Goal: Book appointment/travel/reservation

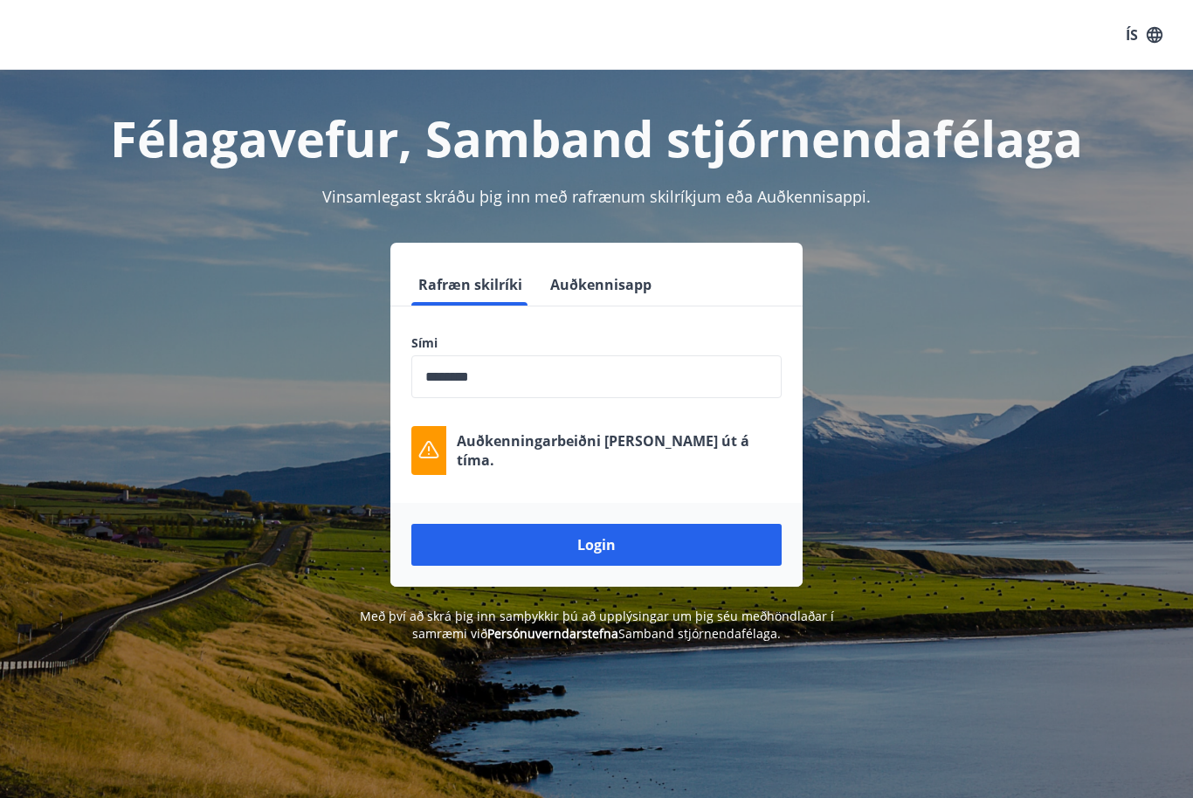
click at [513, 389] on input "phone" at bounding box center [596, 376] width 370 height 43
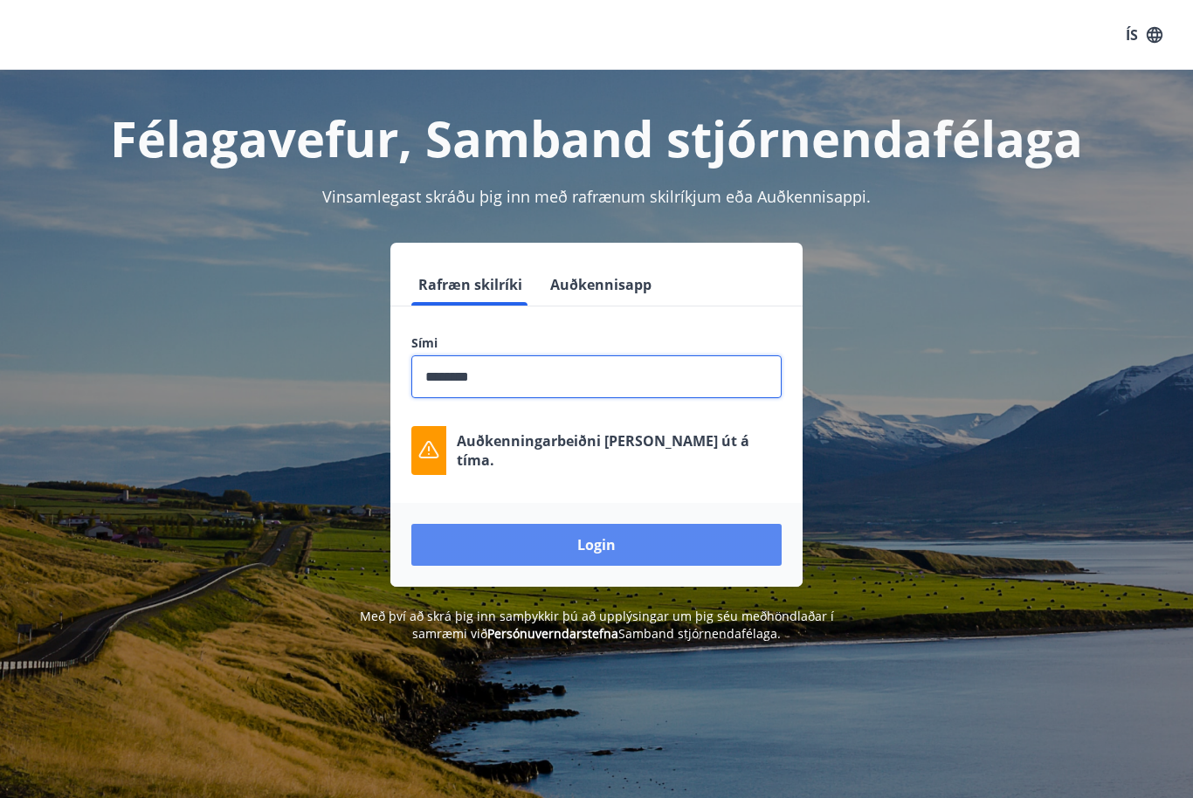
type input "********"
click at [611, 546] on button "Login" at bounding box center [596, 545] width 370 height 42
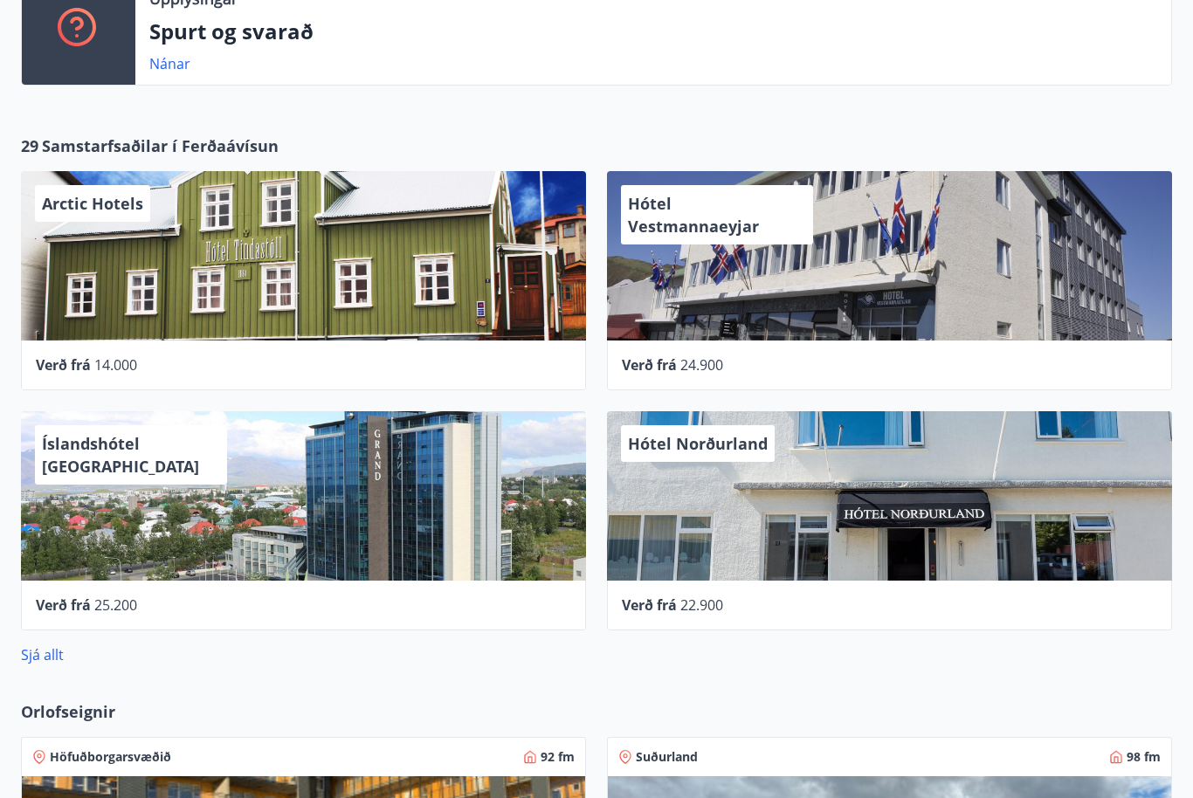
scroll to position [800, 0]
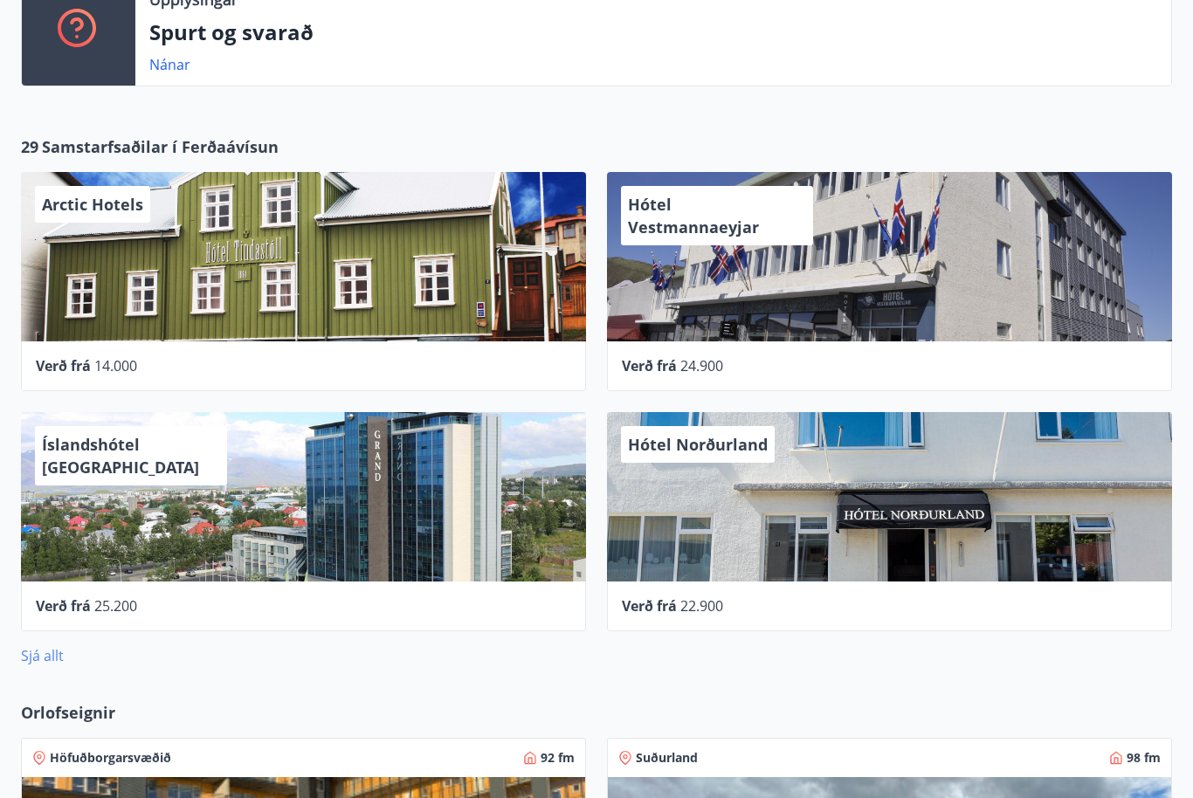
click at [62, 654] on link "Sjá allt" at bounding box center [42, 655] width 43 height 19
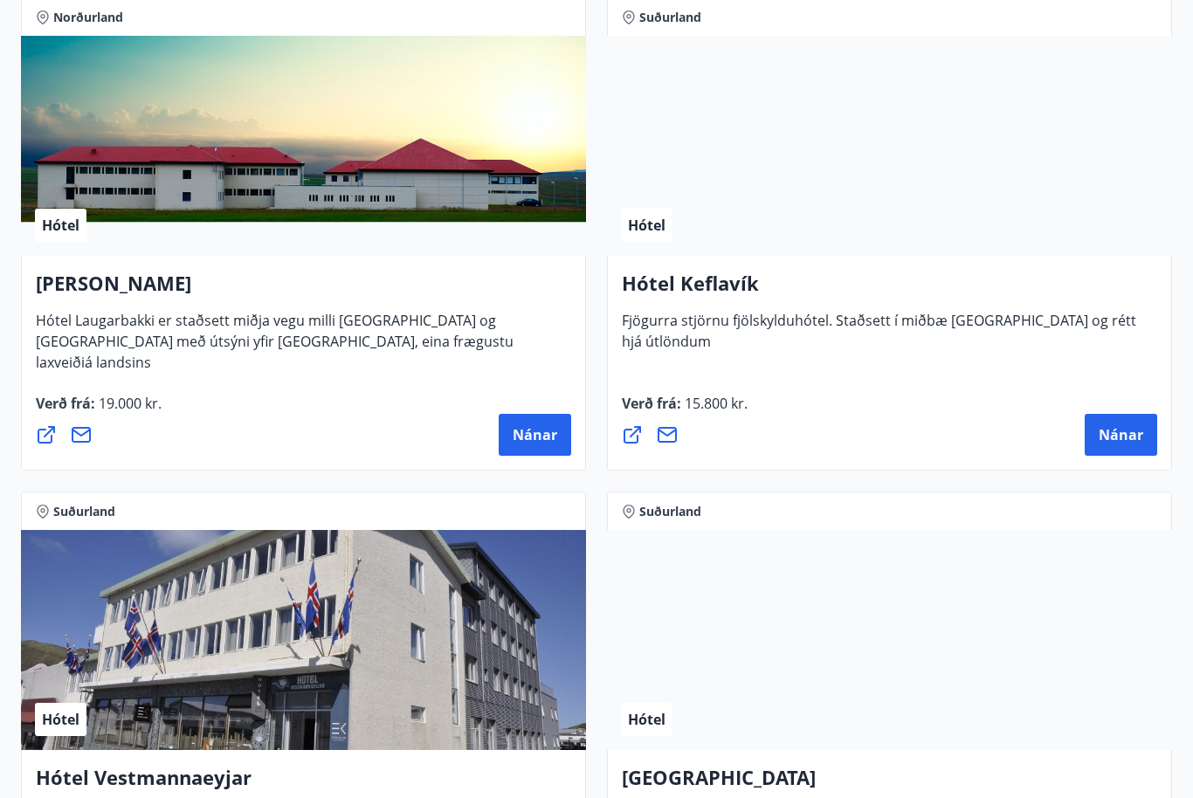
scroll to position [6255, 0]
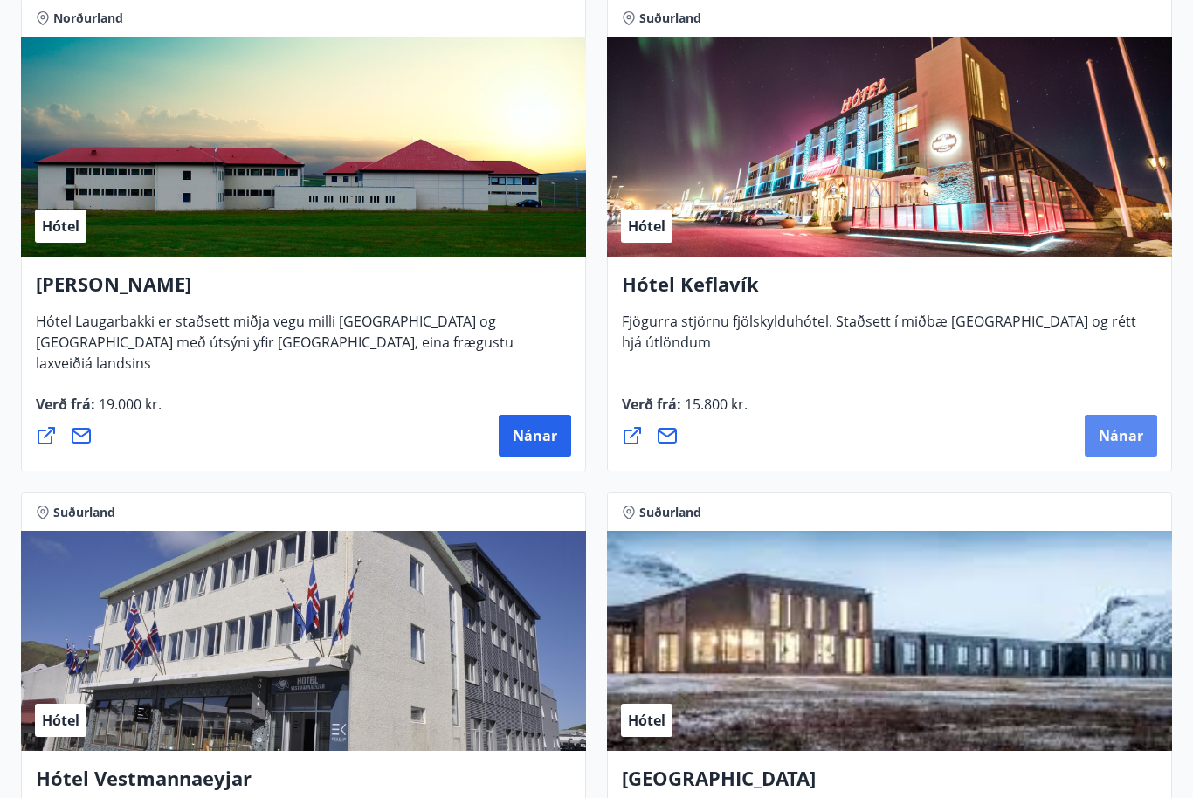
click at [1118, 436] on span "Nánar" at bounding box center [1120, 435] width 45 height 19
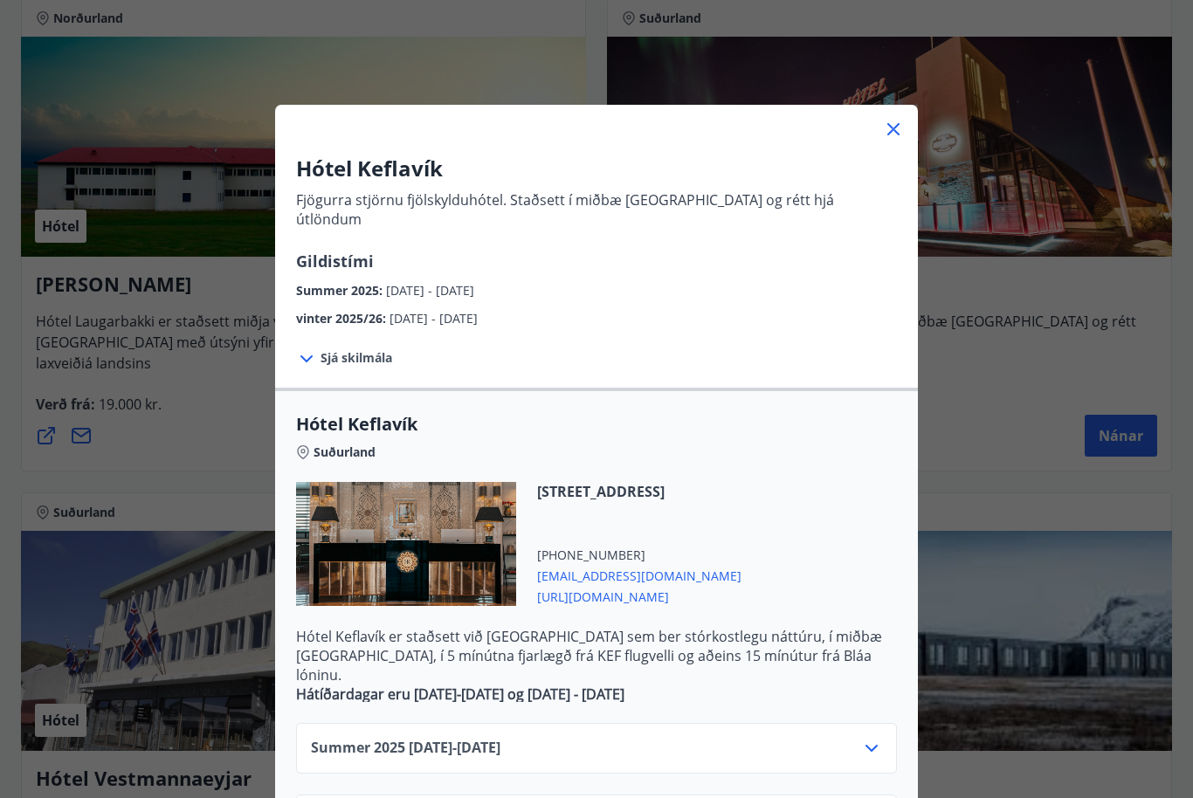
click at [887, 137] on icon at bounding box center [893, 129] width 21 height 21
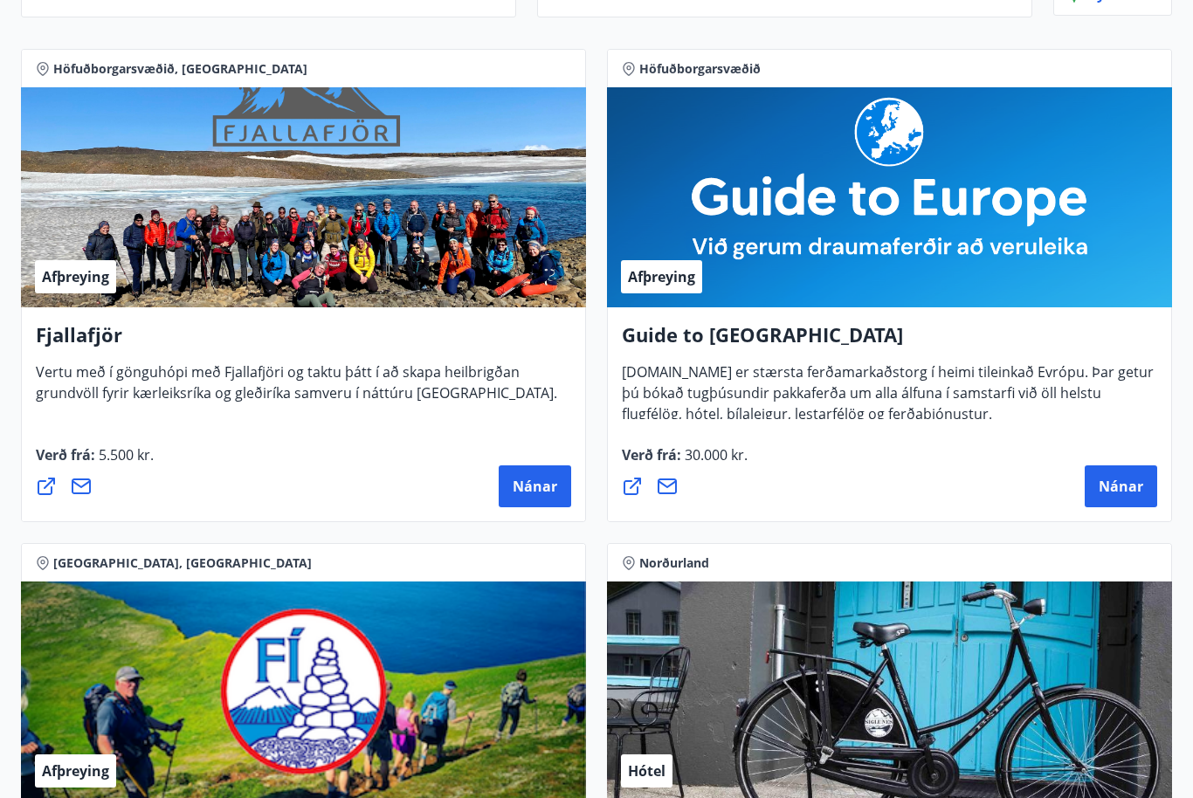
scroll to position [0, 0]
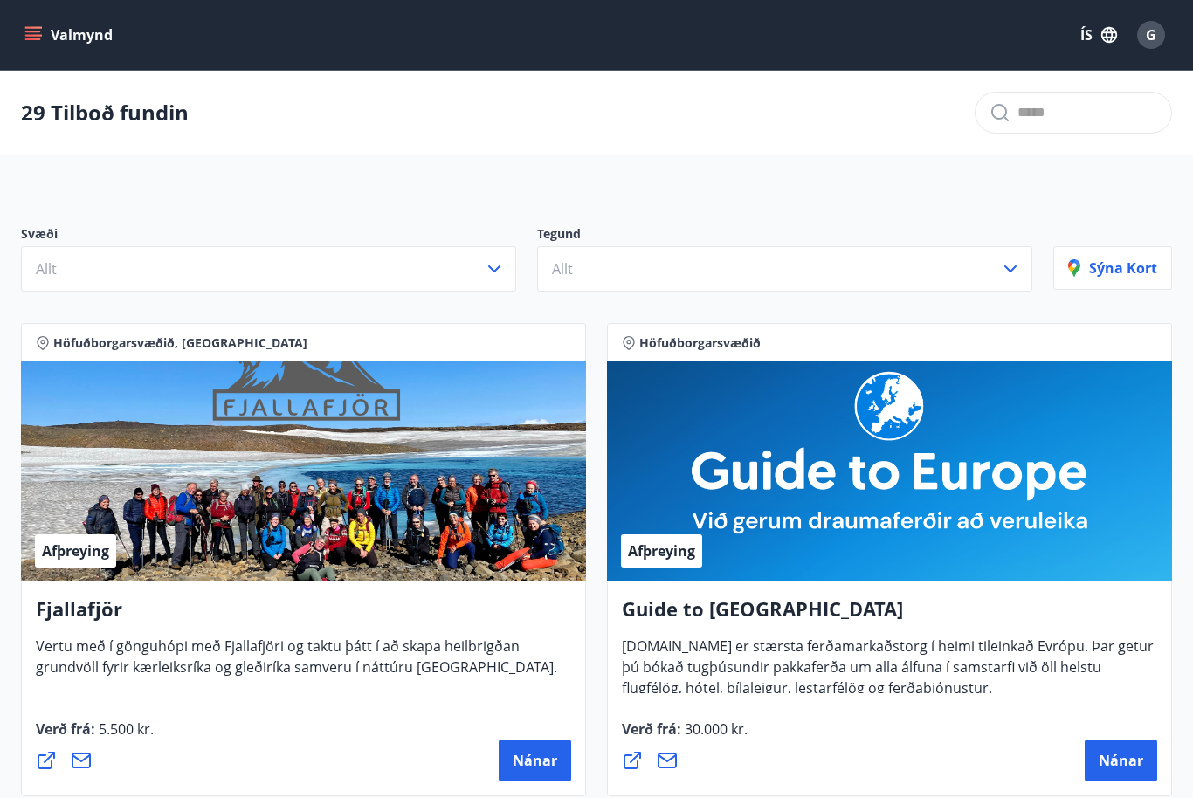
click at [1146, 37] on span "G" at bounding box center [1150, 34] width 10 height 19
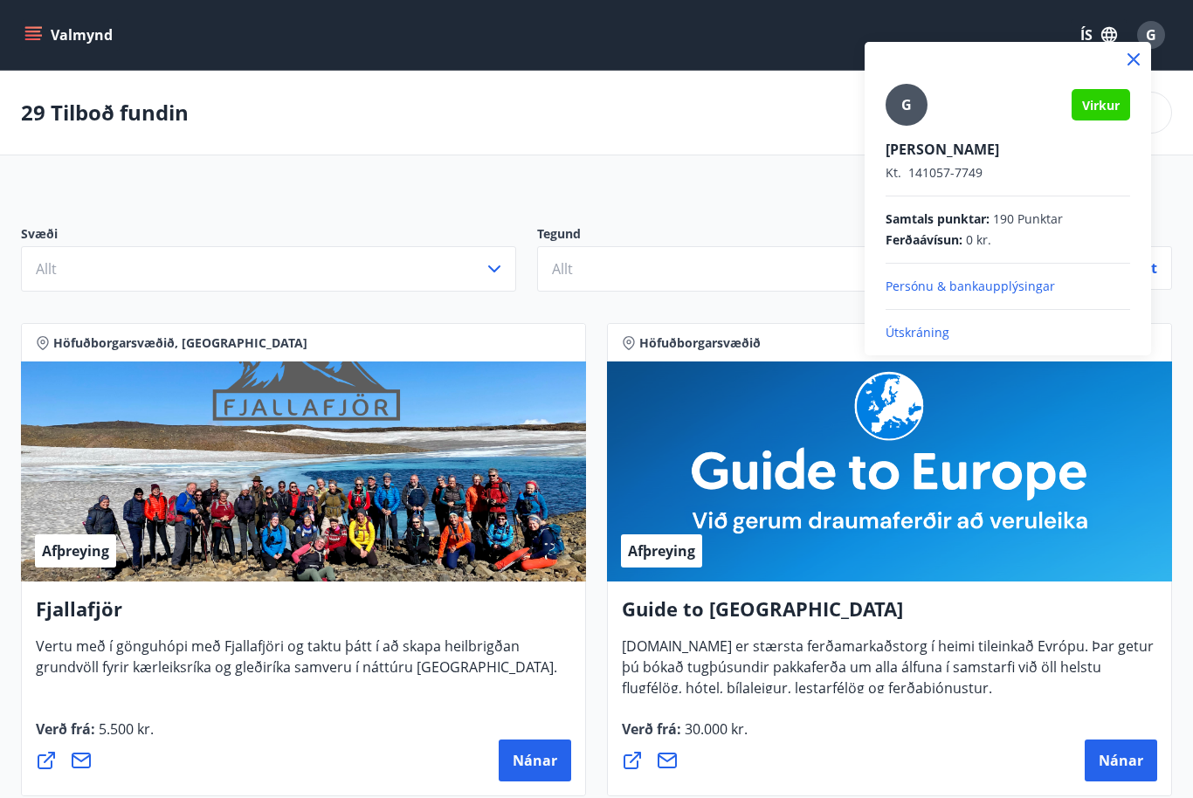
click at [966, 158] on p "Guðni Georgsson" at bounding box center [1007, 149] width 244 height 19
click at [953, 291] on p "Persónu & bankaupplýsingar" at bounding box center [1007, 286] width 244 height 17
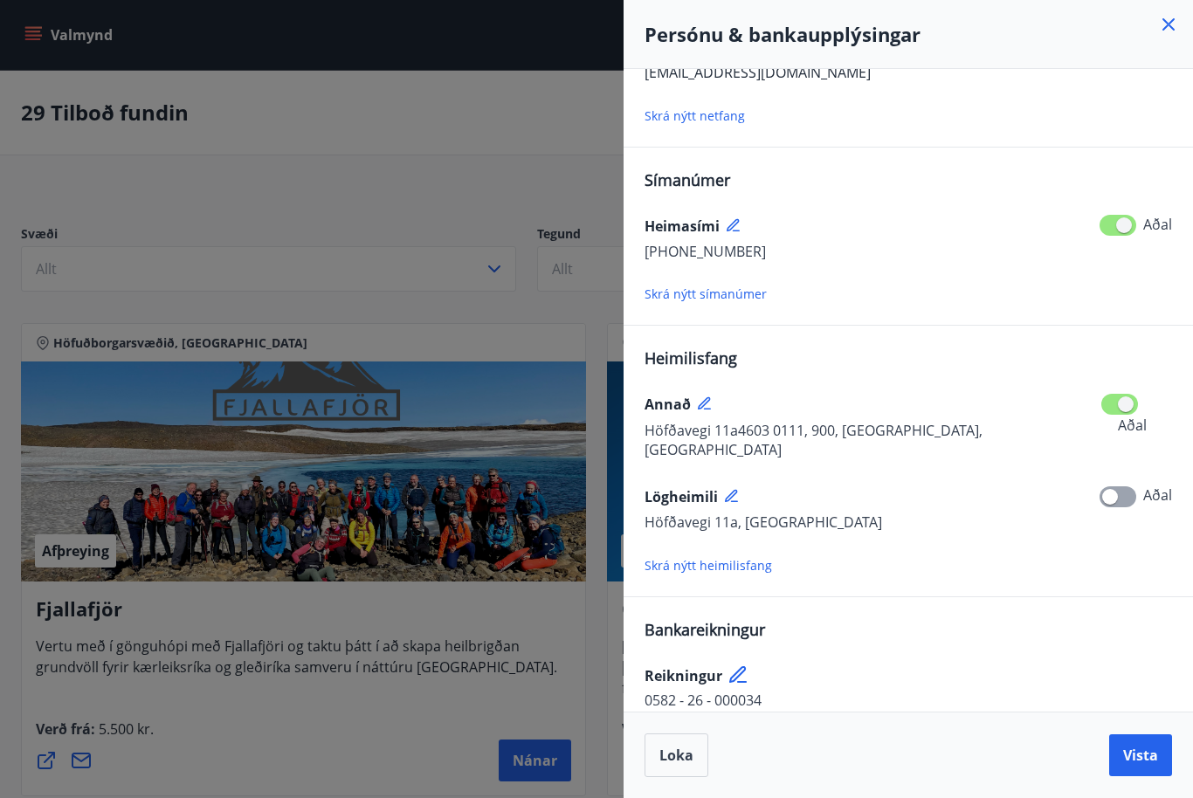
scroll to position [100, 0]
click at [1141, 751] on span "Vista" at bounding box center [1140, 755] width 35 height 19
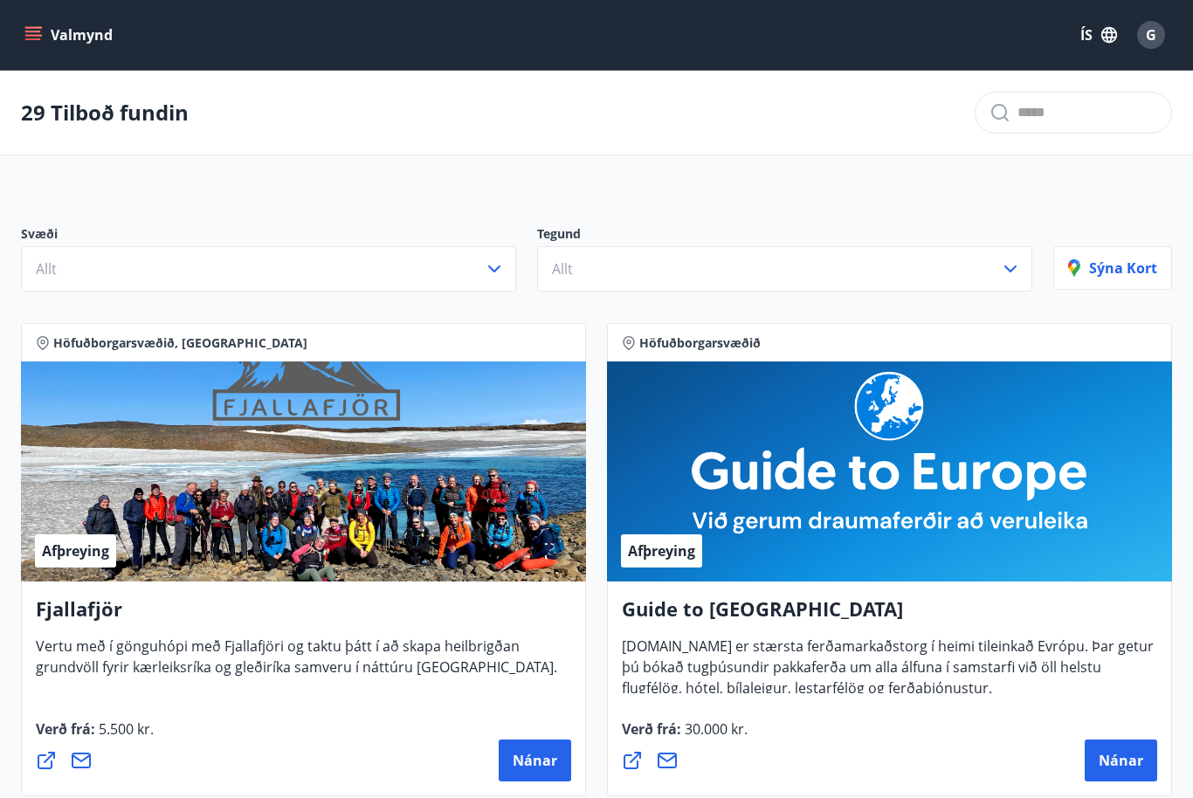
click at [1145, 39] on div "G" at bounding box center [1151, 35] width 28 height 28
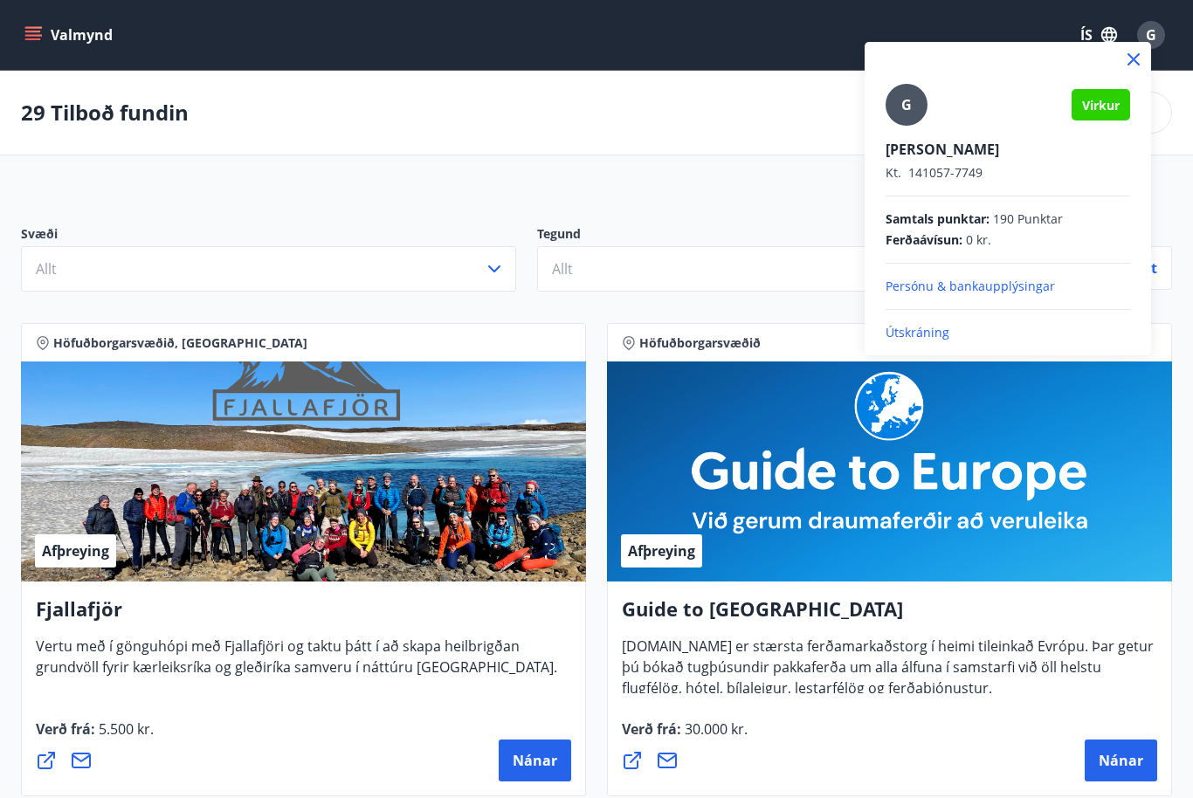
click at [916, 107] on div "G" at bounding box center [906, 105] width 42 height 42
click at [916, 128] on input "G" at bounding box center [1003, 137] width 237 height 18
click at [1108, 104] on span "Virkur" at bounding box center [1101, 105] width 38 height 17
click at [491, 273] on div at bounding box center [596, 399] width 1193 height 798
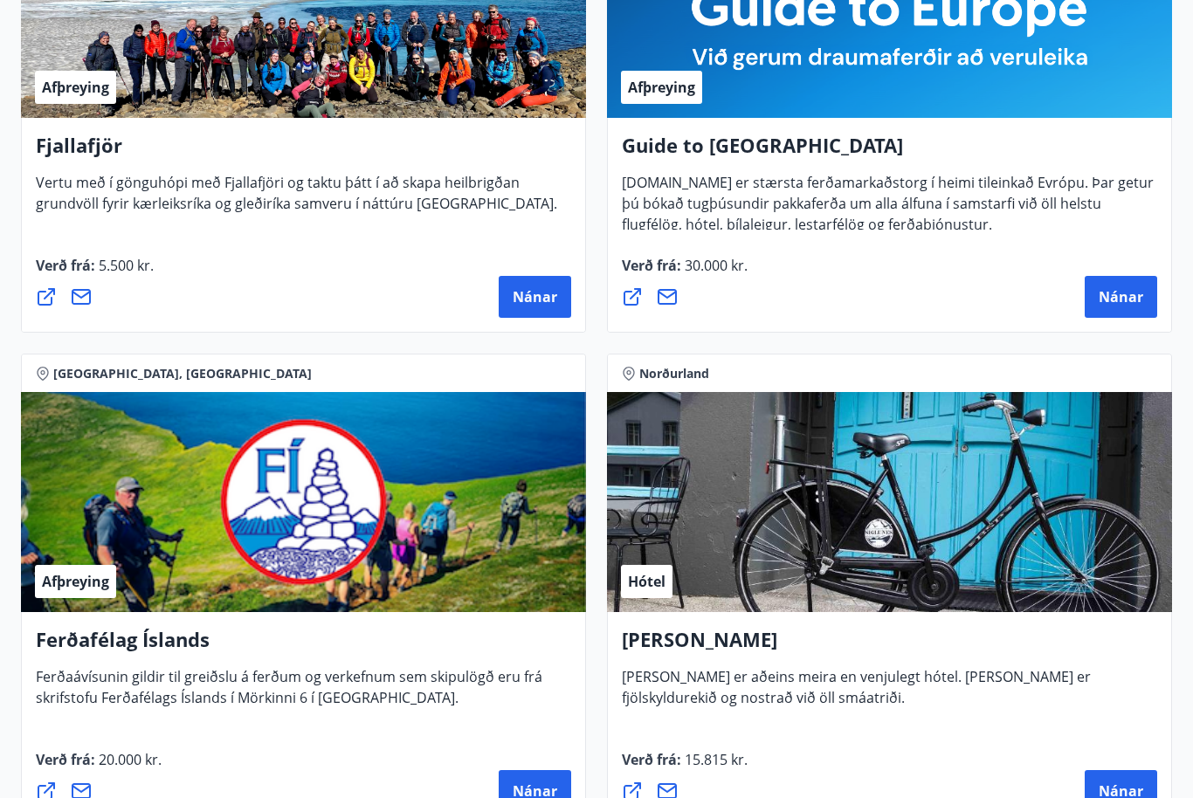
scroll to position [0, 0]
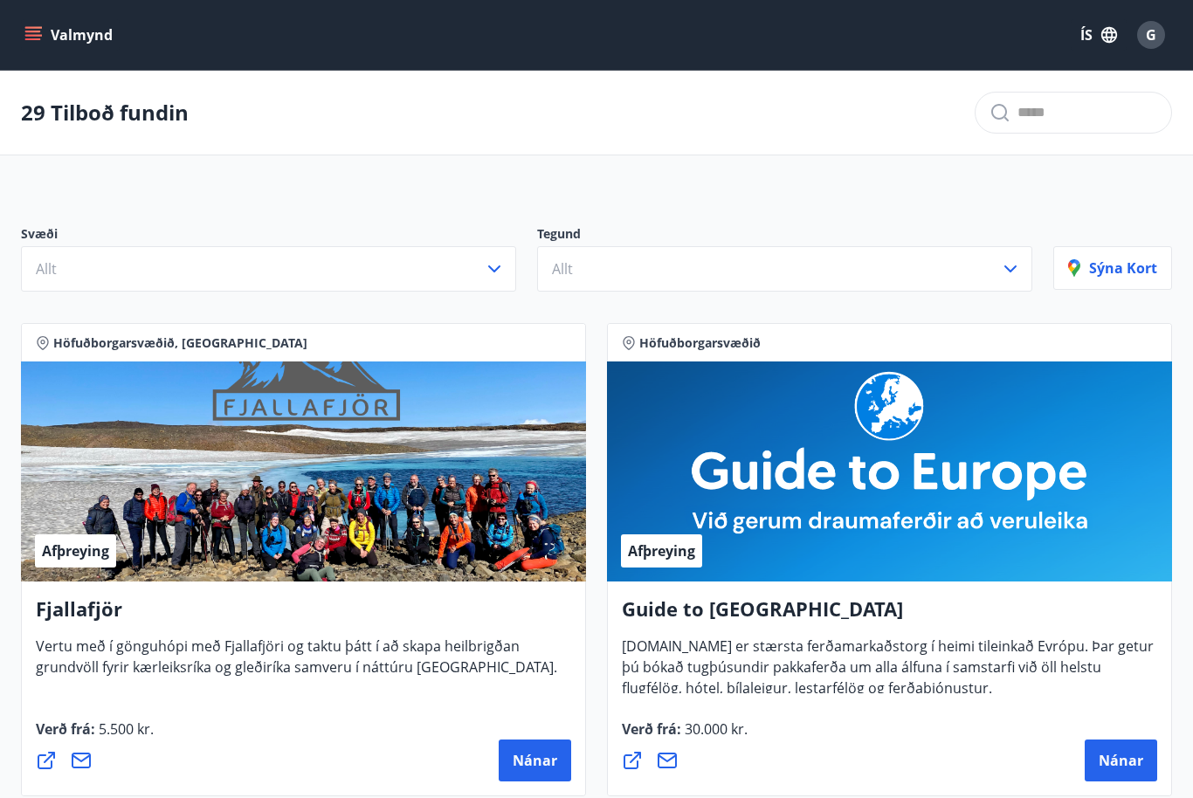
click at [1100, 45] on button "ÍS" at bounding box center [1098, 34] width 56 height 31
click at [940, 162] on div "Íslenska" at bounding box center [959, 160] width 182 height 21
click at [1145, 37] on div "G" at bounding box center [1151, 35] width 28 height 28
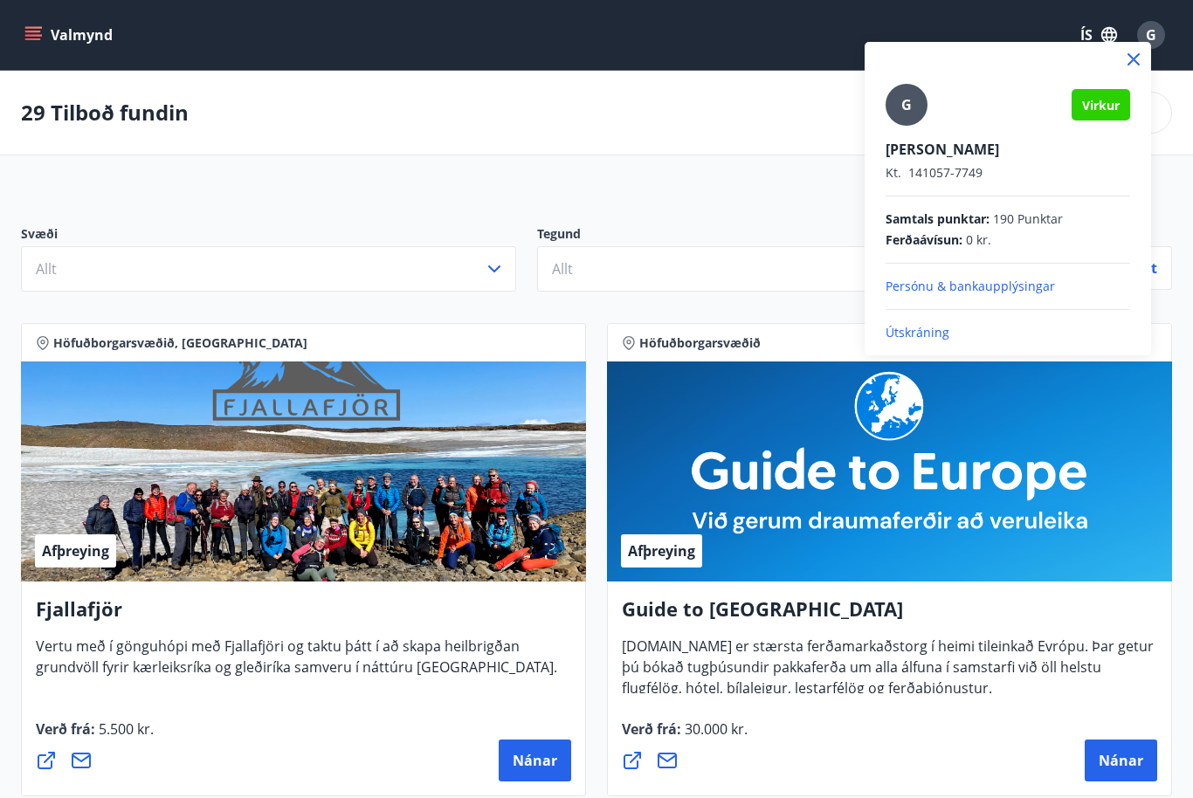
click at [969, 225] on span "Samtals punktar :" at bounding box center [937, 218] width 104 height 17
click at [993, 237] on div "Ferðaávísun : 0 kr." at bounding box center [1007, 239] width 244 height 17
click at [973, 156] on p "Guðni Georgsson" at bounding box center [1007, 149] width 244 height 19
click at [914, 116] on div "G" at bounding box center [906, 105] width 42 height 42
click at [914, 128] on input "G" at bounding box center [1003, 137] width 237 height 18
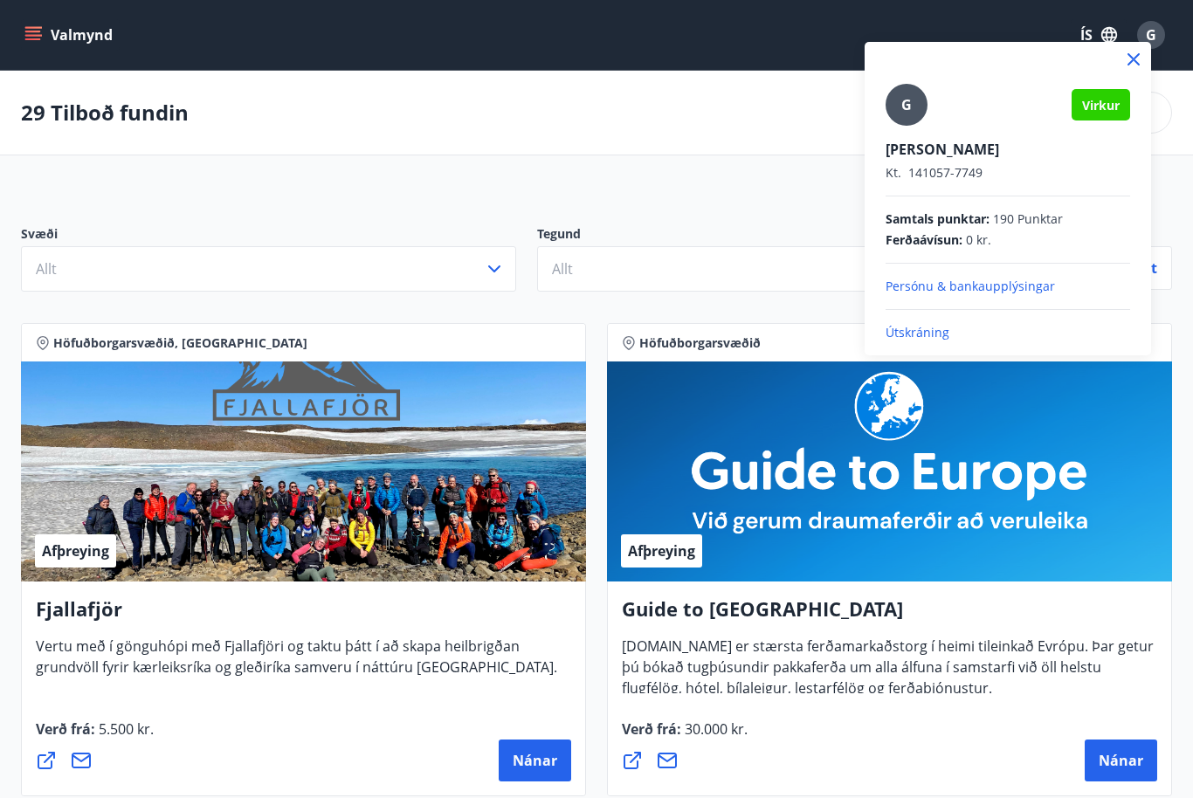
click at [64, 271] on div at bounding box center [596, 399] width 1193 height 798
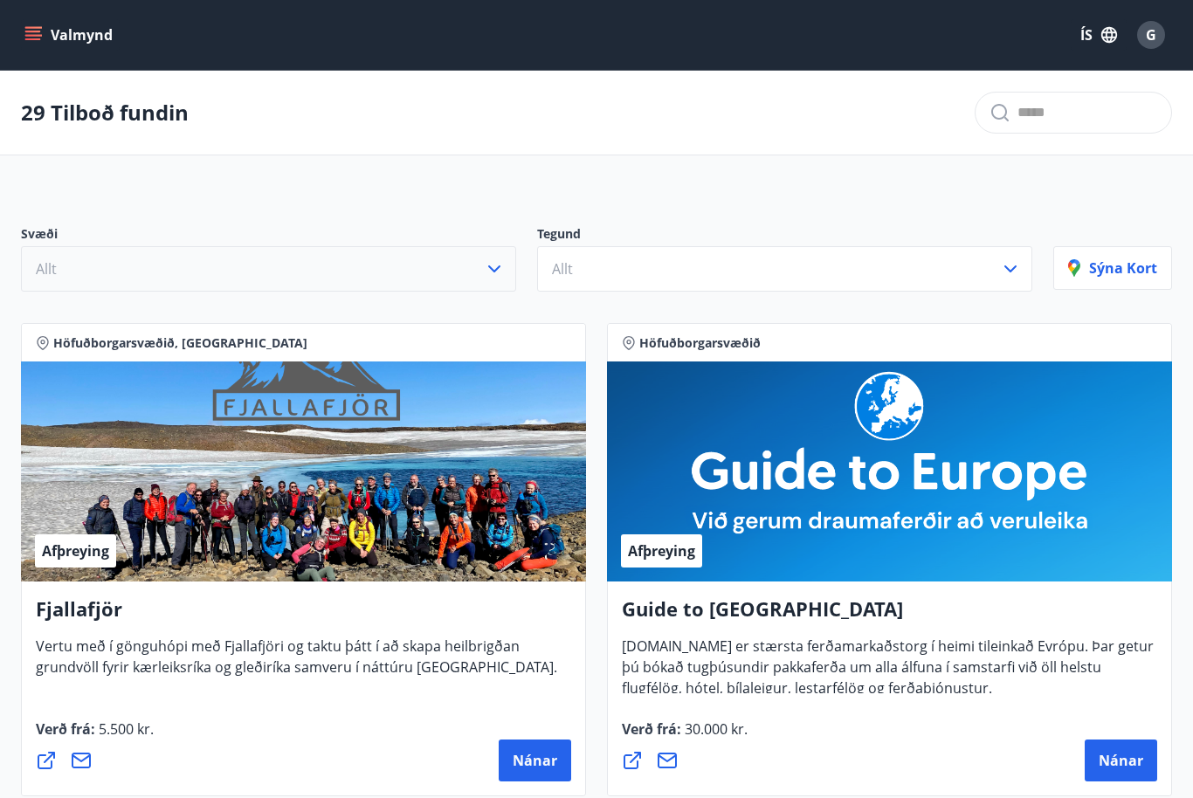
click at [502, 276] on icon "button" at bounding box center [494, 268] width 21 height 21
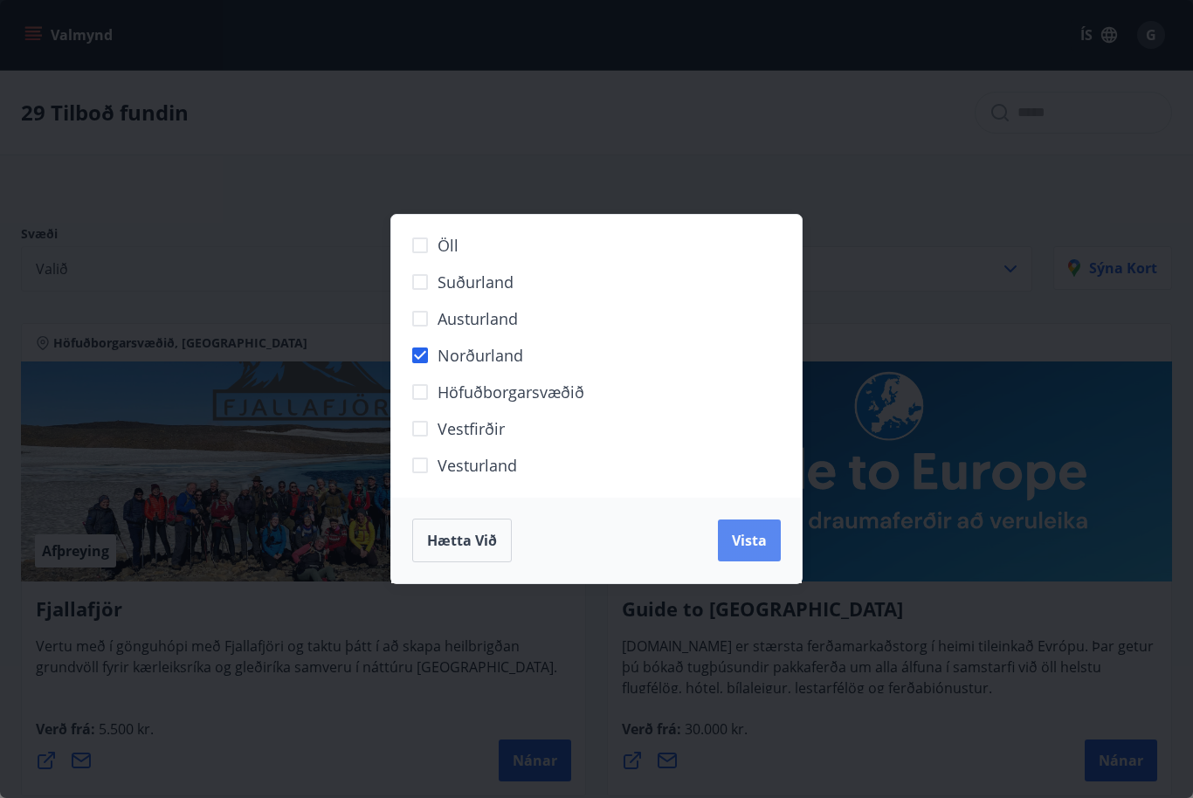
click at [760, 540] on span "Vista" at bounding box center [749, 540] width 35 height 19
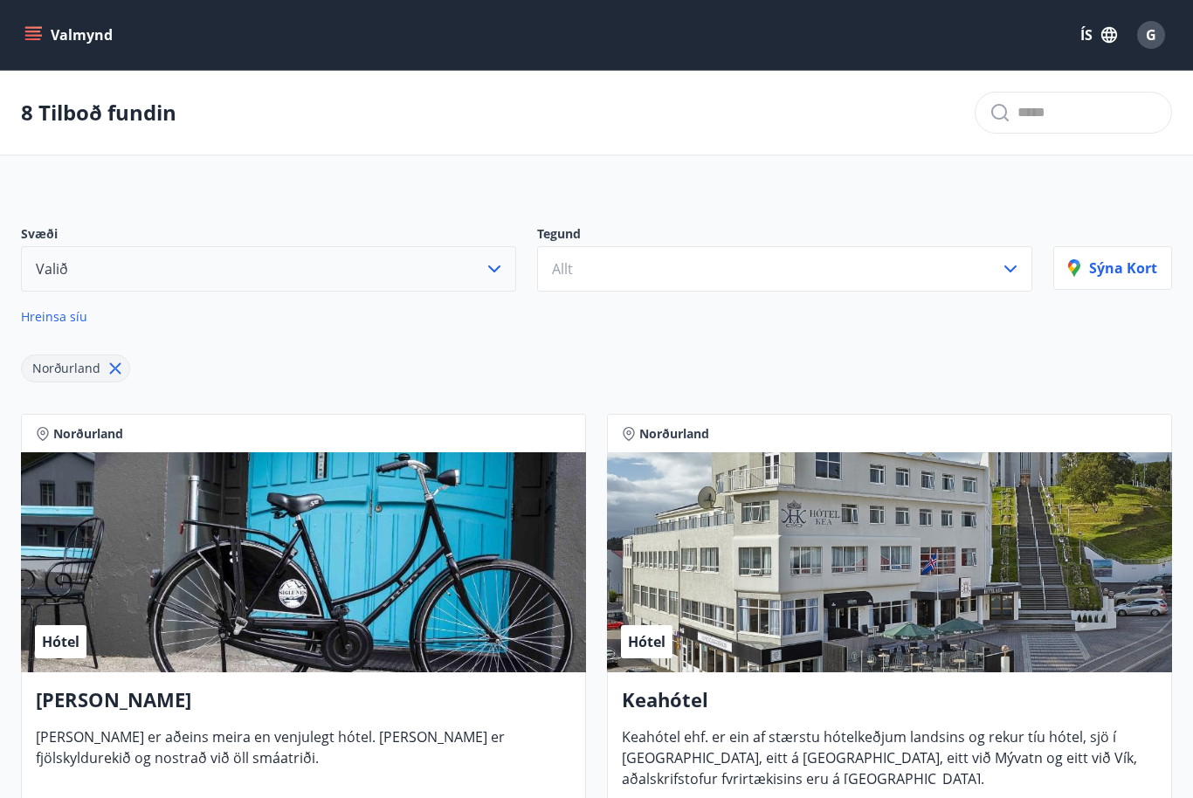
click at [41, 45] on button "Valmynd" at bounding box center [70, 34] width 99 height 31
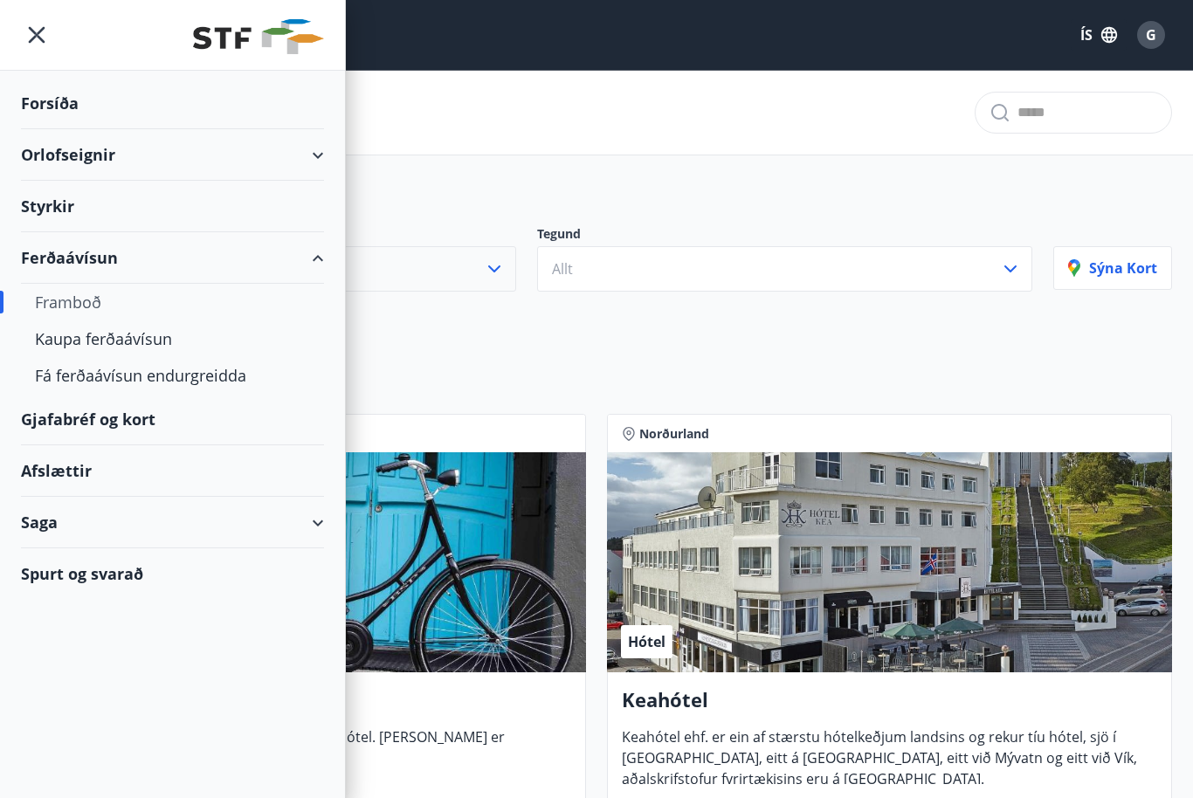
click at [39, 100] on div "Forsíða" at bounding box center [172, 104] width 303 height 52
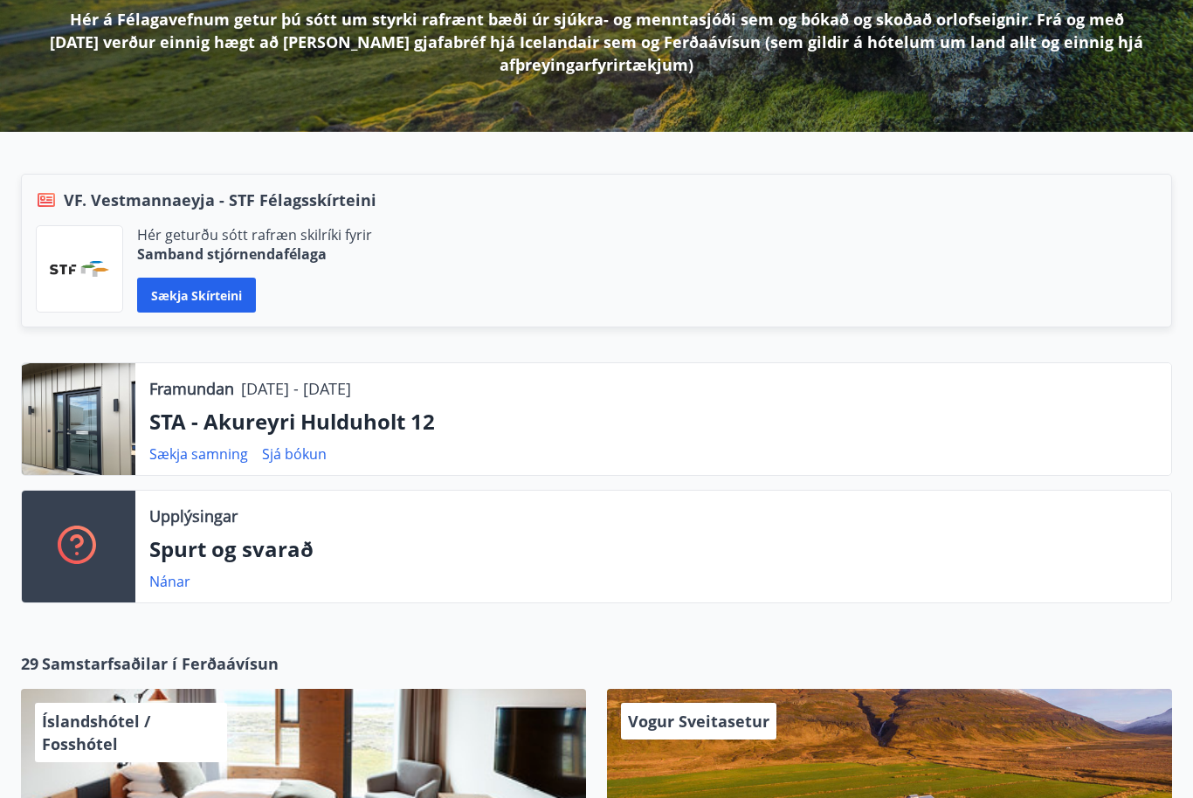
scroll to position [283, 0]
click at [217, 444] on link "Sækja samning" at bounding box center [198, 453] width 99 height 19
click at [212, 451] on link "Sækja samning" at bounding box center [198, 453] width 99 height 19
click at [302, 452] on link "Sjá bókun" at bounding box center [294, 453] width 65 height 19
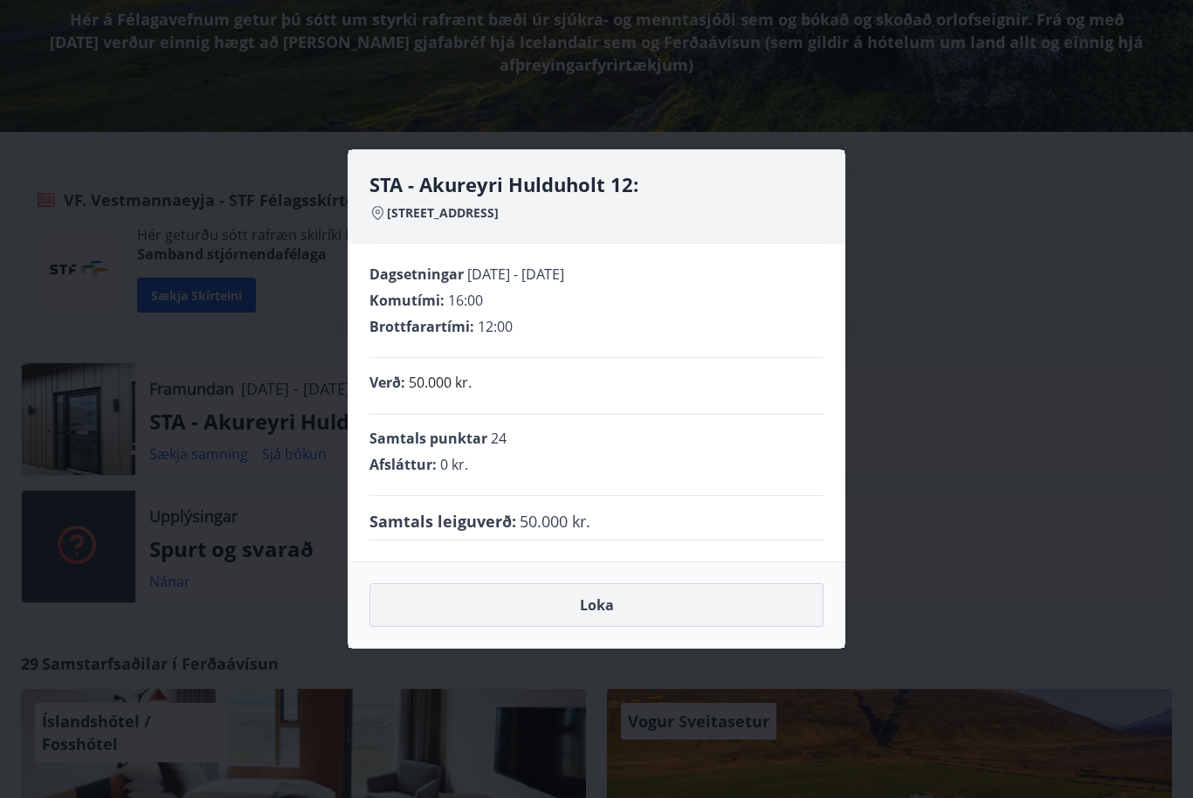
click at [448, 627] on button "Loka" at bounding box center [596, 605] width 454 height 44
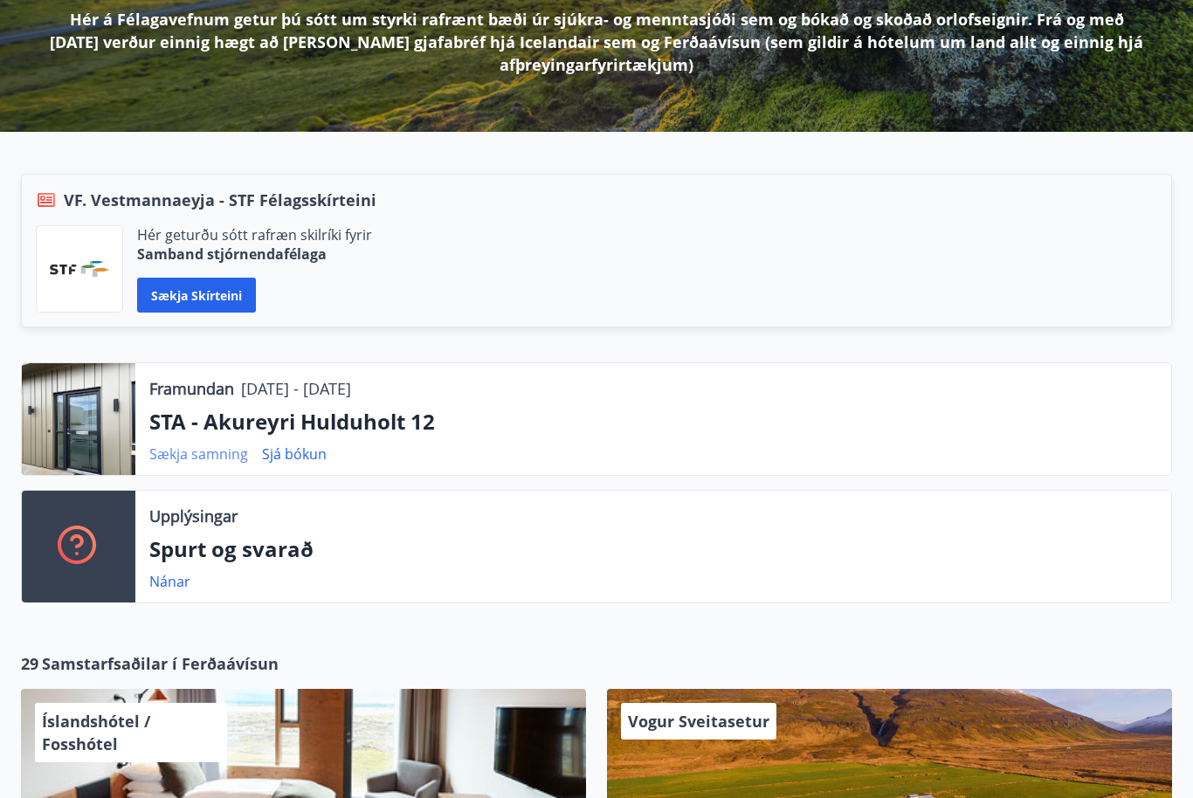
click at [182, 452] on link "Sækja samning" at bounding box center [198, 453] width 99 height 19
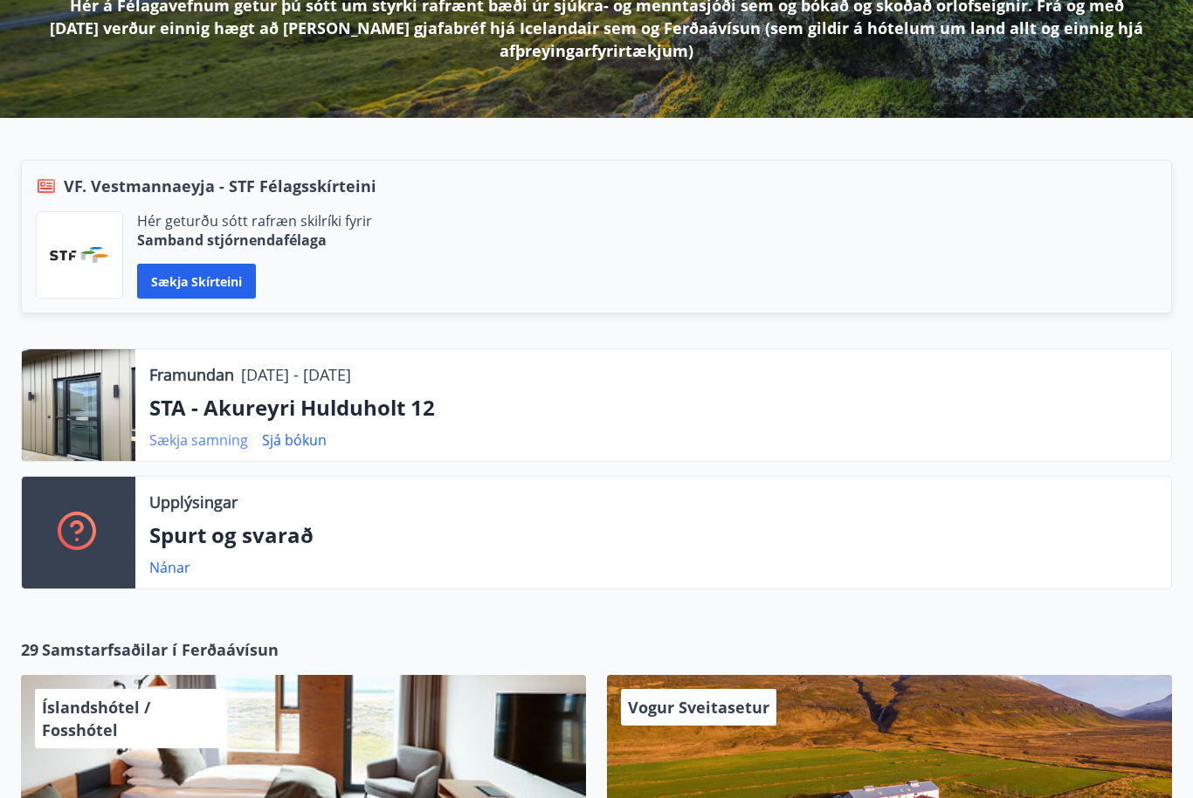
scroll to position [296, 0]
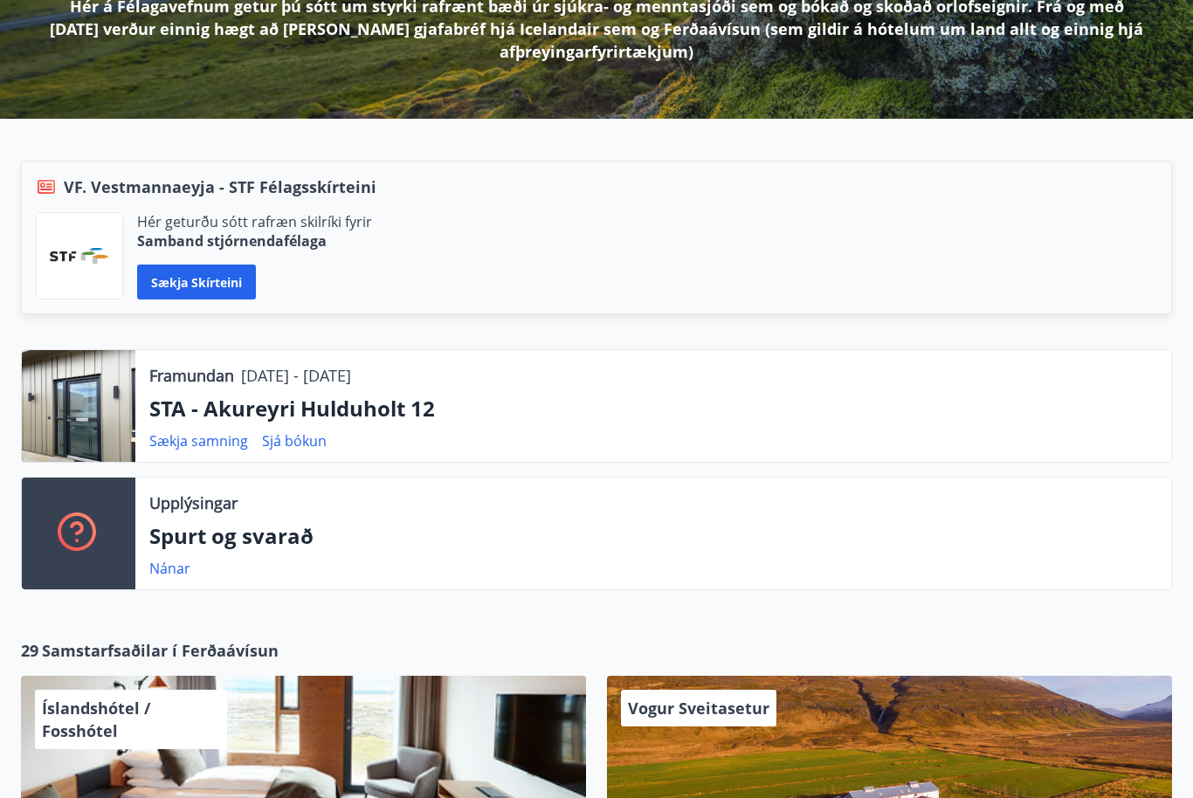
click at [308, 399] on p "STA - Akureyri Hulduholt 12" at bounding box center [653, 409] width 1008 height 30
click at [188, 448] on link "Sækja samning" at bounding box center [198, 440] width 99 height 19
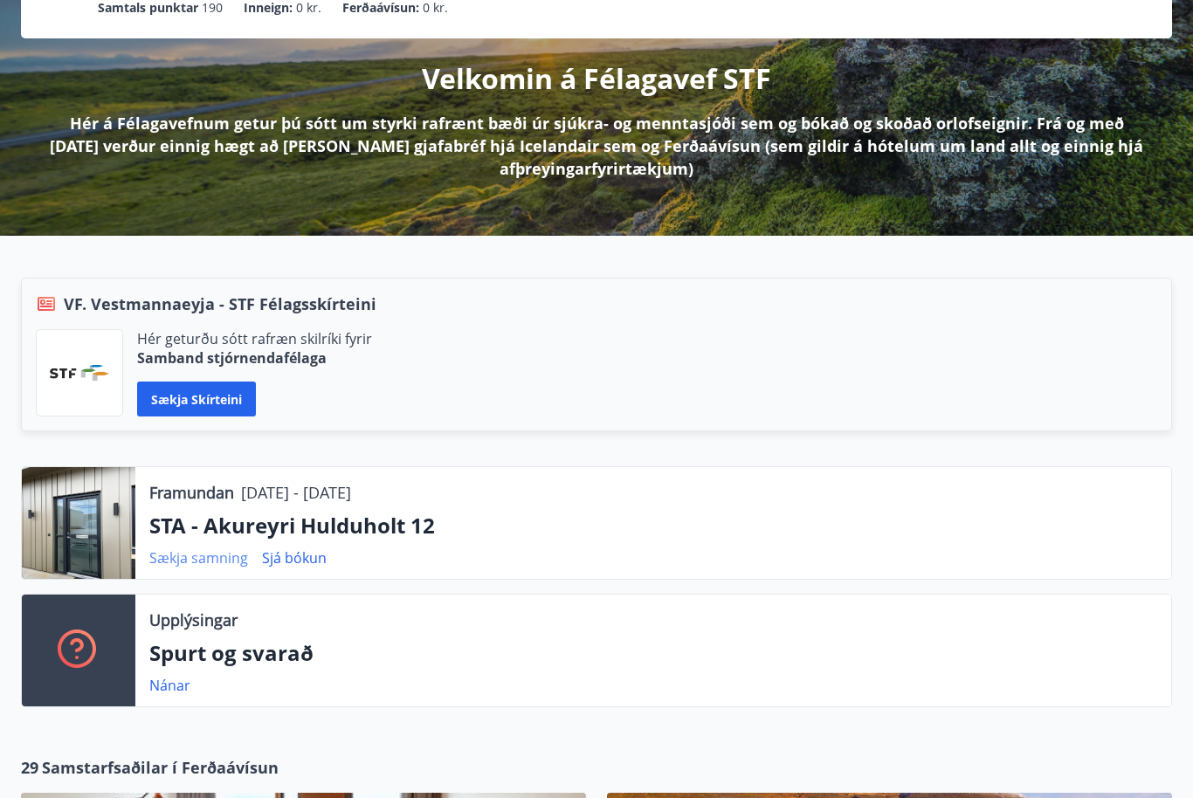
scroll to position [179, 0]
click at [202, 556] on link "Sækja samning" at bounding box center [198, 557] width 99 height 19
click at [215, 553] on link "Sækja samning" at bounding box center [198, 557] width 99 height 19
click at [110, 537] on div at bounding box center [79, 523] width 114 height 112
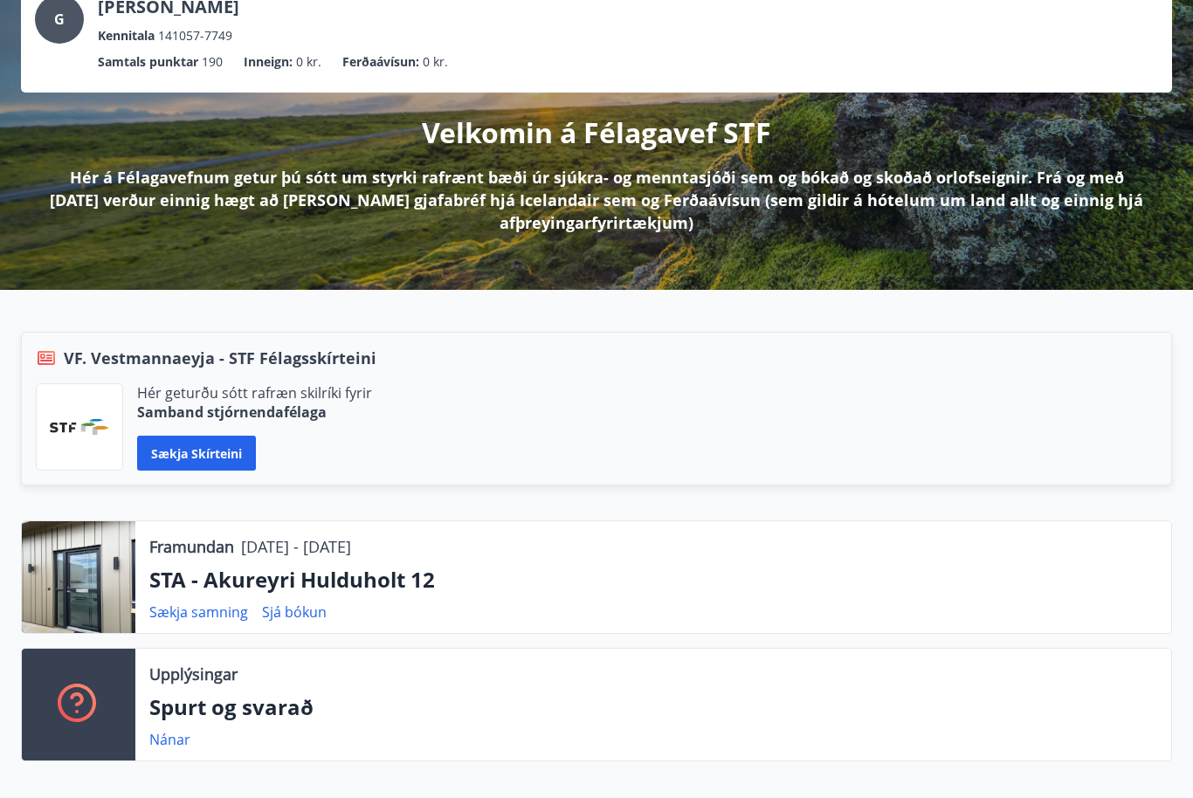
scroll to position [125, 0]
click at [208, 616] on link "Sækja samning" at bounding box center [198, 611] width 99 height 19
click at [301, 609] on link "Sjá bókun" at bounding box center [294, 611] width 65 height 19
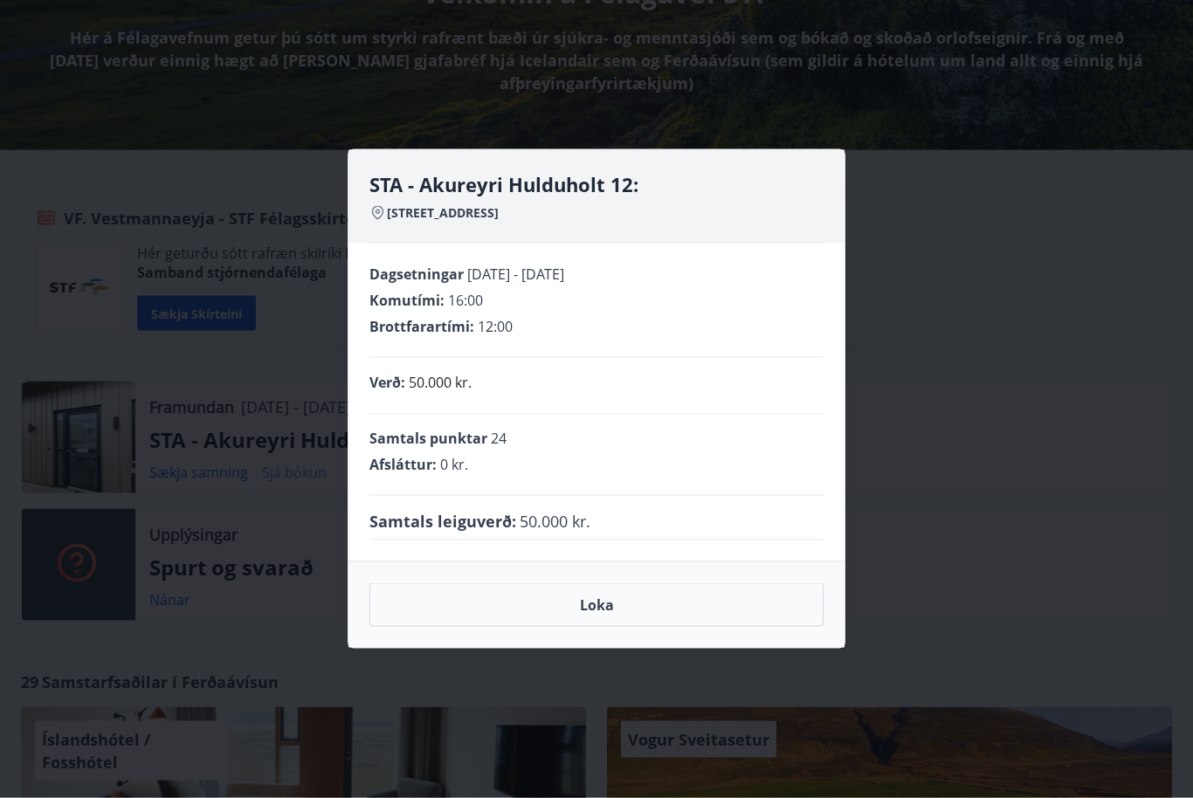
scroll to position [265, 0]
click at [584, 600] on button "Loka" at bounding box center [596, 605] width 454 height 44
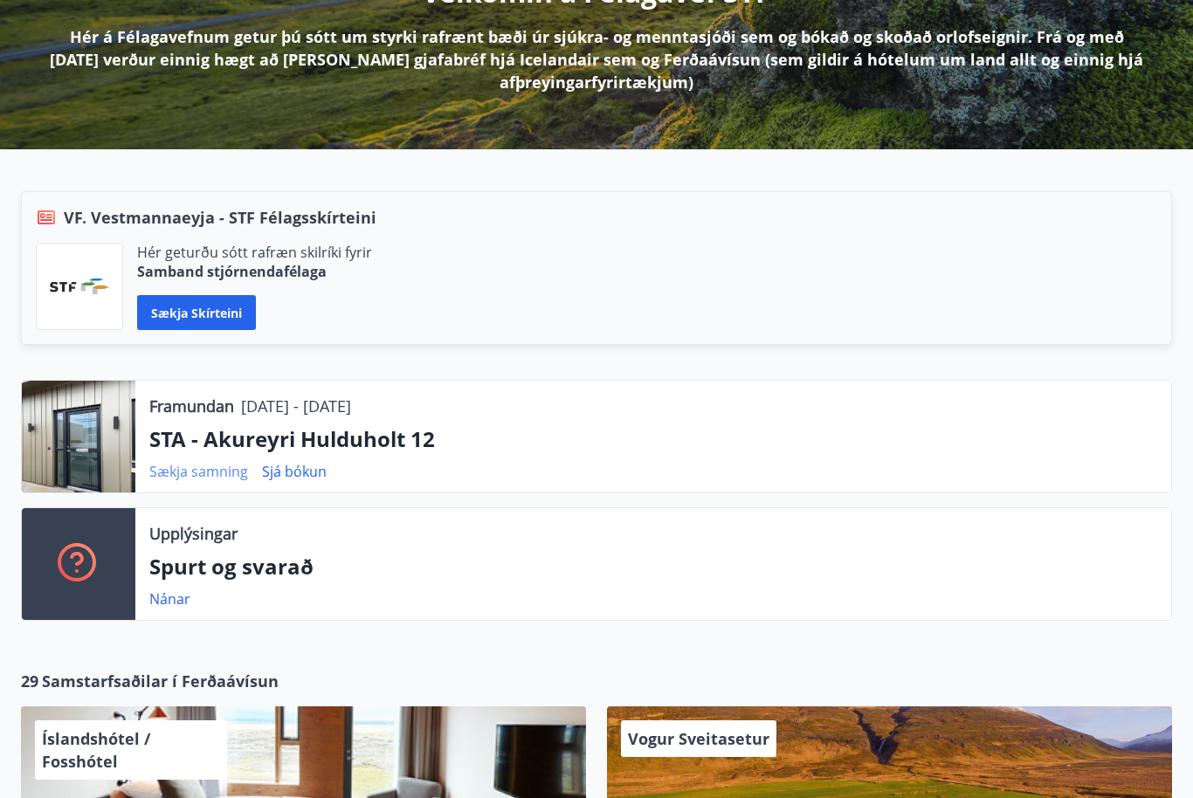
click at [193, 478] on link "Sækja samning" at bounding box center [198, 471] width 99 height 19
click at [225, 472] on link "Sækja samning" at bounding box center [198, 471] width 99 height 19
click at [100, 433] on div at bounding box center [79, 437] width 114 height 112
click at [266, 429] on p "STA - Akureyri Hulduholt 12" at bounding box center [653, 439] width 1008 height 30
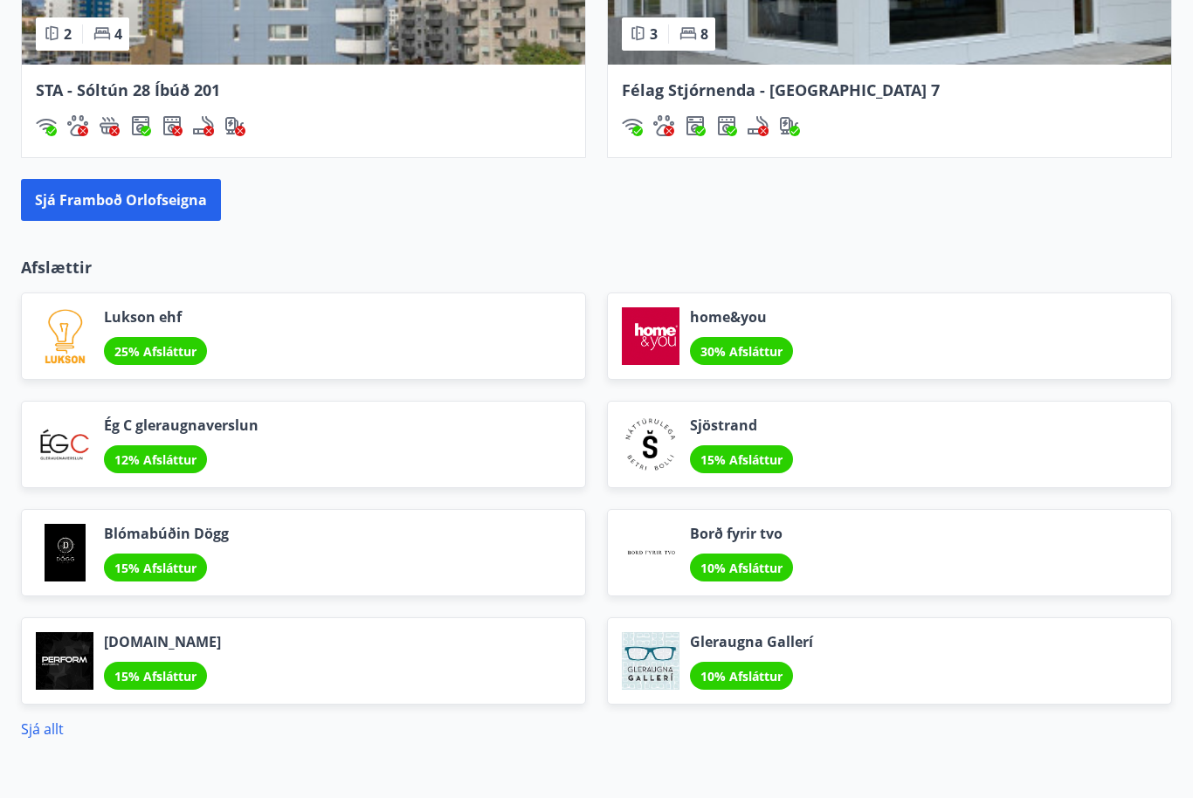
scroll to position [1997, 0]
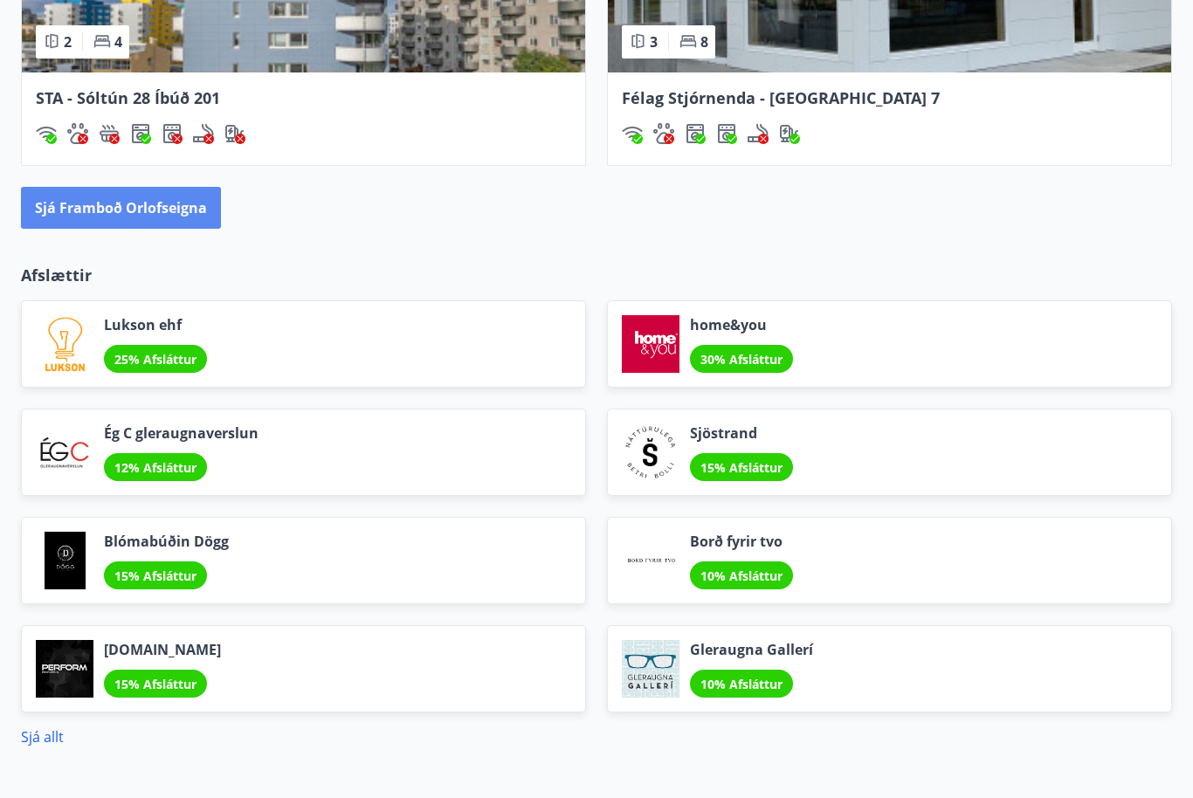
click at [177, 214] on button "Sjá framboð orlofseigna" at bounding box center [121, 208] width 200 height 42
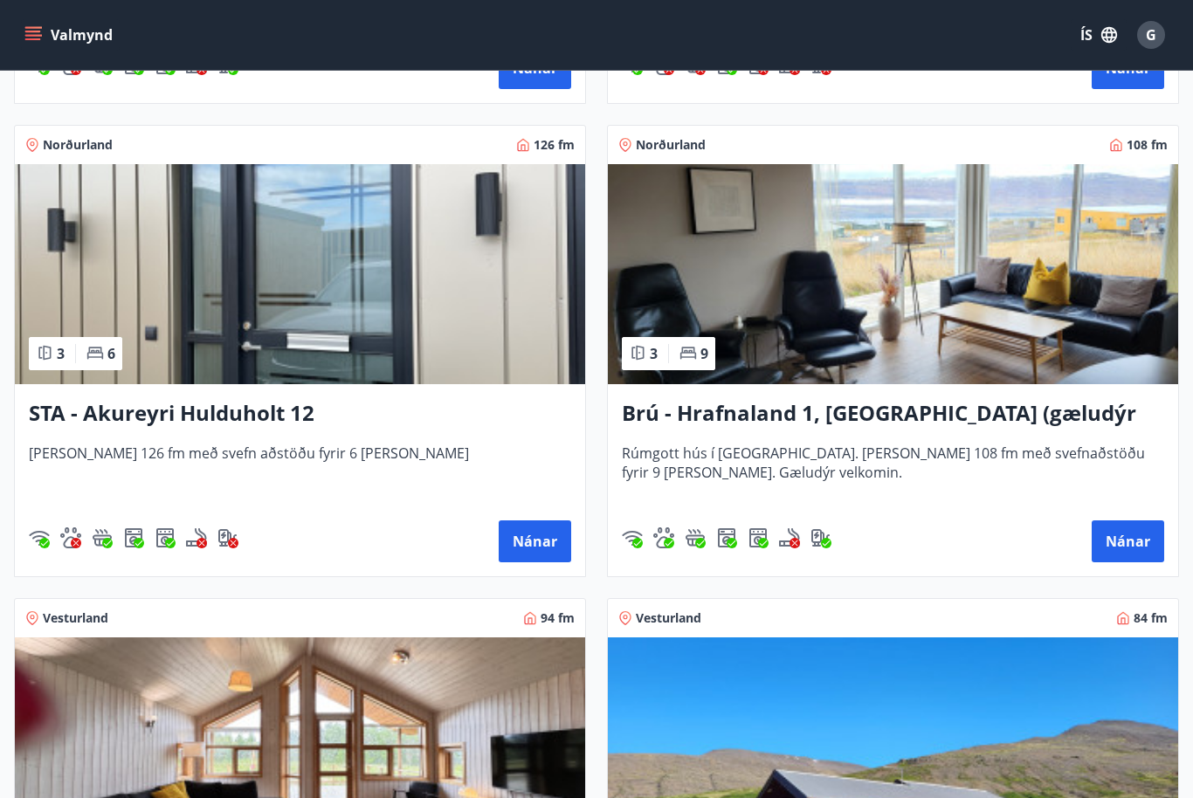
scroll to position [1207, 0]
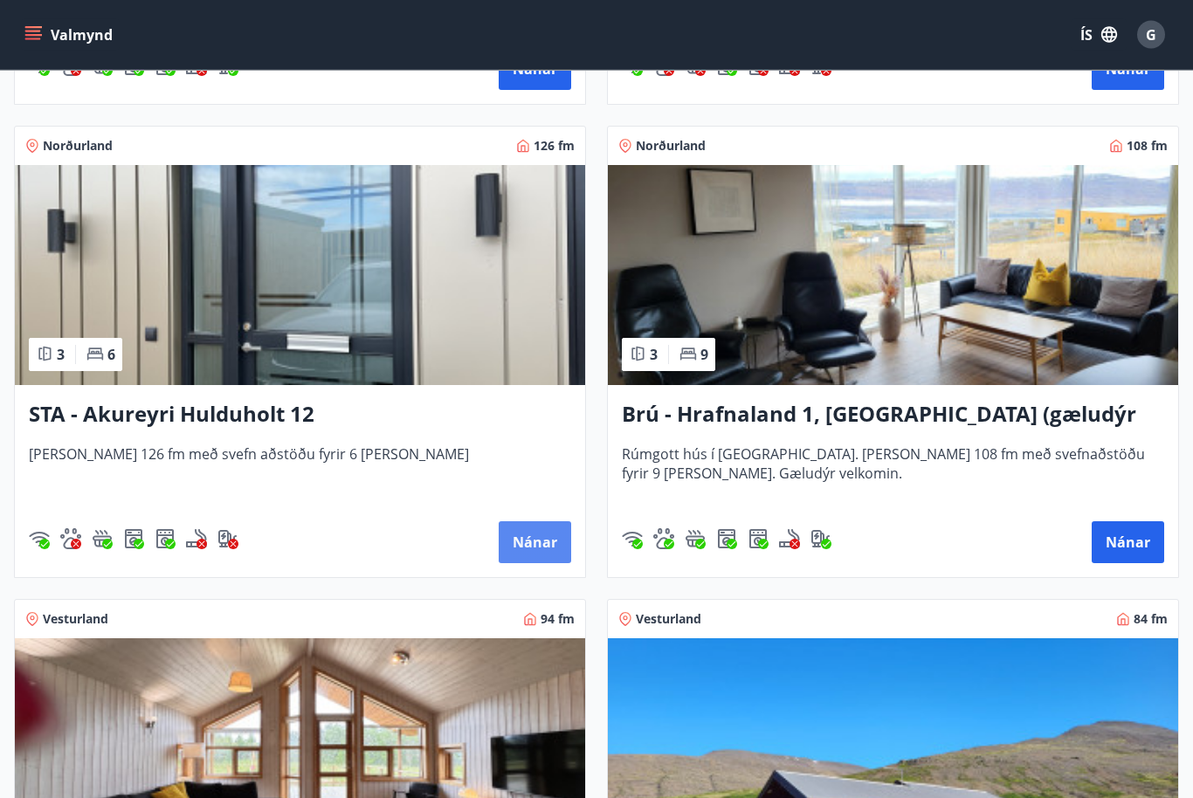
click at [530, 544] on button "Nánar" at bounding box center [535, 543] width 72 height 42
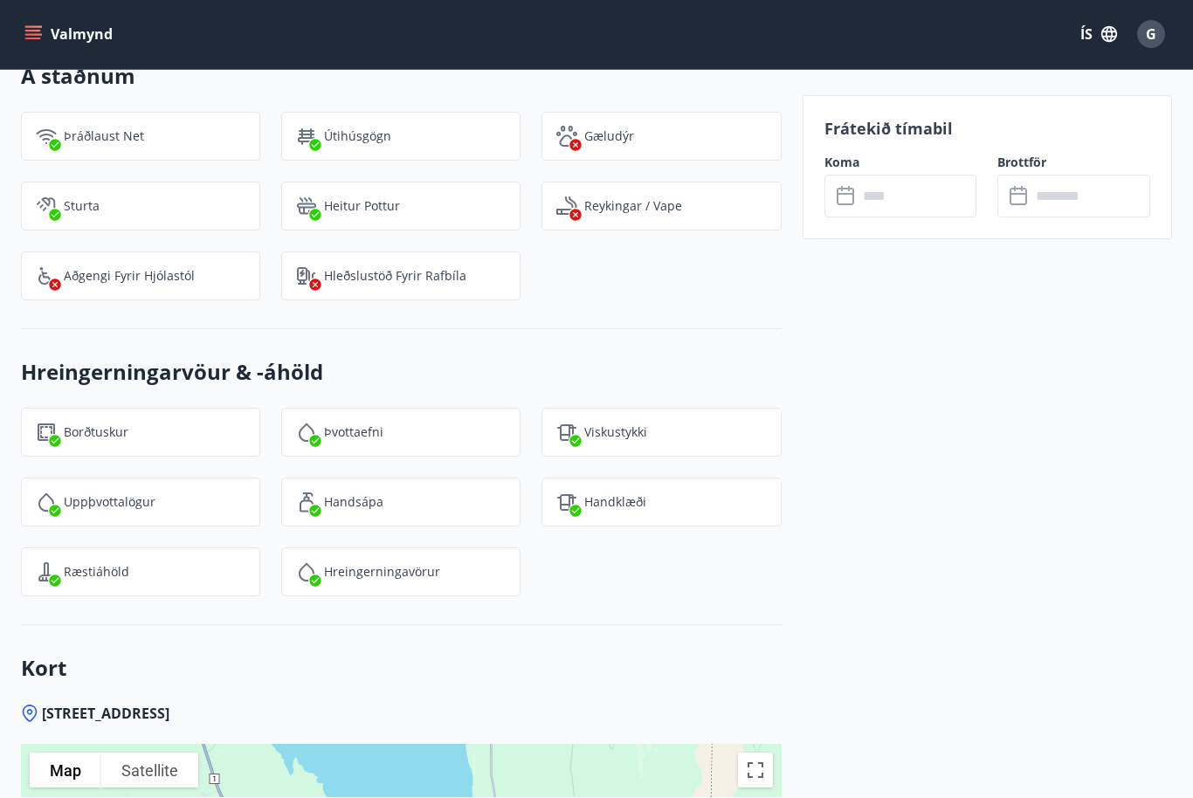
scroll to position [2279, 0]
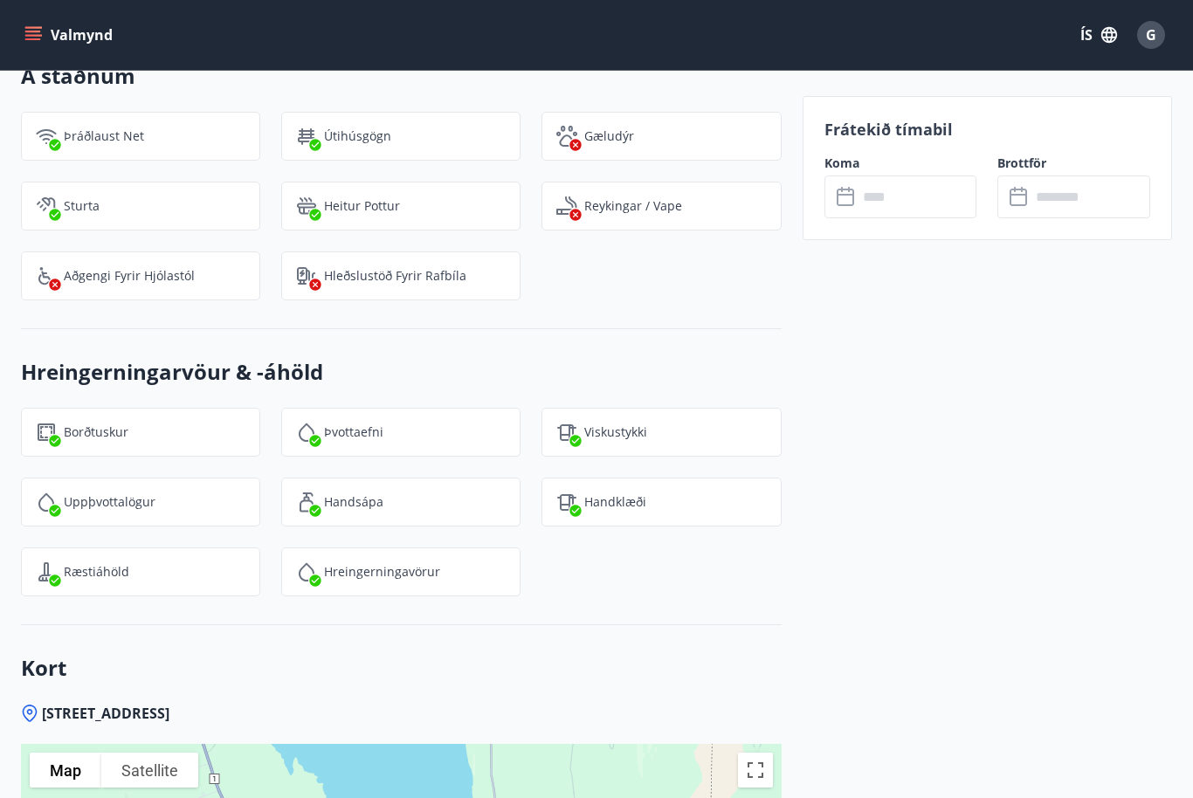
click at [874, 192] on input "text" at bounding box center [917, 196] width 120 height 43
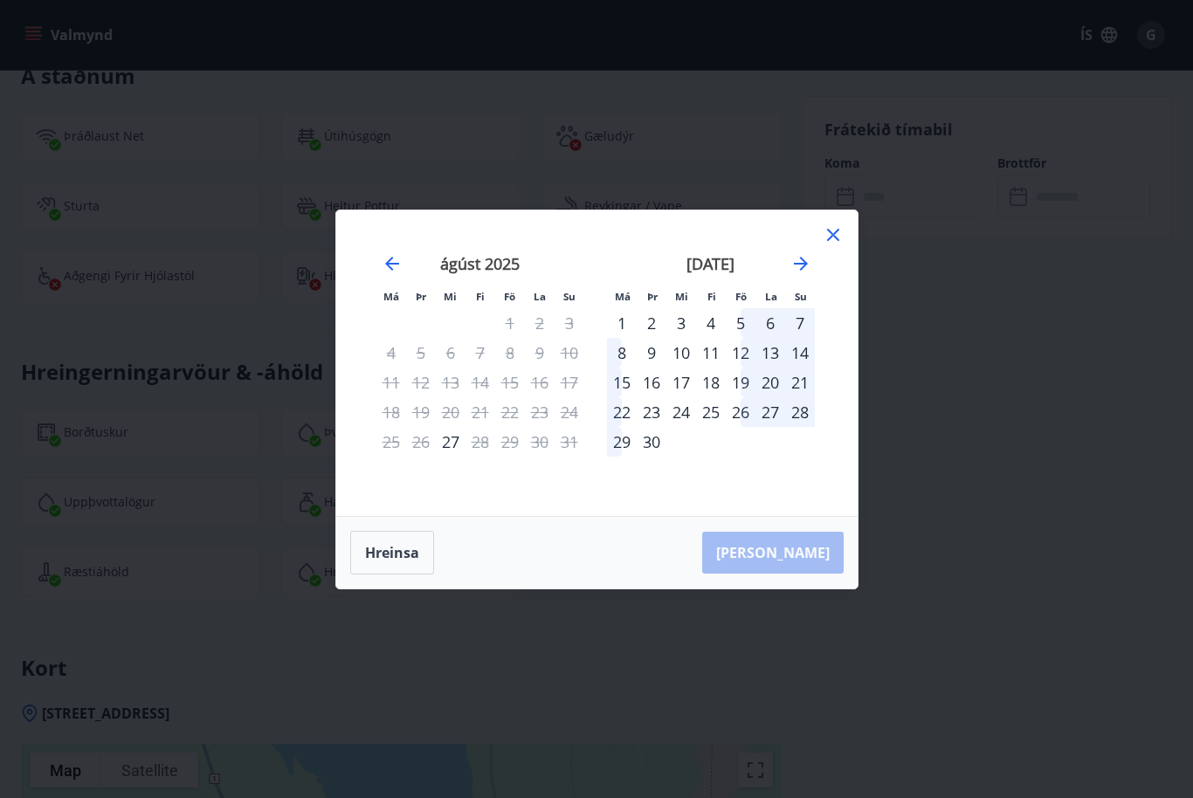
click at [848, 227] on div "Má Þr Mi Fi Fö La Su Má Þr Mi Fi Fö La Su júlí 2025 1 2 3 4 5 6 7 8 9 10 11 12 …" at bounding box center [596, 363] width 521 height 306
click at [823, 239] on icon at bounding box center [832, 234] width 21 height 21
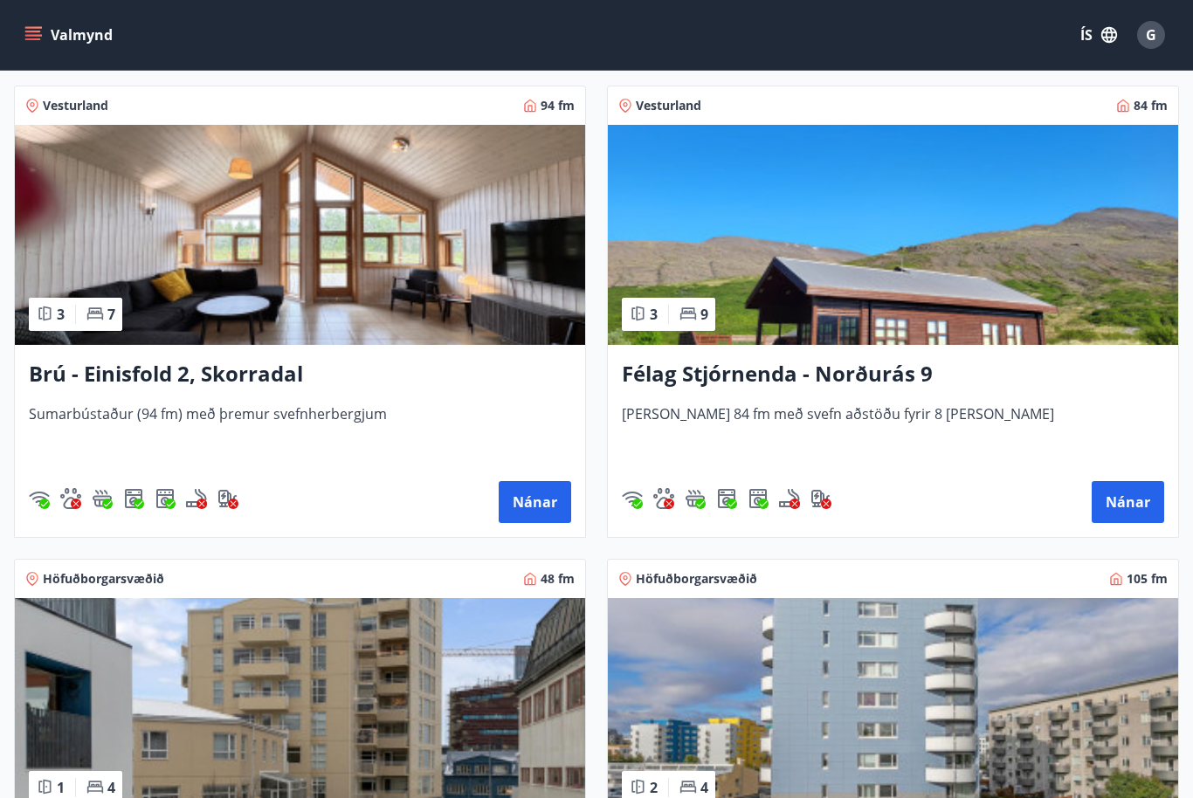
scroll to position [1720, 0]
click at [529, 504] on button "Nánar" at bounding box center [535, 503] width 72 height 42
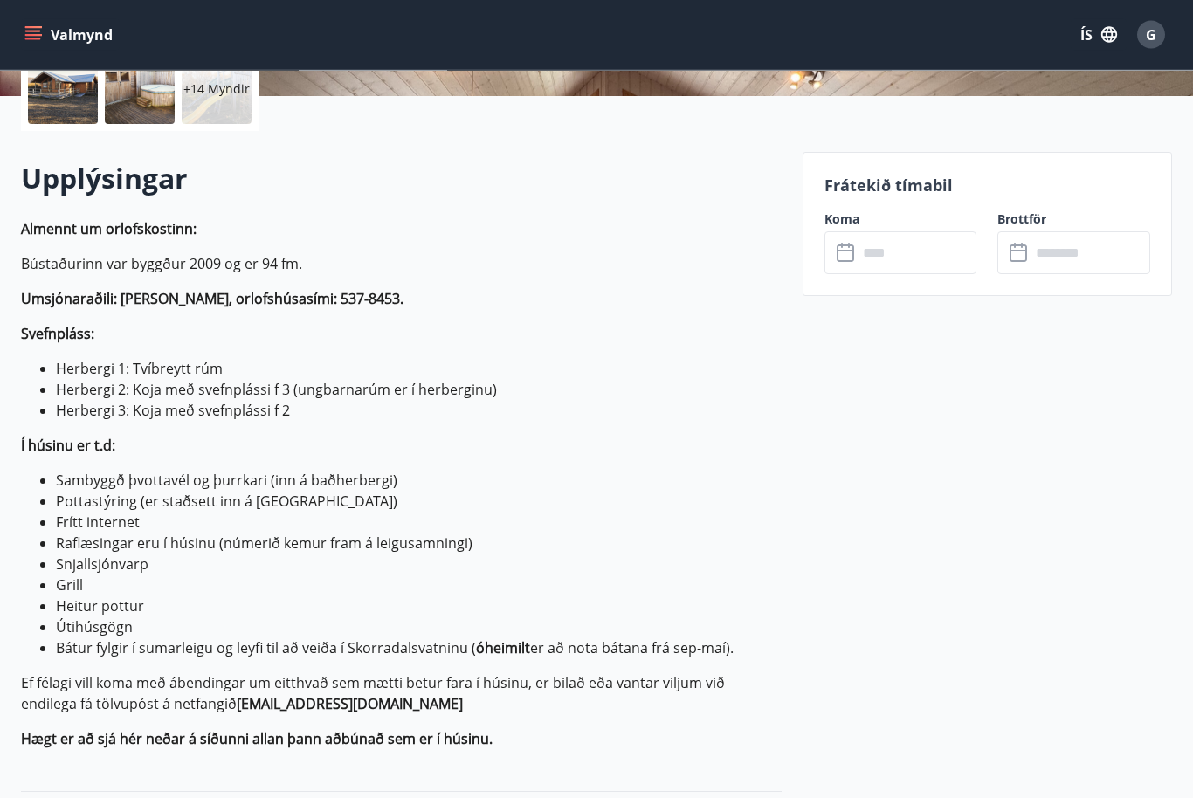
click at [860, 263] on input "text" at bounding box center [917, 253] width 120 height 43
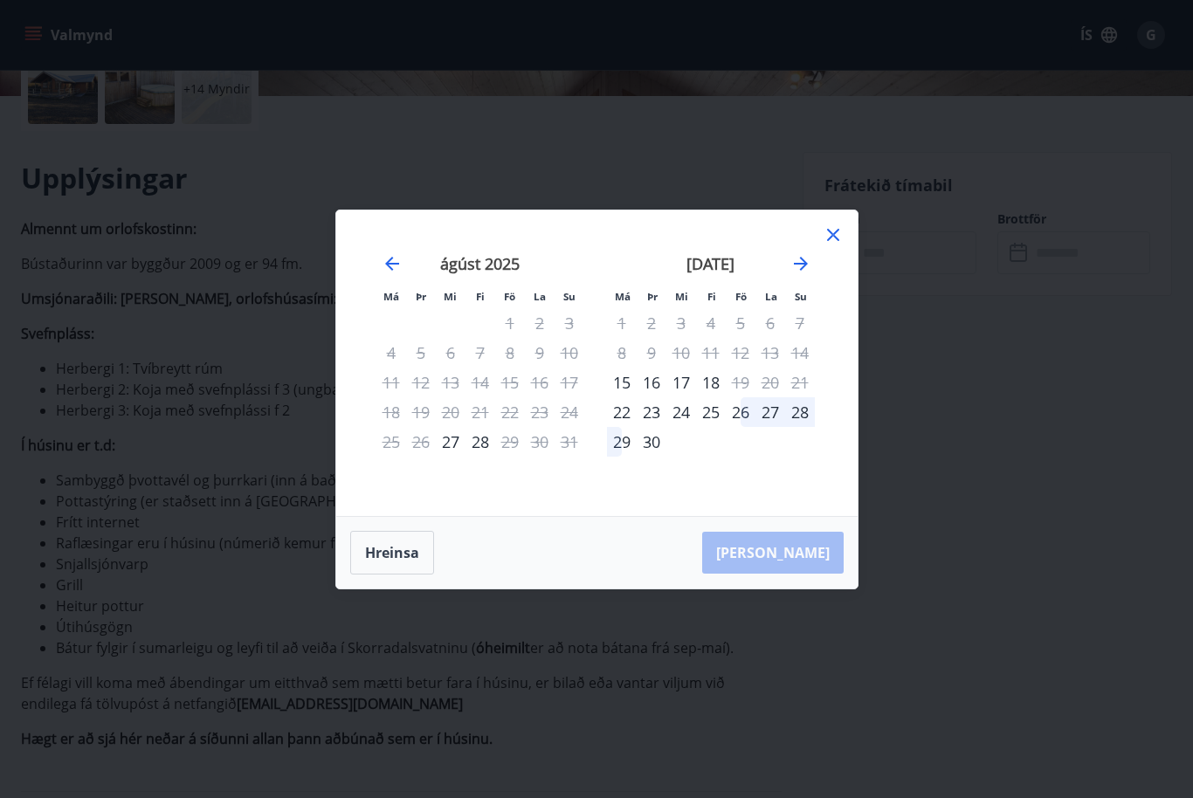
click at [819, 262] on div "september 2025 1 2 3 4 5 6 7 8 9 10 11 12 13 14 15 16 17 18 19 20 21 22 23 24 2…" at bounding box center [710, 374] width 230 height 286
click at [838, 245] on icon at bounding box center [832, 234] width 21 height 21
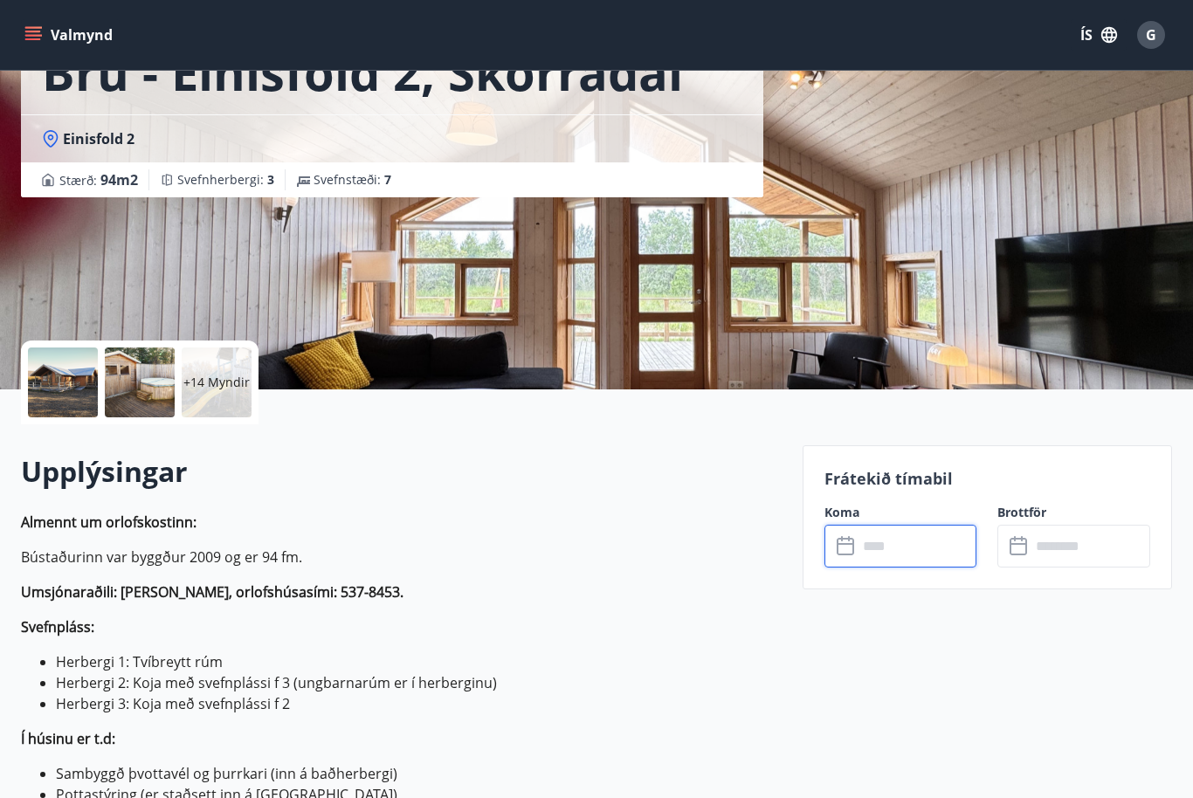
scroll to position [0, 0]
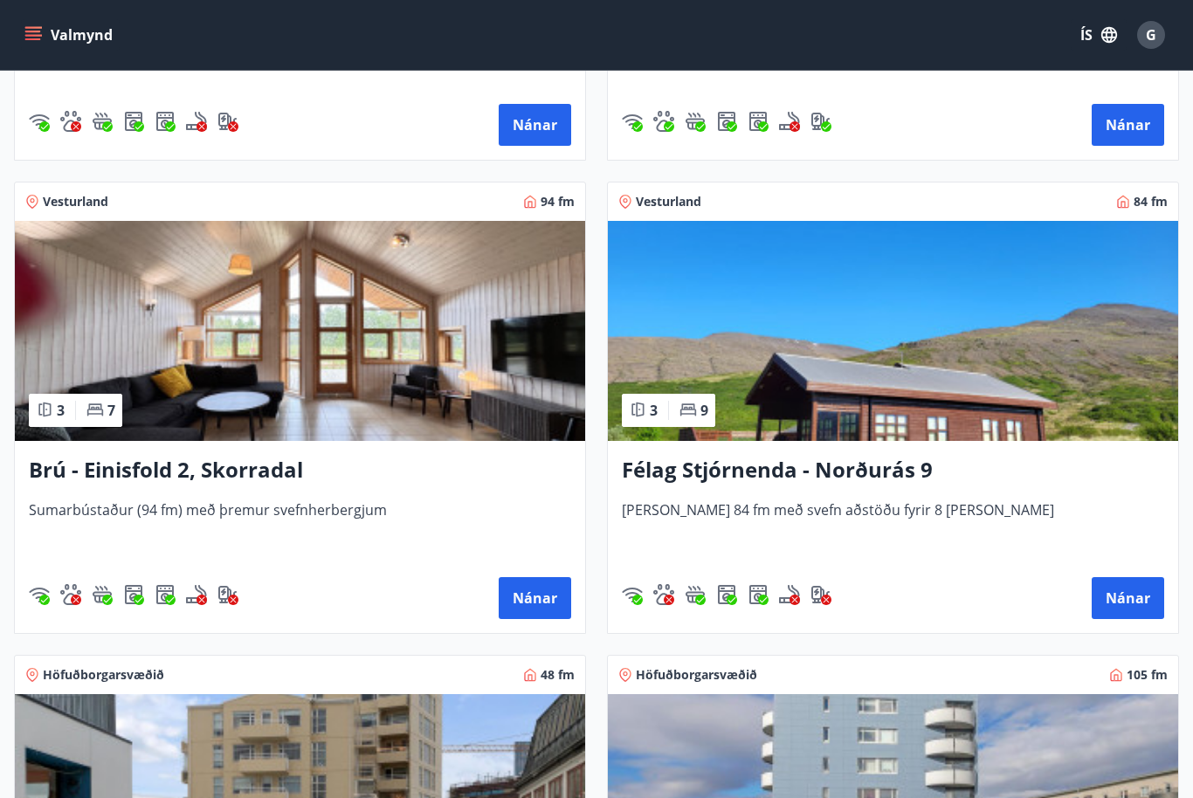
scroll to position [1624, 0]
click at [918, 375] on img at bounding box center [893, 332] width 570 height 220
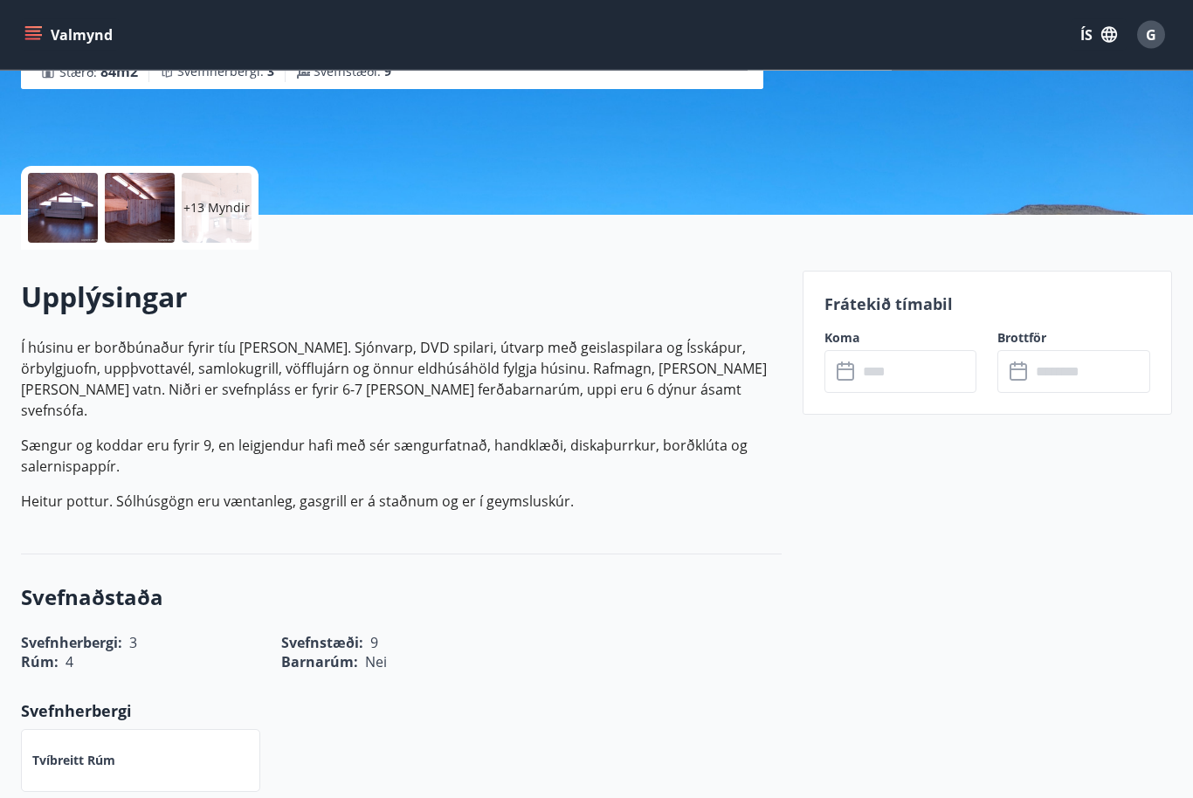
scroll to position [309, 0]
click at [884, 373] on input "text" at bounding box center [917, 371] width 120 height 43
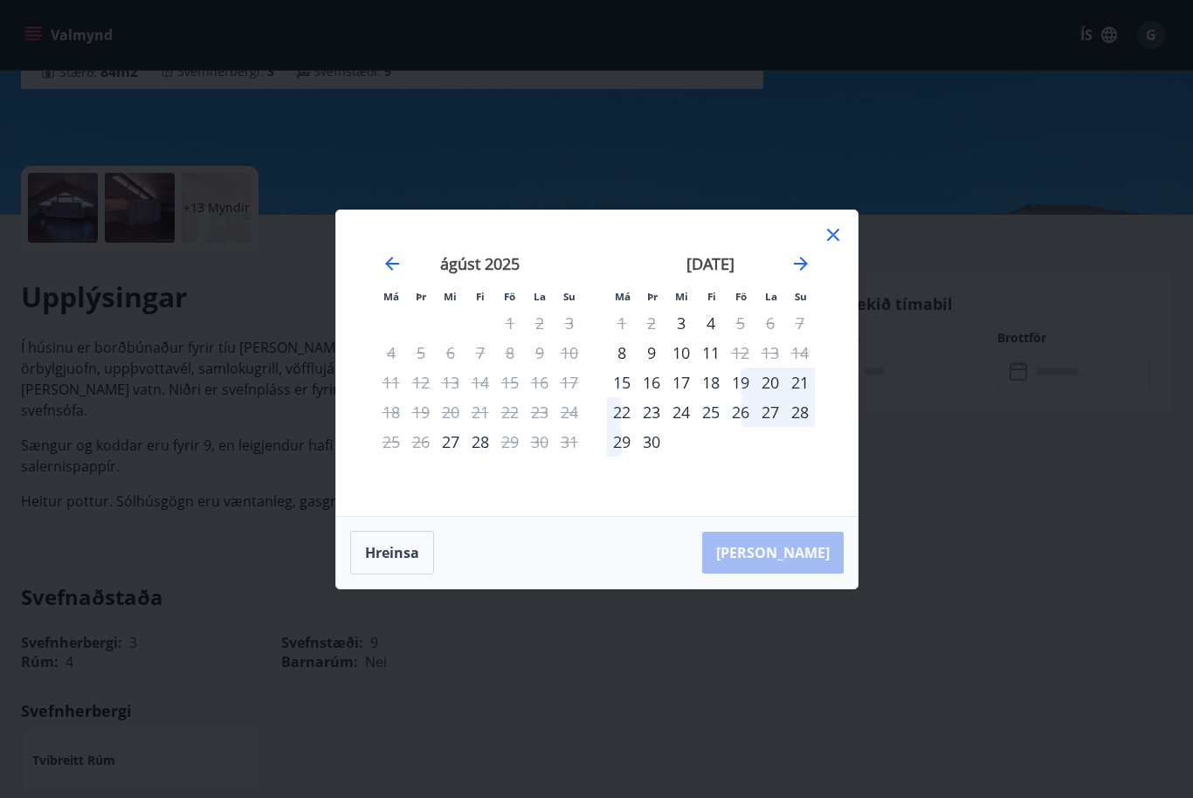
click at [834, 245] on icon at bounding box center [832, 234] width 21 height 21
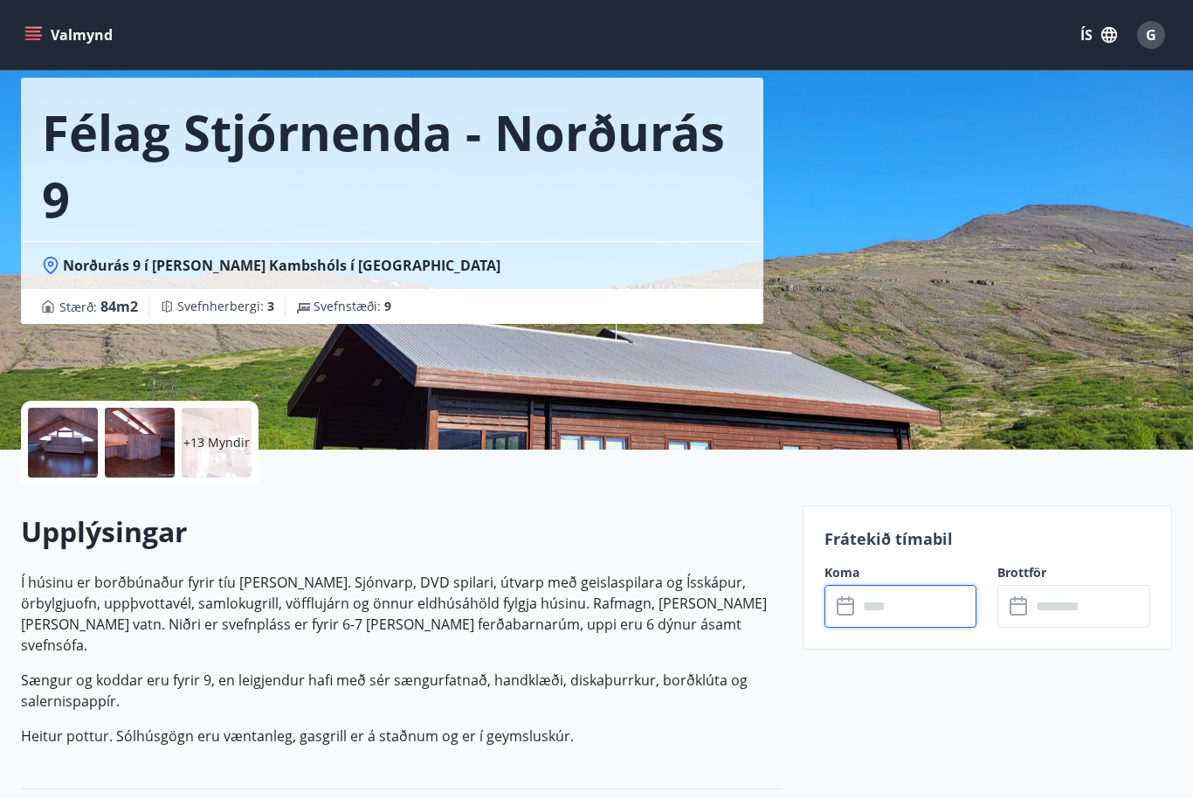
scroll to position [0, 0]
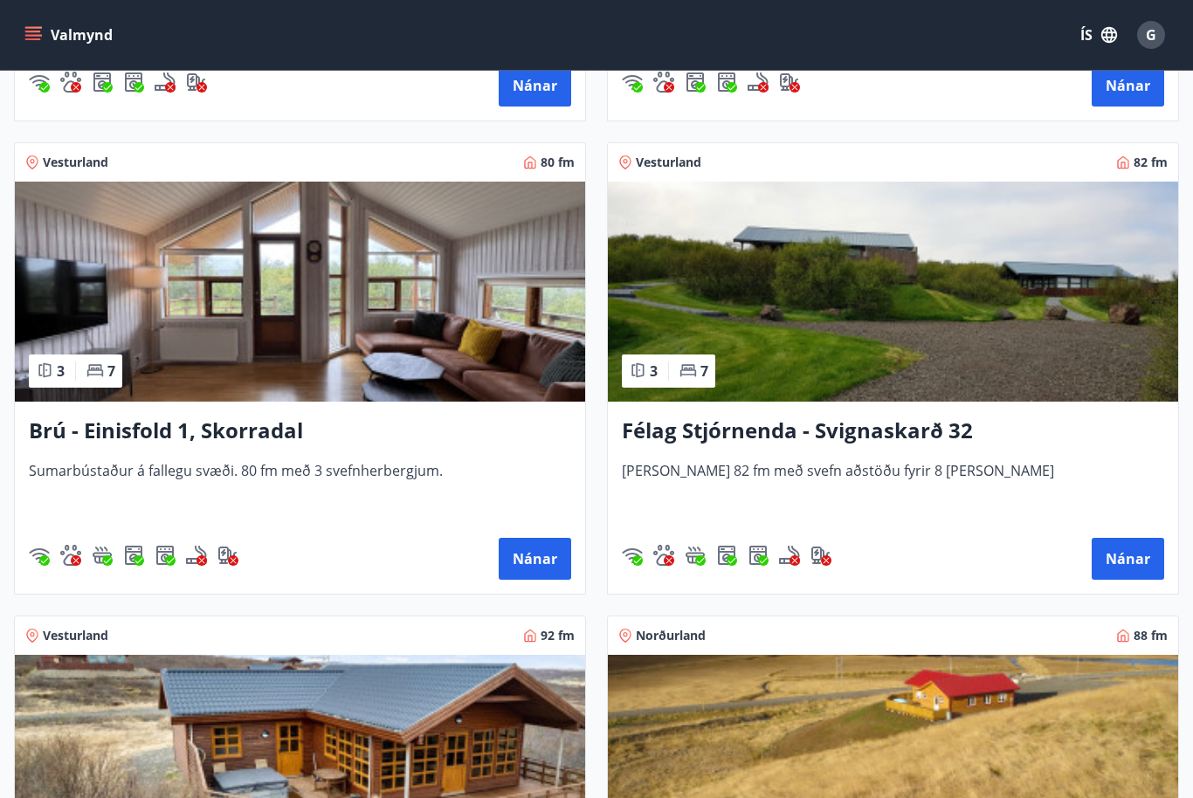
scroll to position [4029, 0]
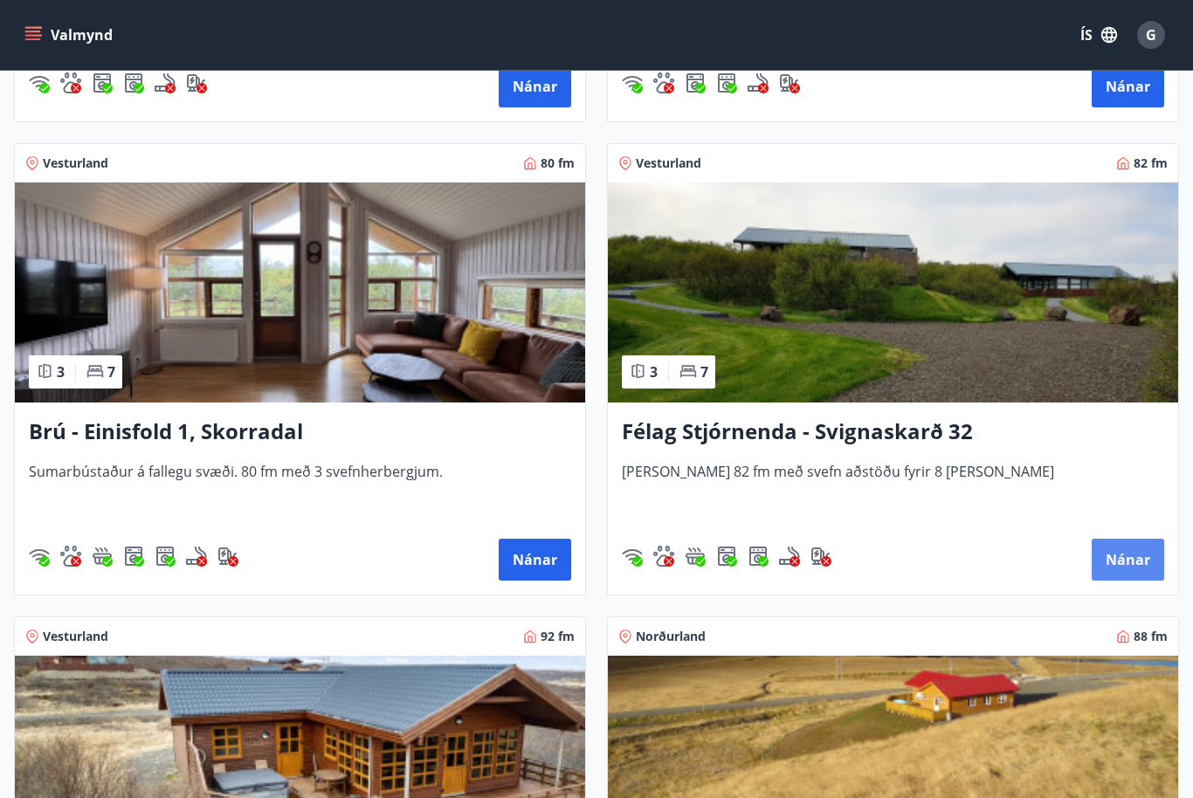
click at [1127, 552] on button "Nánar" at bounding box center [1127, 560] width 72 height 42
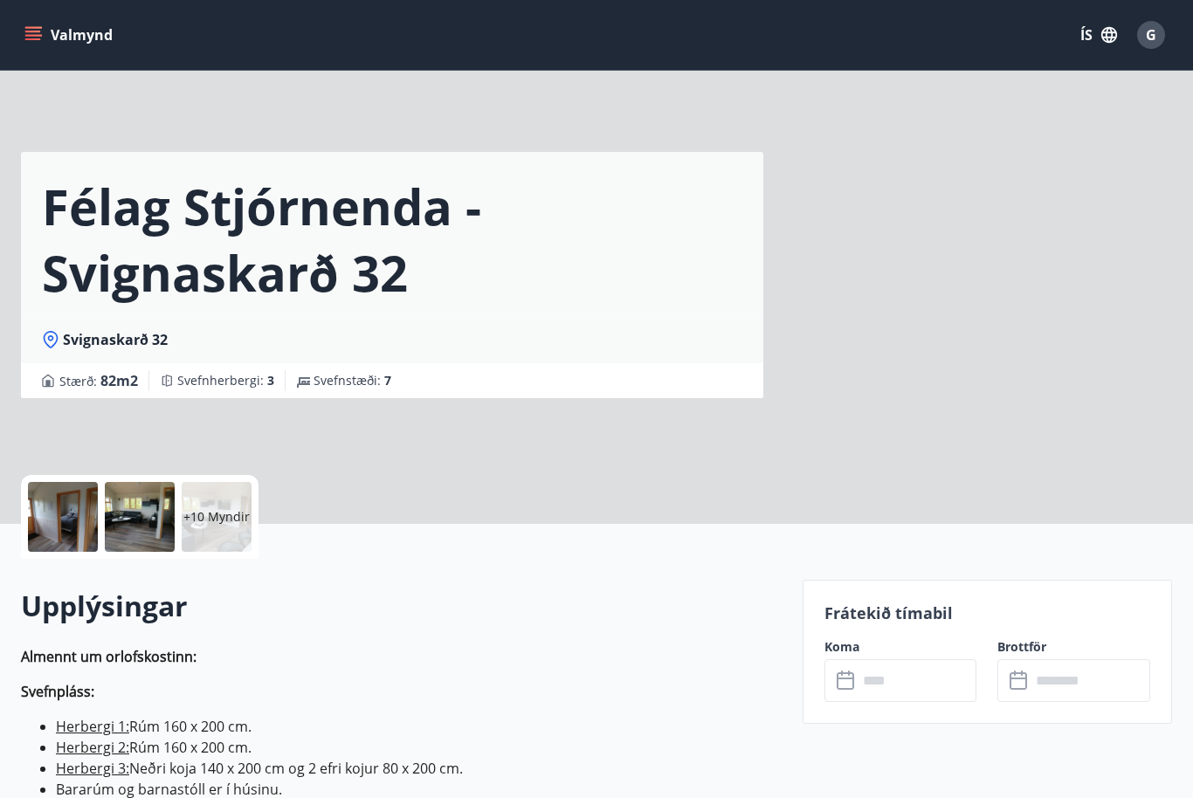
click at [926, 685] on input "text" at bounding box center [917, 680] width 120 height 43
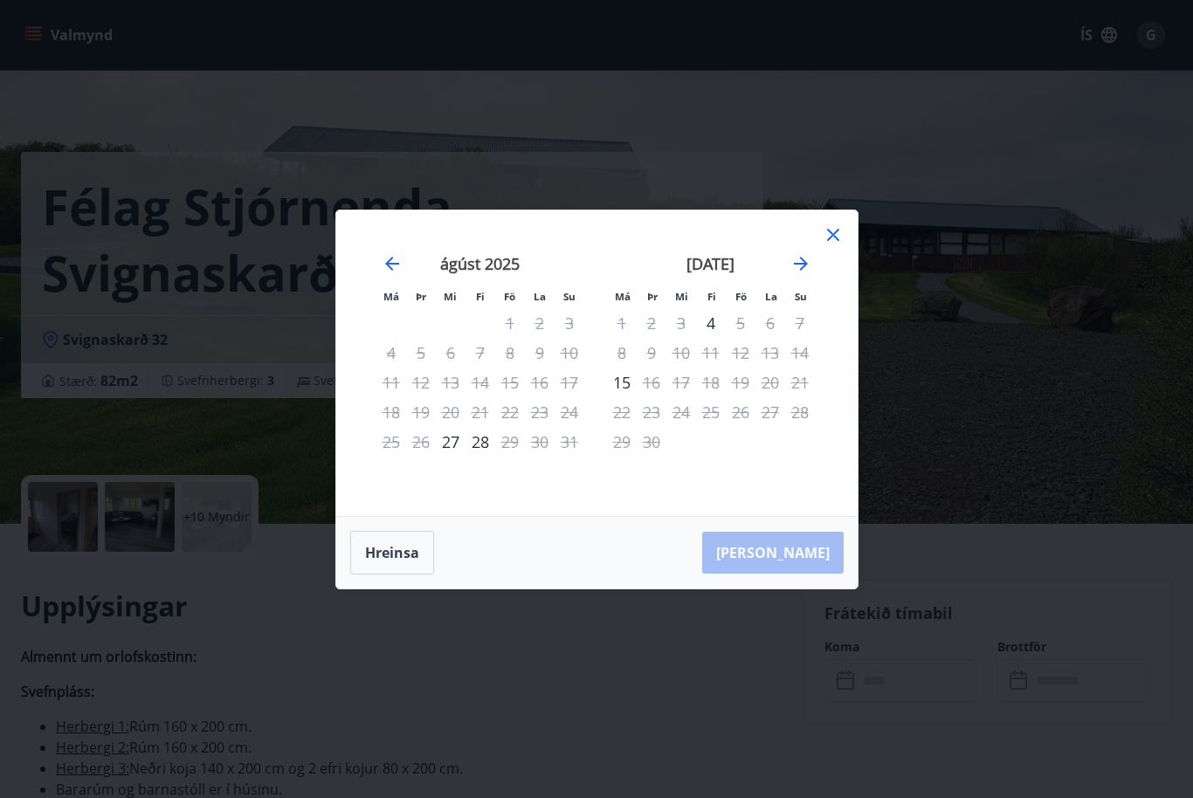
click at [840, 245] on icon at bounding box center [832, 234] width 21 height 21
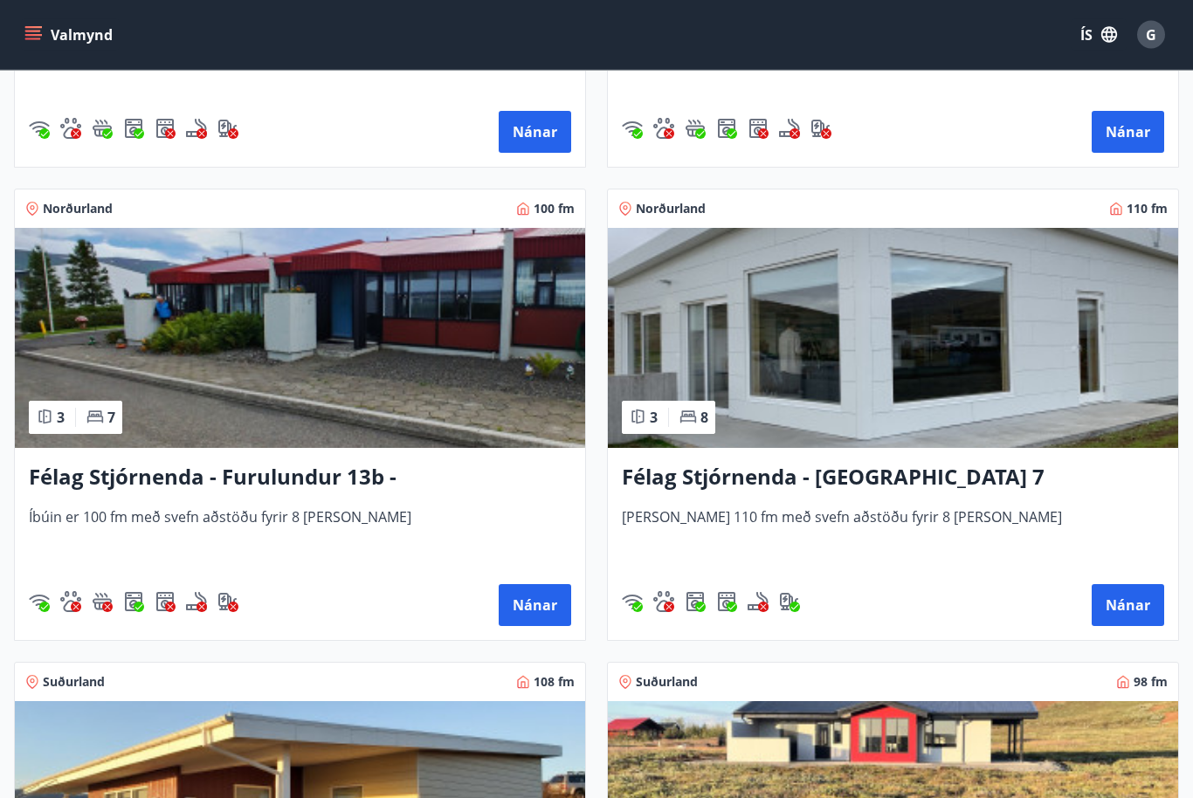
scroll to position [4911, 0]
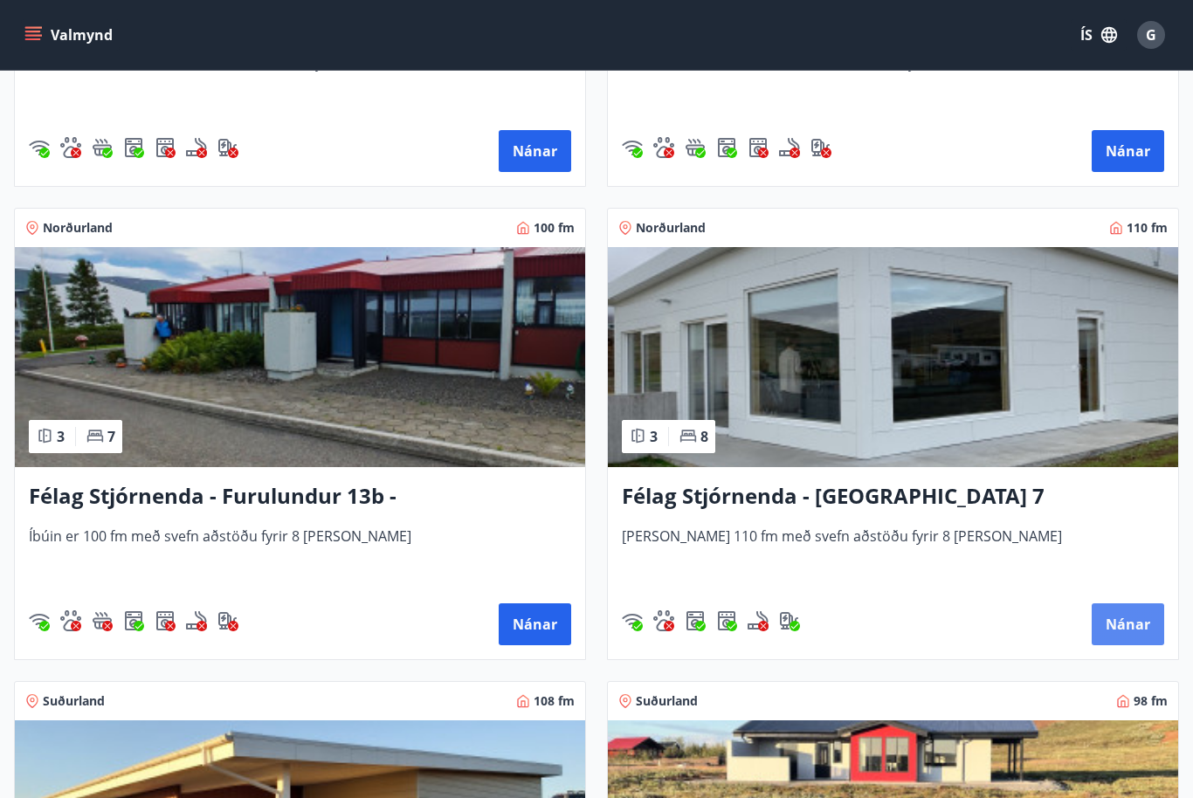
click at [1135, 621] on button "Nánar" at bounding box center [1127, 624] width 72 height 42
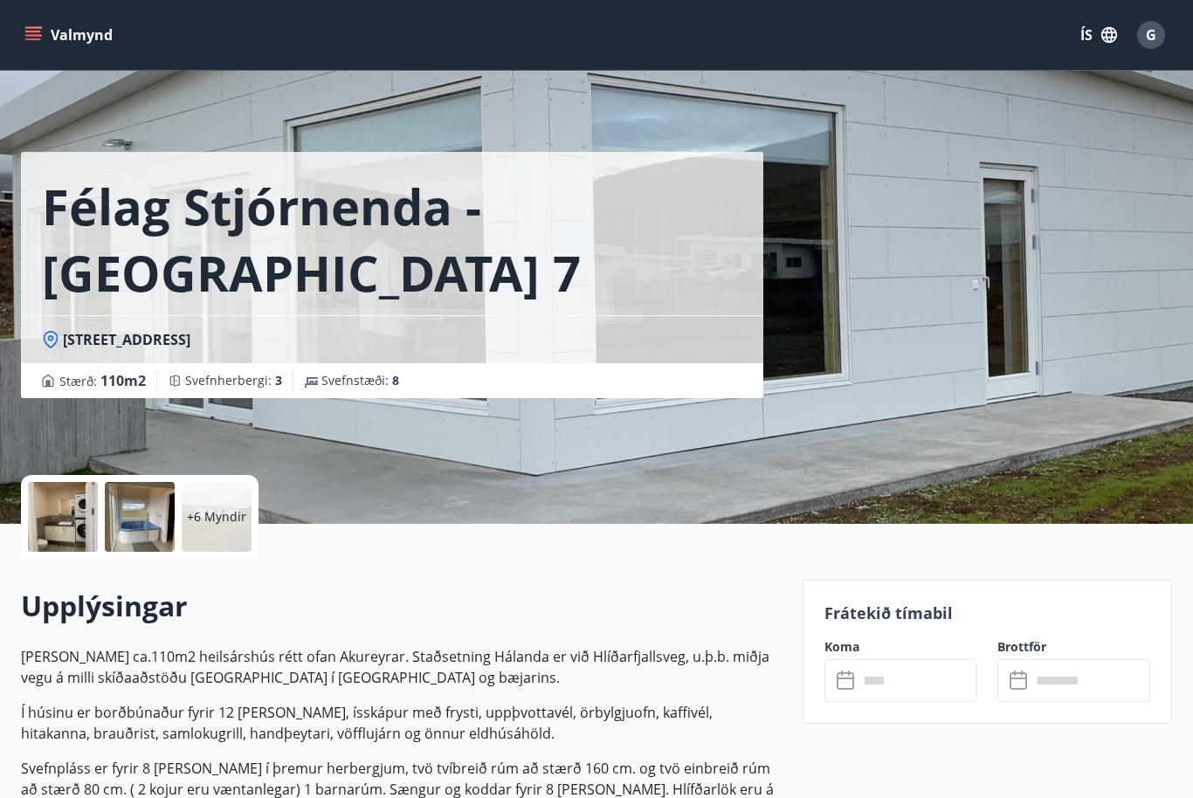
click at [925, 680] on input "text" at bounding box center [917, 680] width 120 height 43
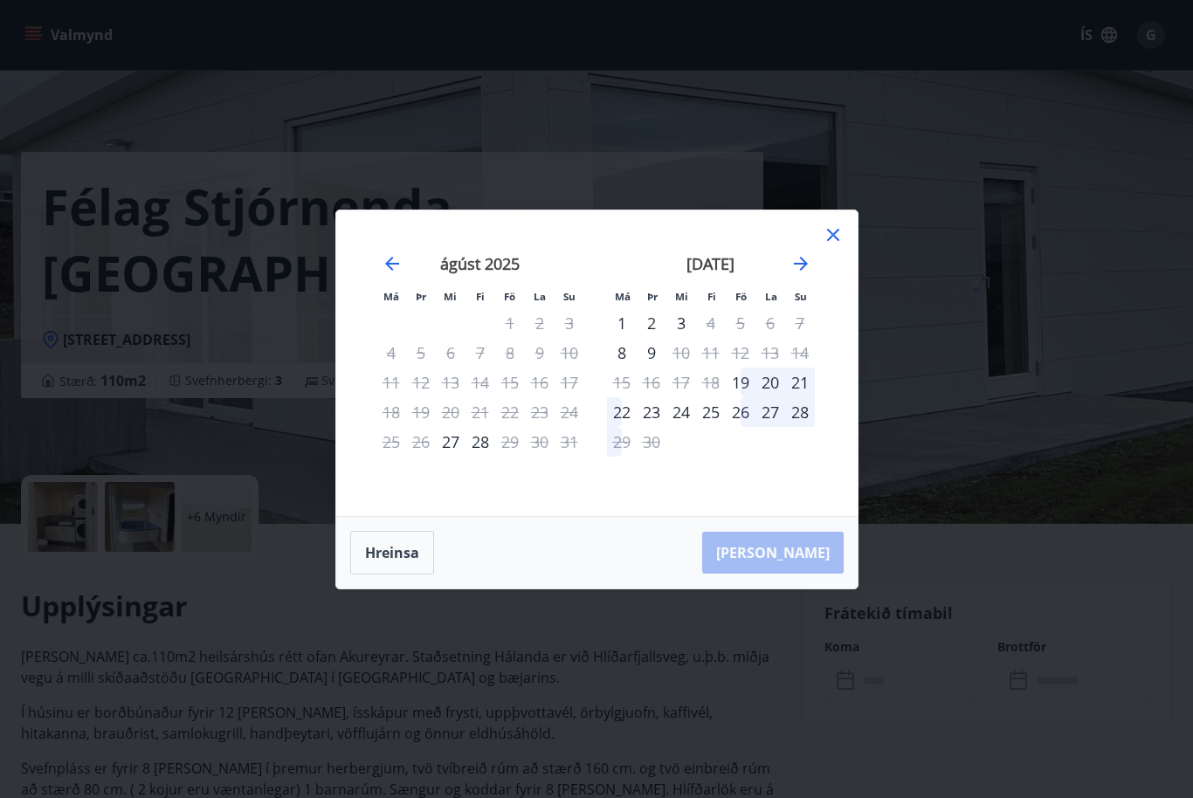
click at [835, 245] on icon at bounding box center [832, 234] width 21 height 21
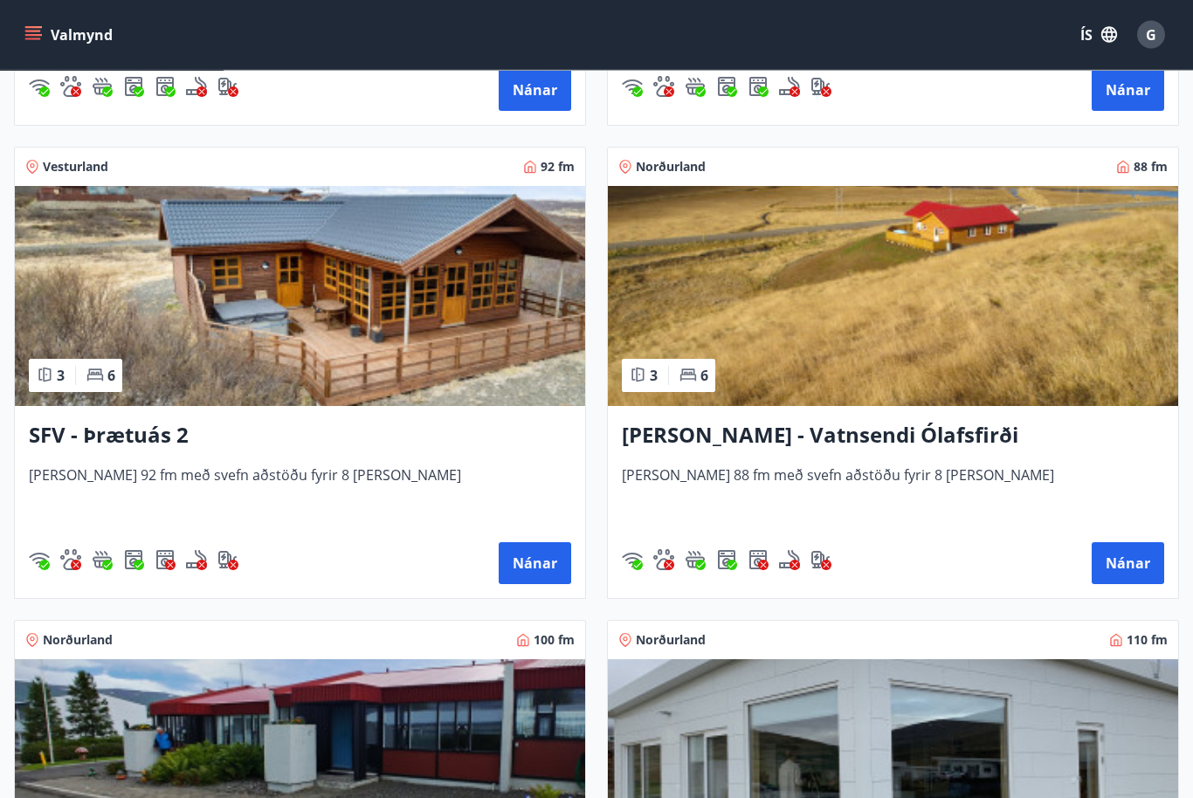
scroll to position [4499, 0]
click at [219, 467] on span "Húsið er 92 fm með svefn aðstöðu fyrir 8 manns" at bounding box center [300, 494] width 542 height 58
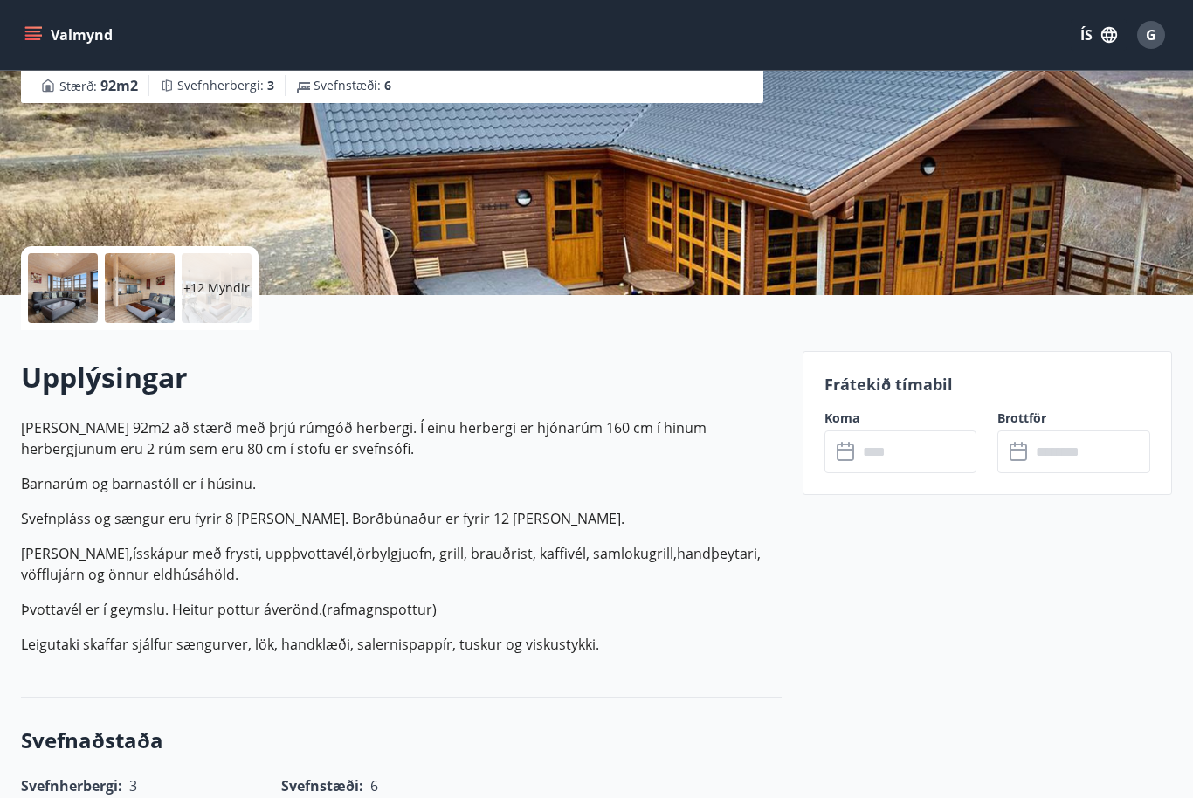
scroll to position [228, 0]
click at [897, 448] on input "text" at bounding box center [917, 452] width 120 height 43
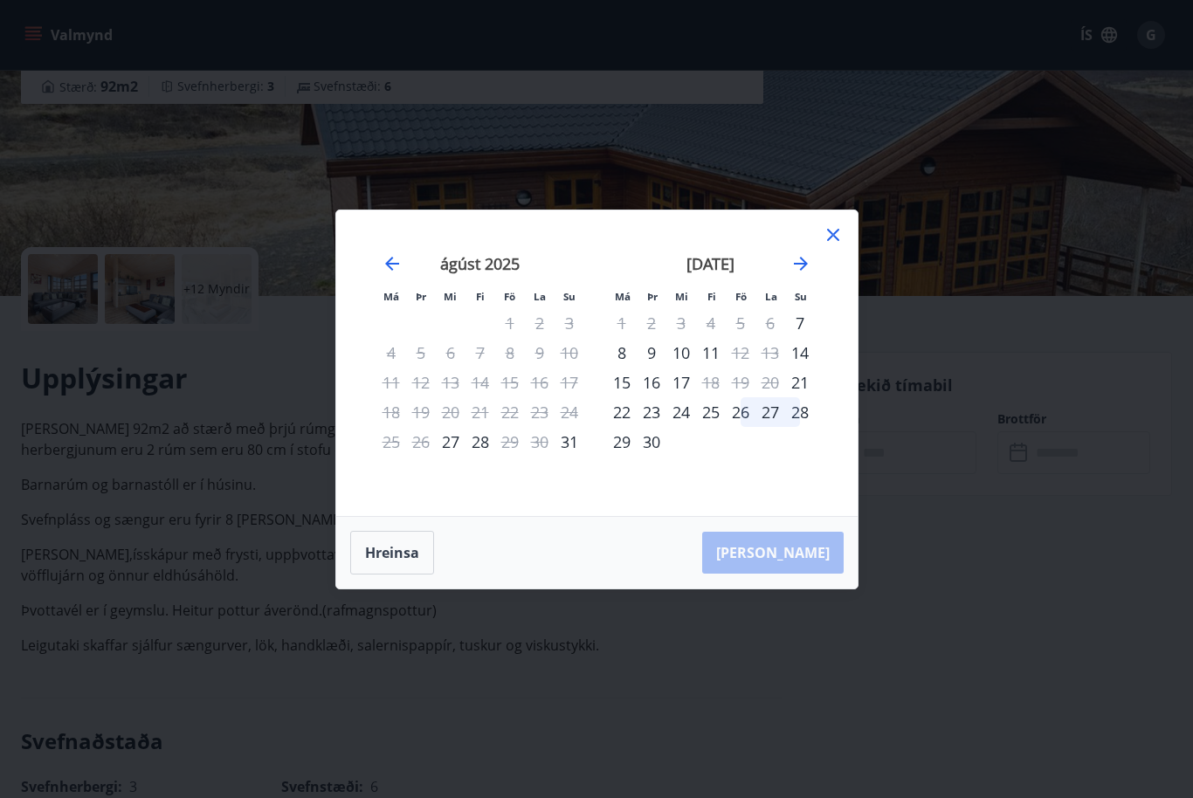
click at [831, 245] on icon at bounding box center [832, 234] width 21 height 21
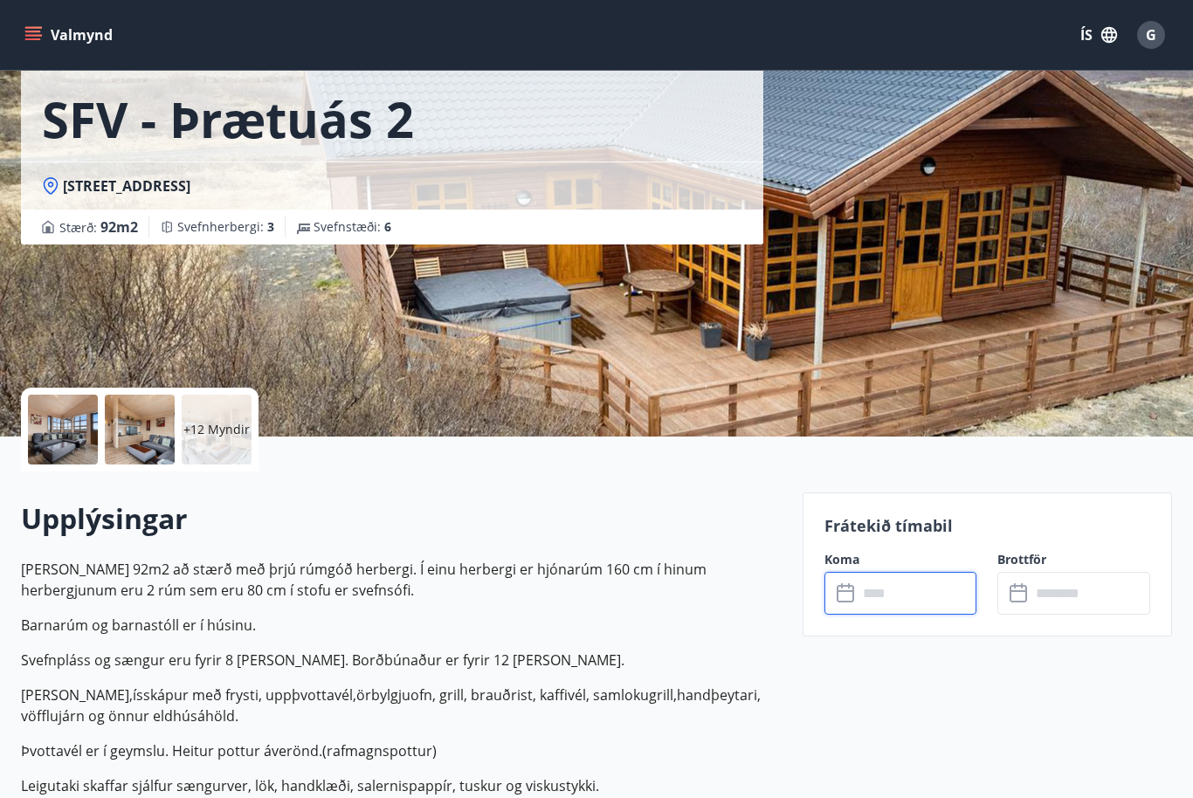
scroll to position [0, 0]
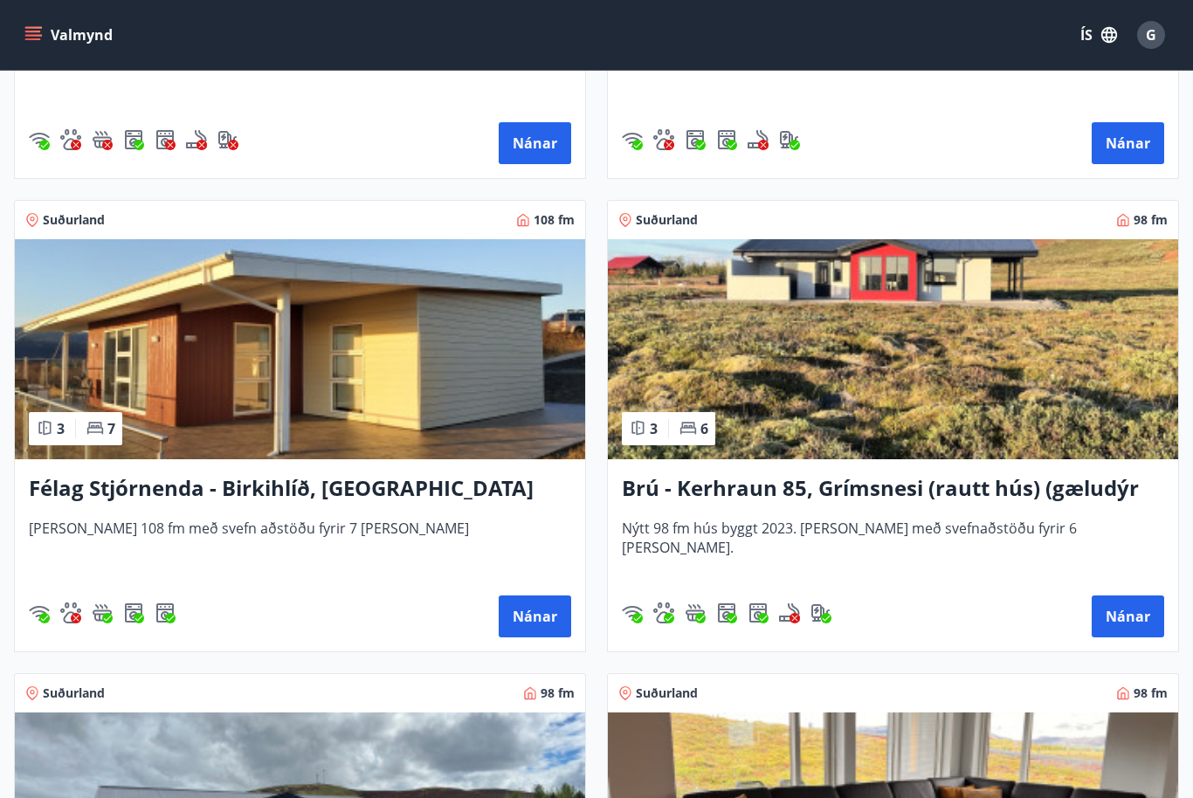
scroll to position [5391, 0]
click at [1115, 630] on button "Nánar" at bounding box center [1127, 617] width 72 height 42
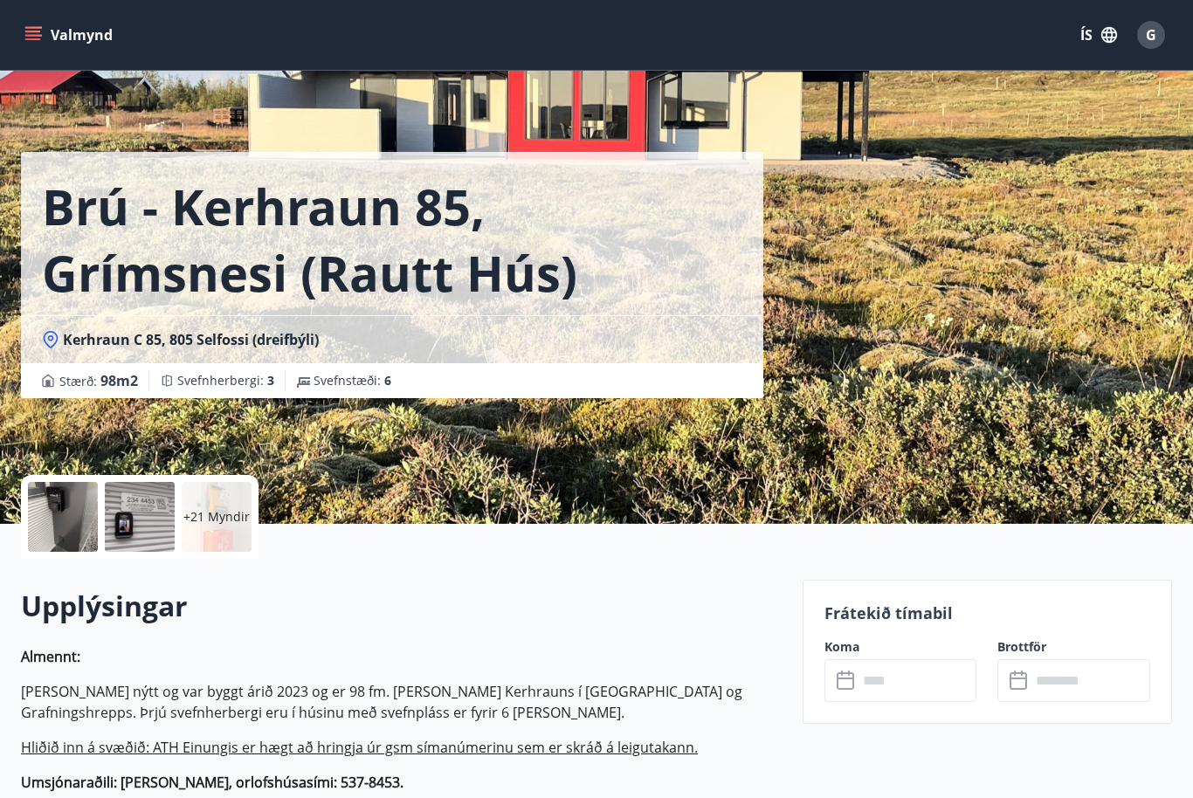
click at [72, 500] on div at bounding box center [63, 517] width 70 height 70
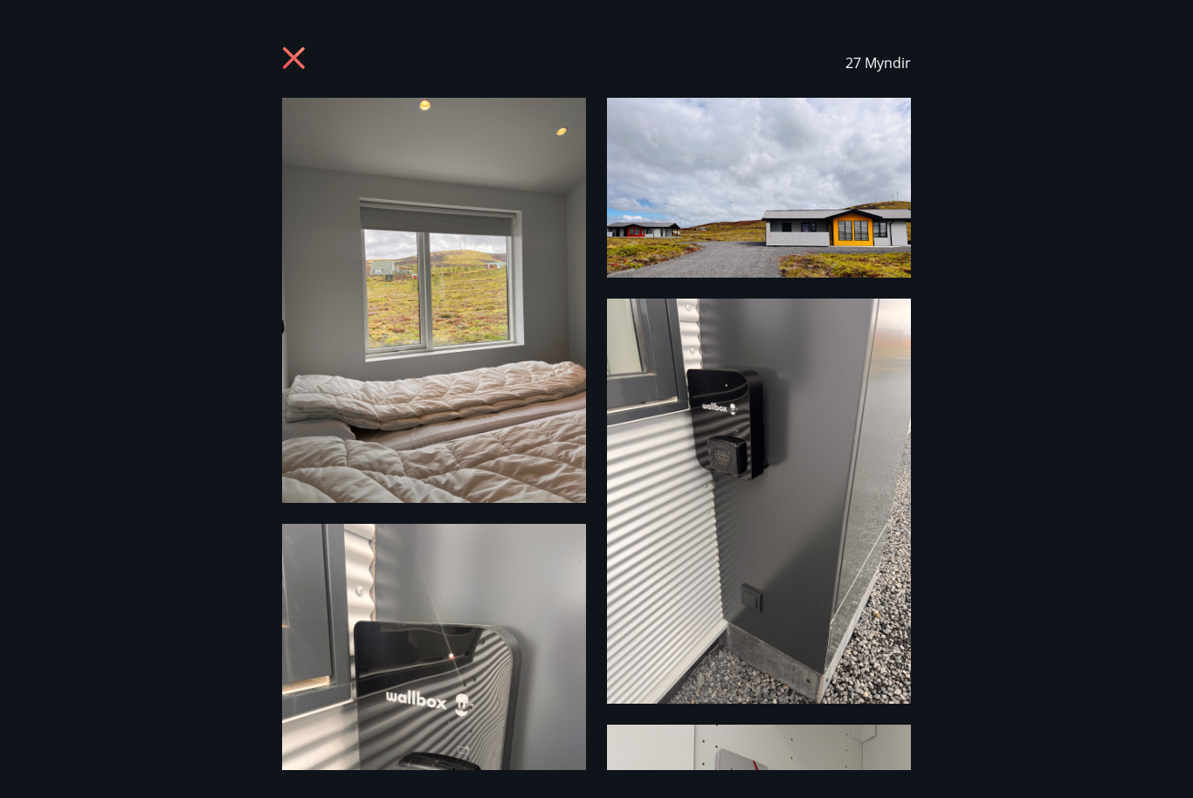
click at [297, 56] on icon at bounding box center [294, 58] width 22 height 22
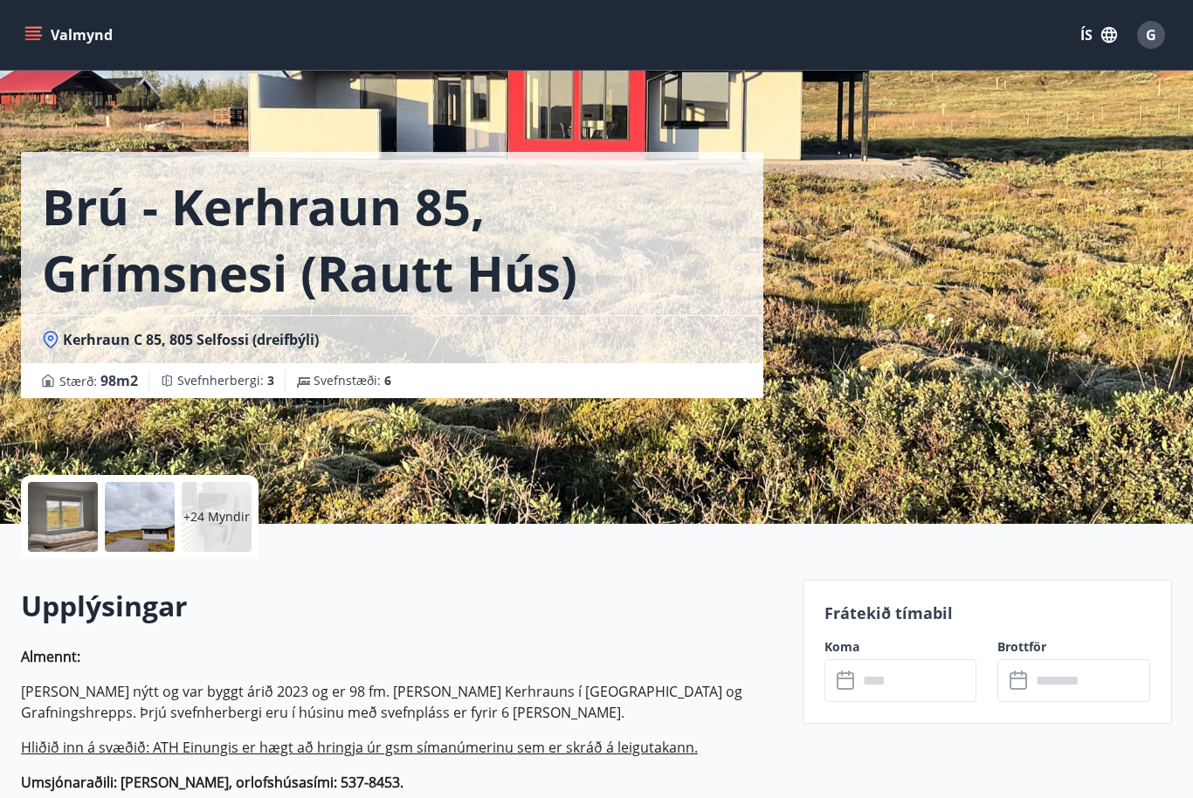
click at [878, 678] on input "text" at bounding box center [917, 680] width 120 height 43
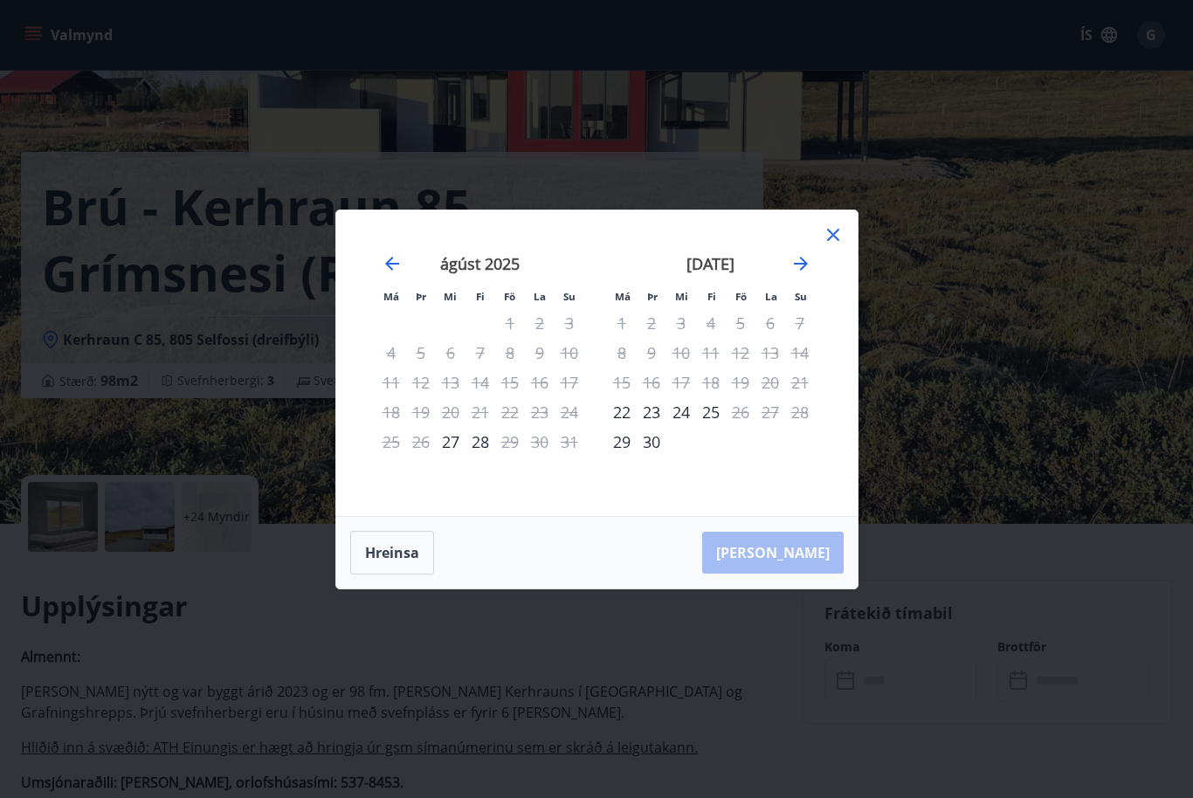
click at [842, 229] on icon at bounding box center [832, 234] width 21 height 21
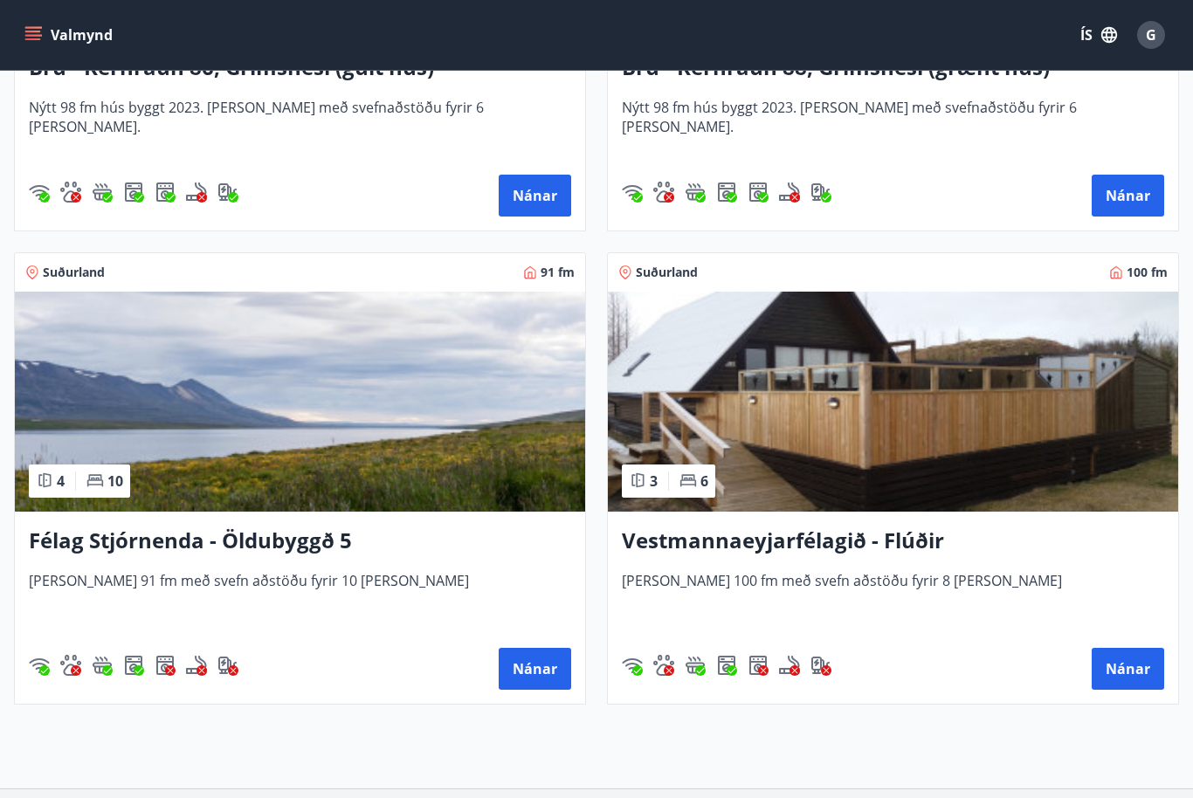
scroll to position [6264, 0]
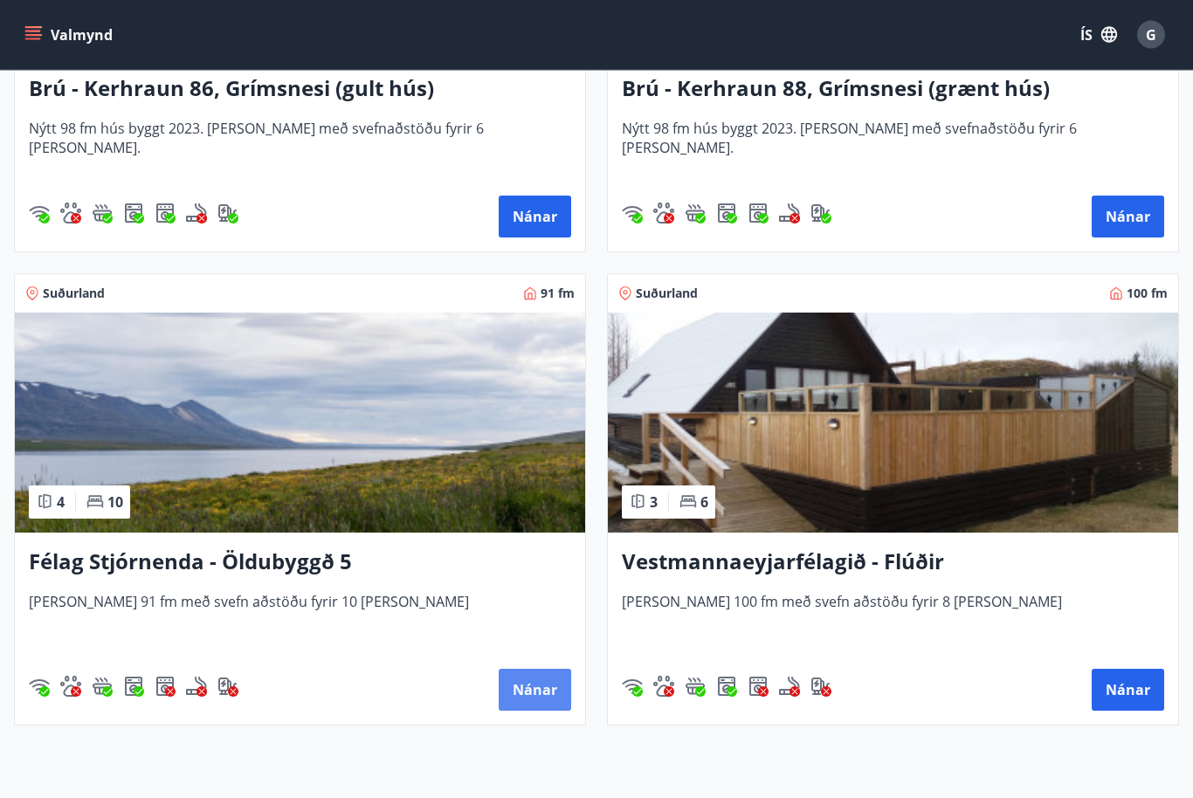
click at [531, 685] on button "Nánar" at bounding box center [535, 691] width 72 height 42
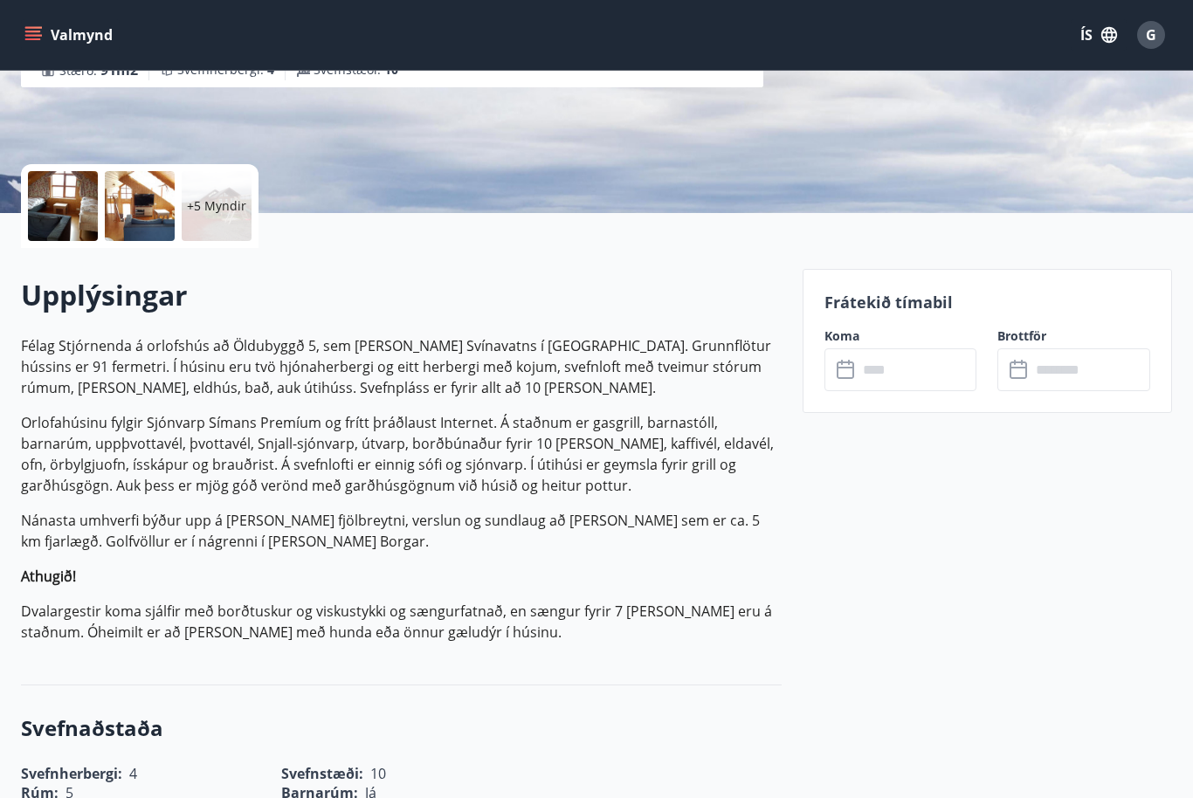
scroll to position [224, 0]
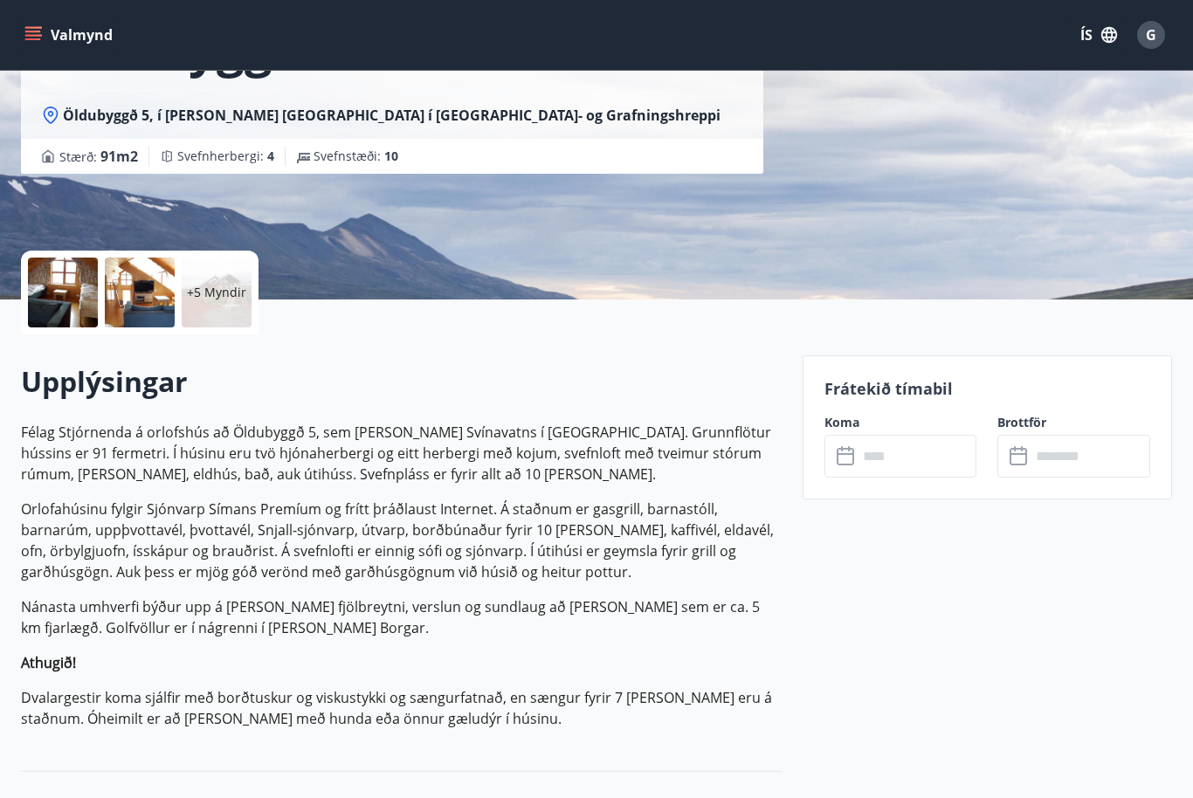
click at [72, 290] on div at bounding box center [63, 293] width 70 height 70
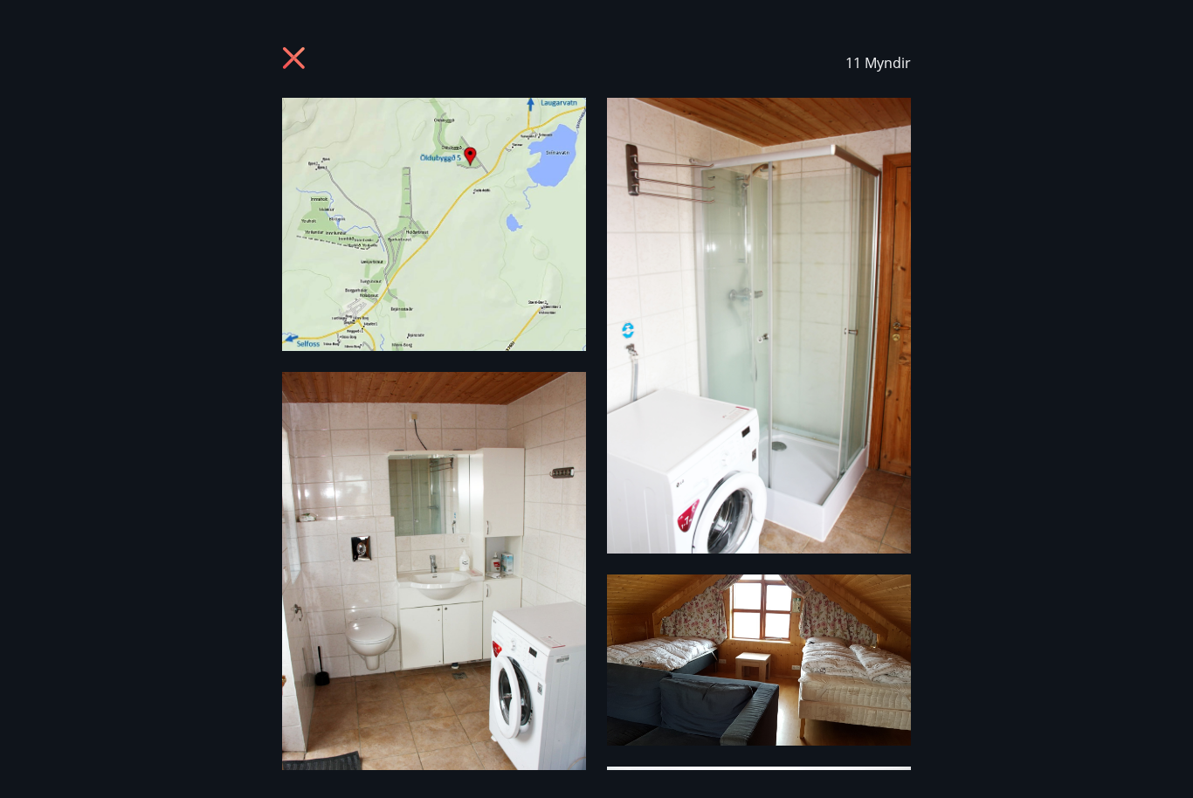
click at [554, 694] on img at bounding box center [434, 600] width 304 height 456
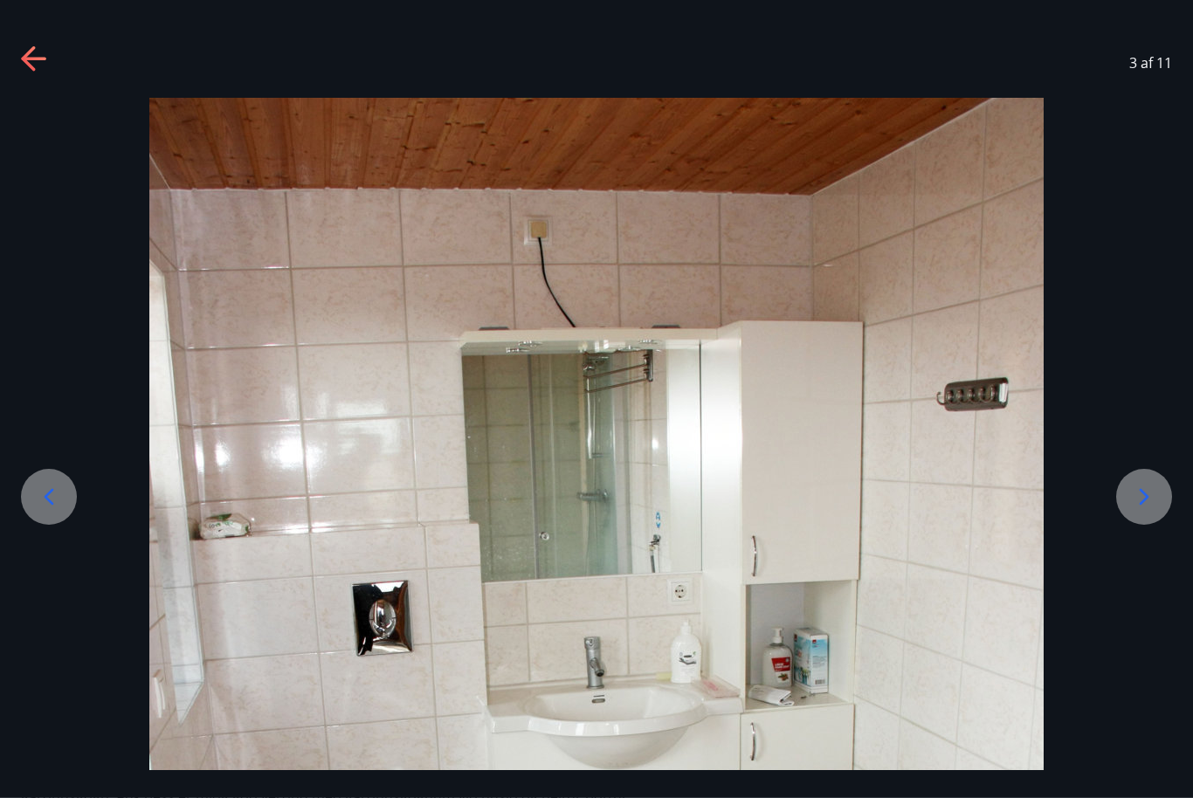
scroll to position [0, 0]
click at [1130, 525] on div at bounding box center [1144, 497] width 56 height 56
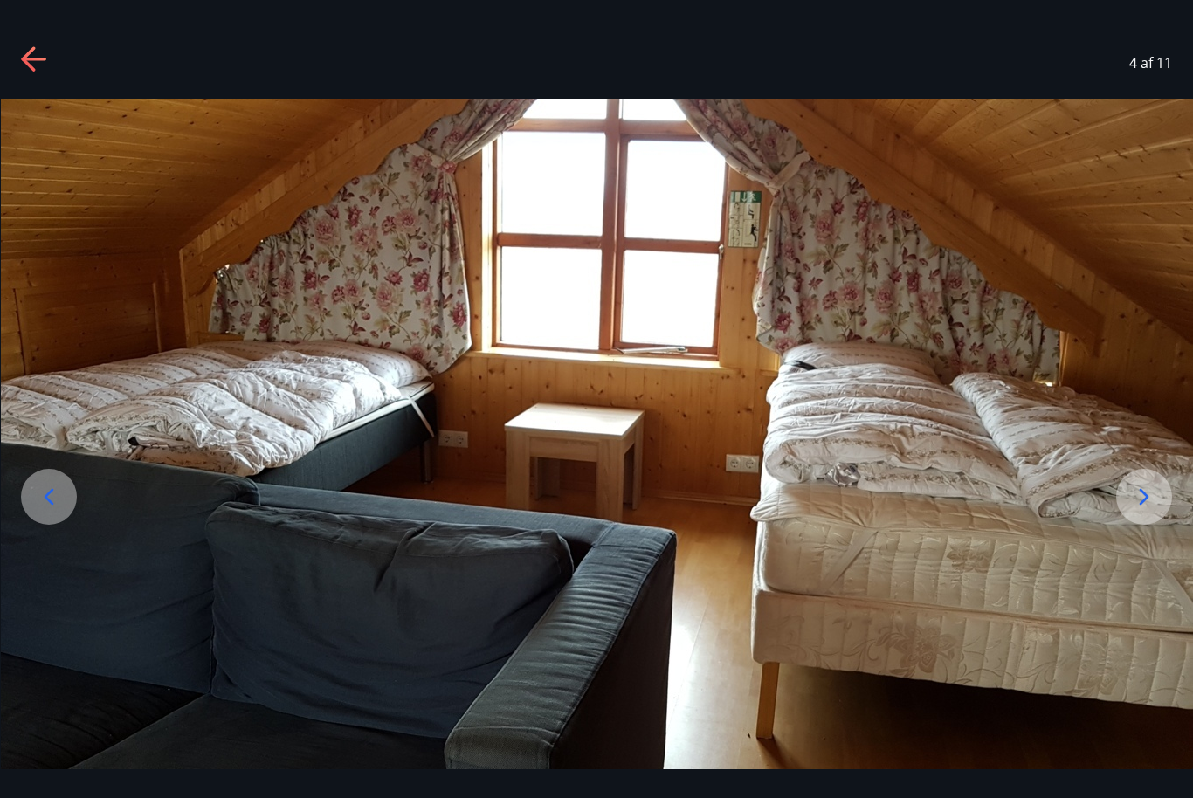
click at [1127, 525] on div at bounding box center [1144, 497] width 56 height 56
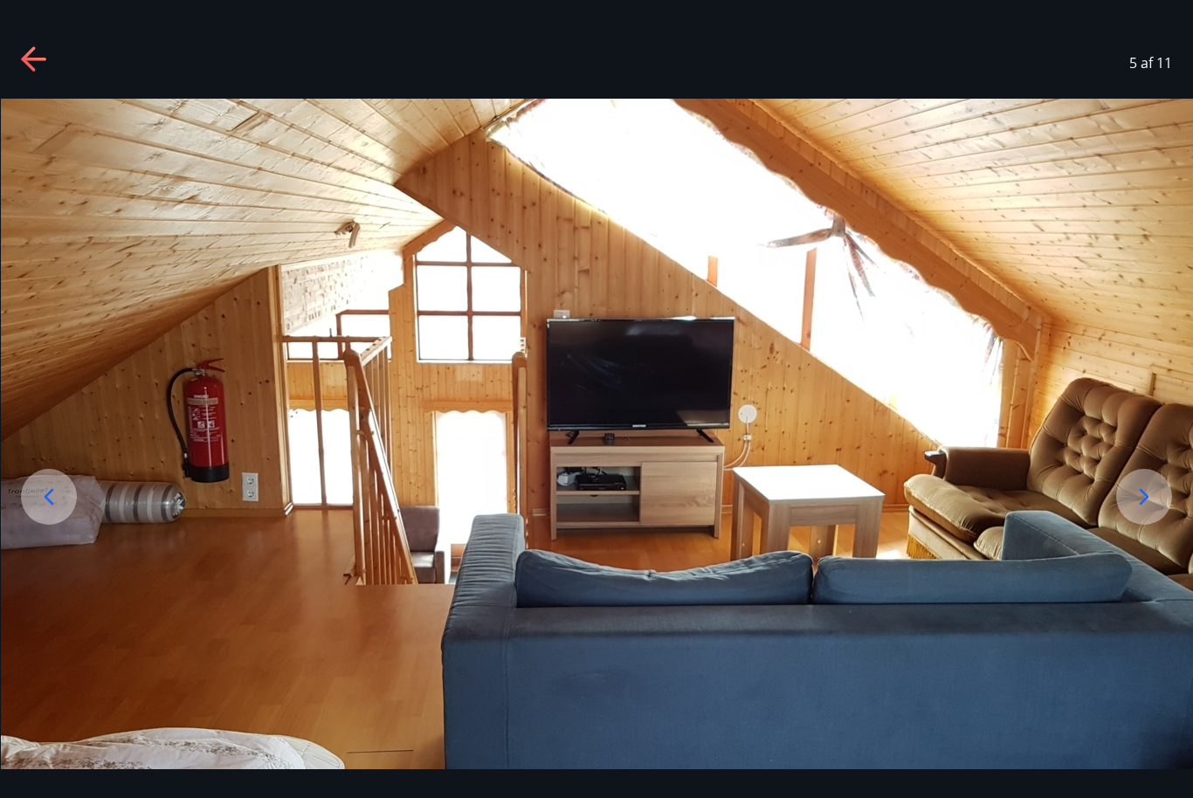
click at [1132, 511] on icon at bounding box center [1144, 497] width 28 height 28
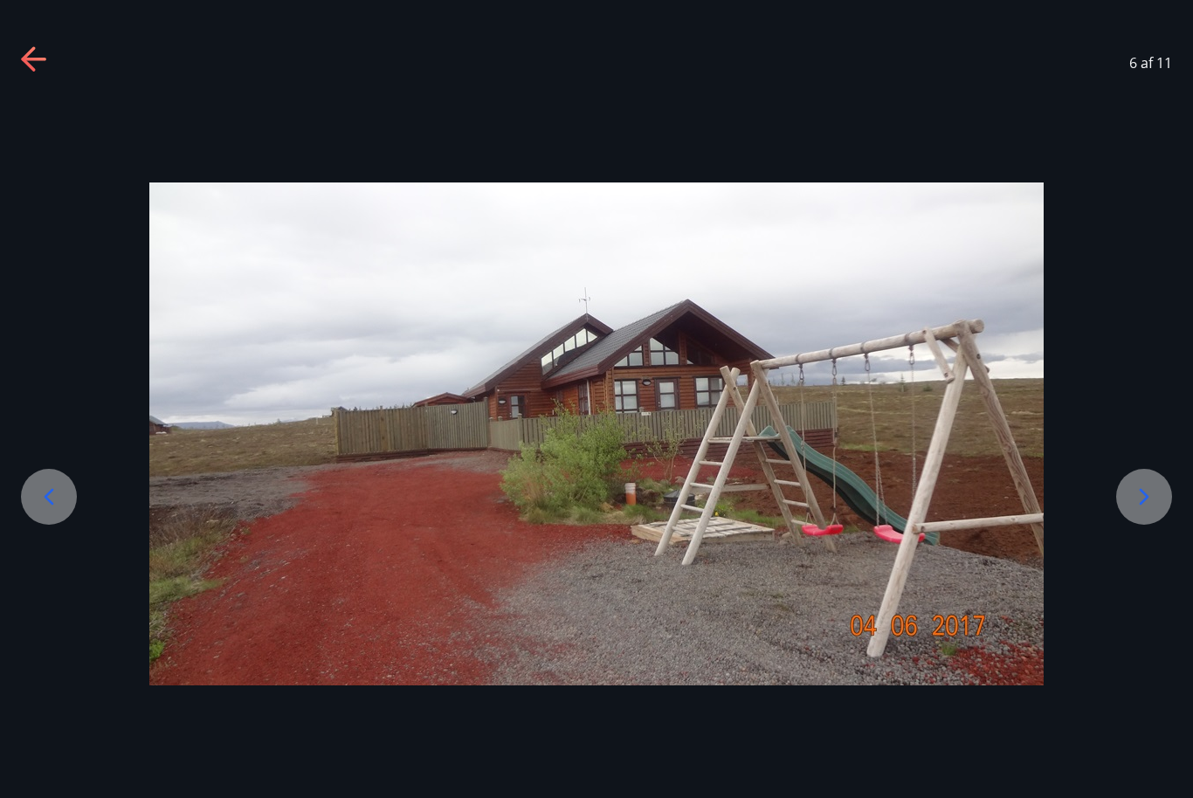
click at [1131, 511] on icon at bounding box center [1144, 497] width 28 height 28
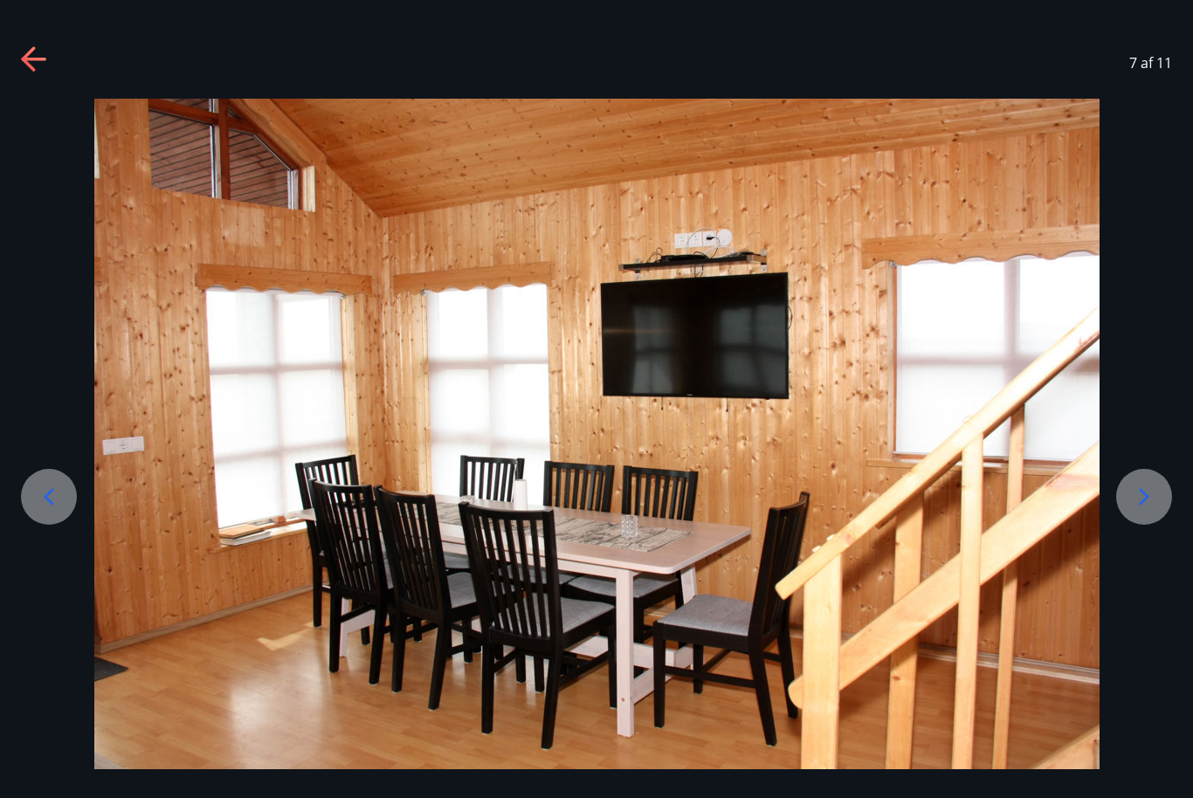
click at [1133, 511] on icon at bounding box center [1144, 497] width 28 height 28
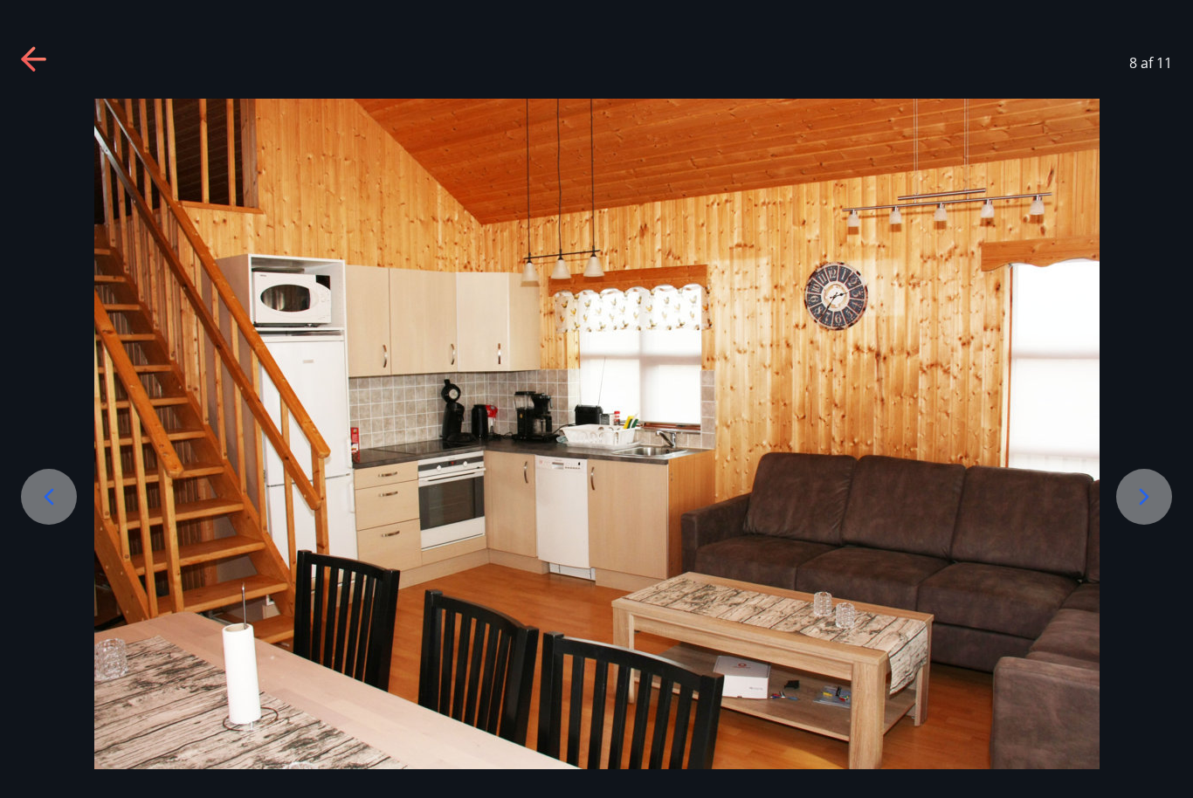
click at [1127, 525] on div at bounding box center [1144, 497] width 56 height 56
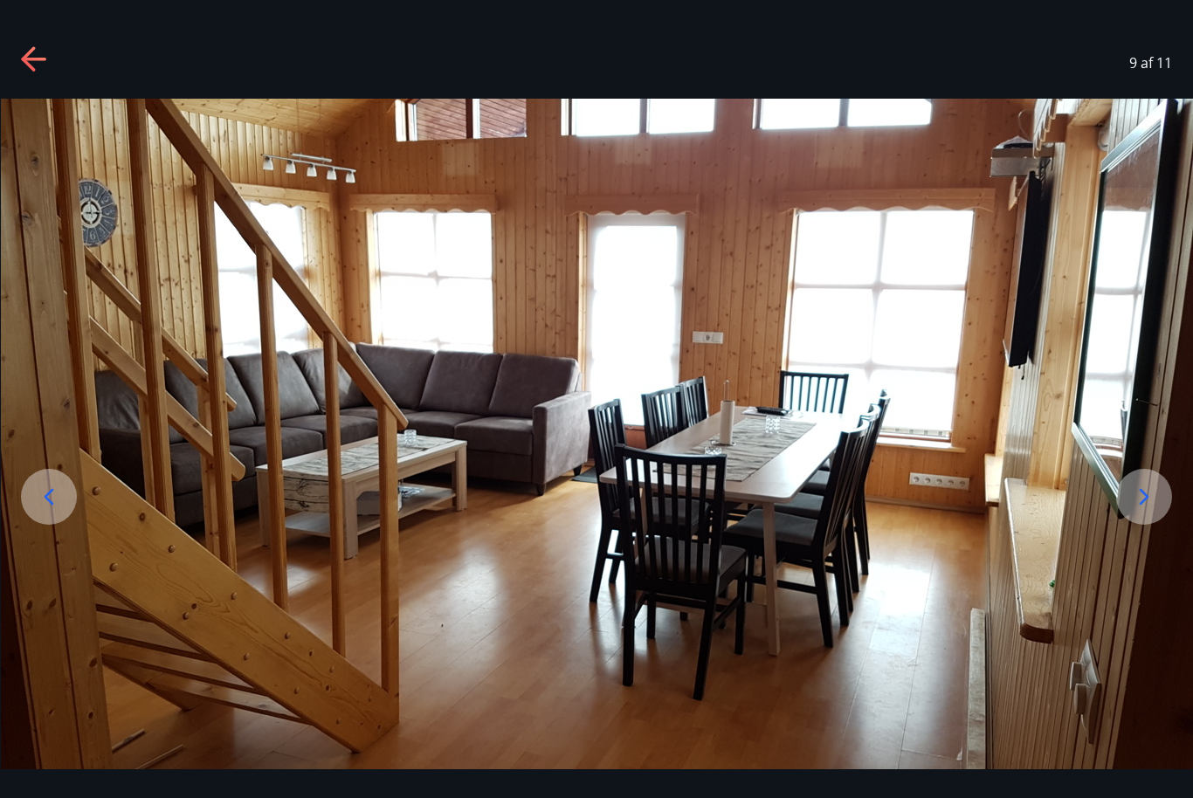
click at [1137, 511] on icon at bounding box center [1144, 497] width 28 height 28
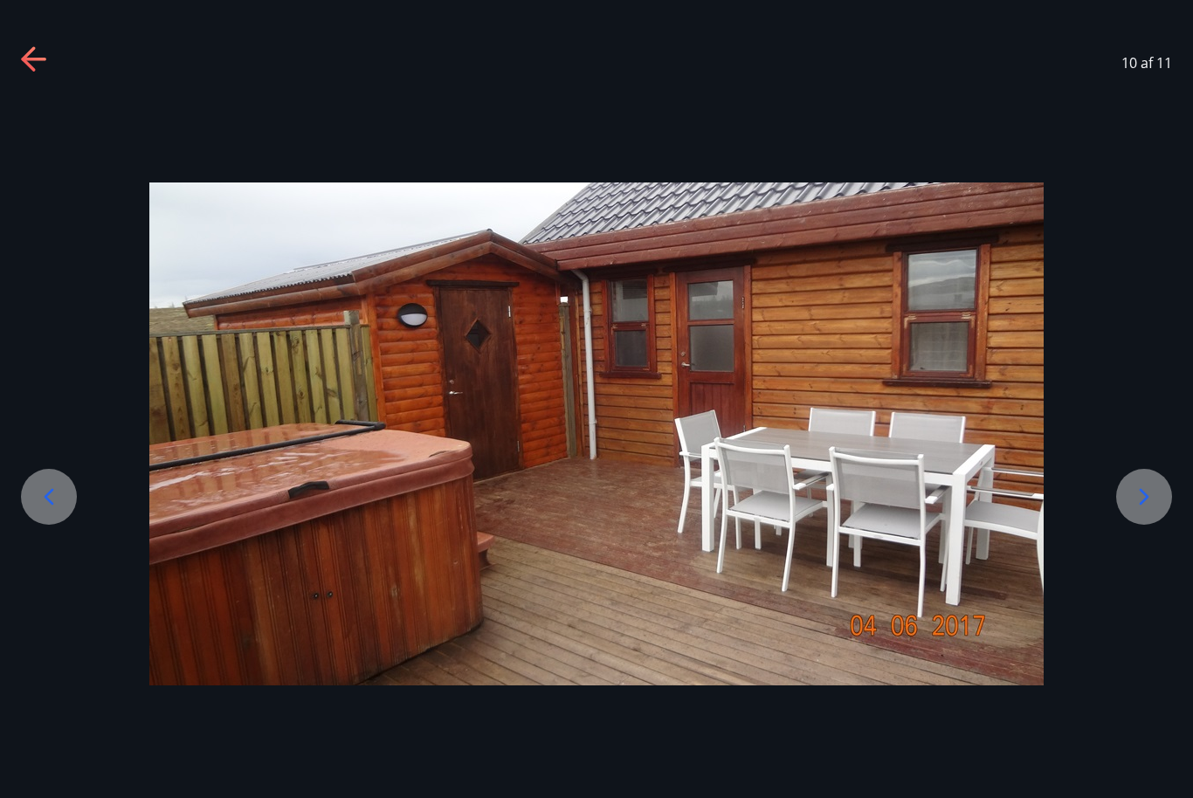
click at [1132, 511] on icon at bounding box center [1144, 497] width 28 height 28
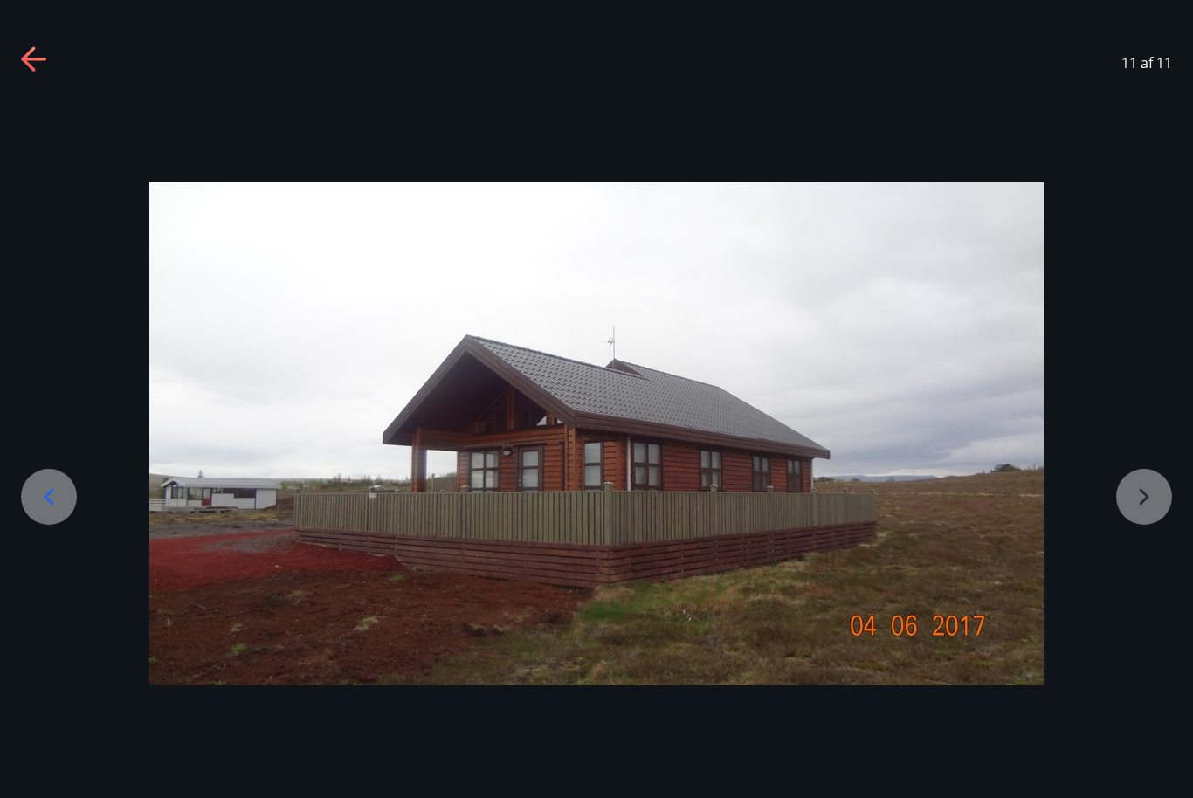
click at [1121, 523] on div at bounding box center [596, 433] width 1193 height 503
click at [1132, 519] on div at bounding box center [596, 433] width 1193 height 503
click at [45, 64] on icon at bounding box center [35, 60] width 28 height 28
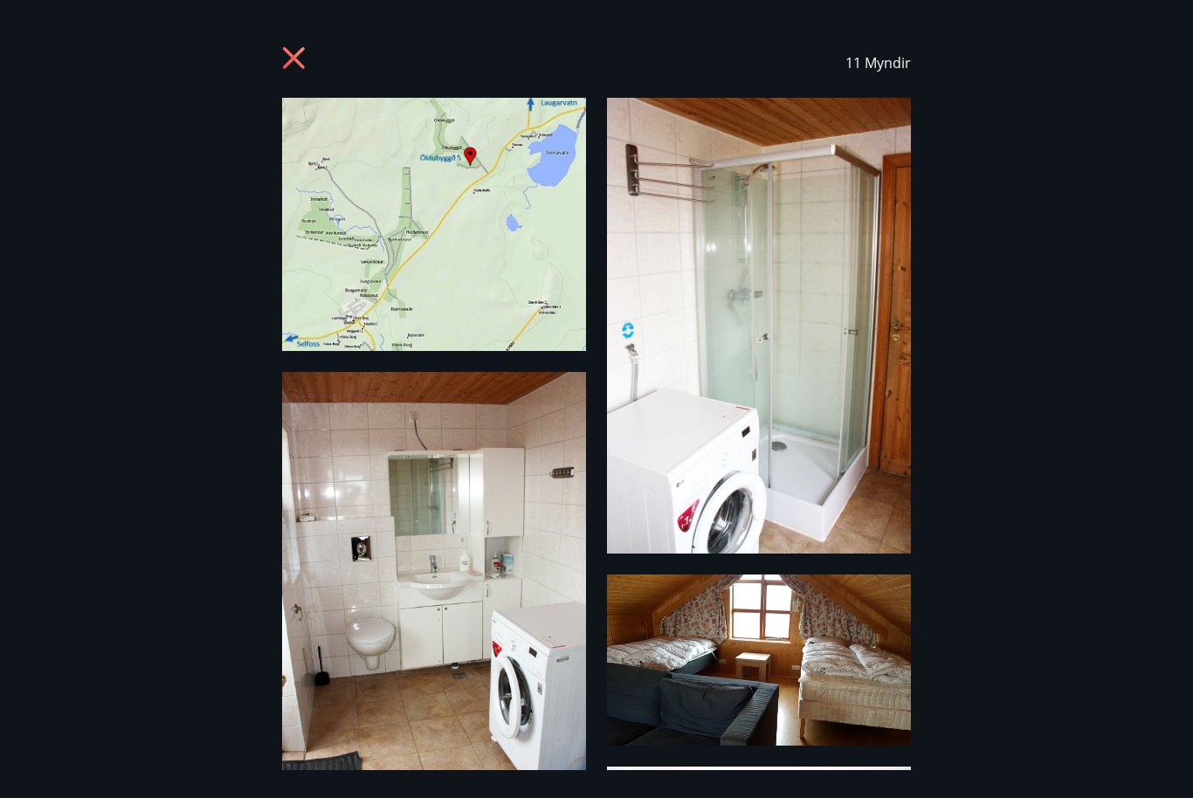
click at [287, 58] on icon at bounding box center [296, 60] width 28 height 28
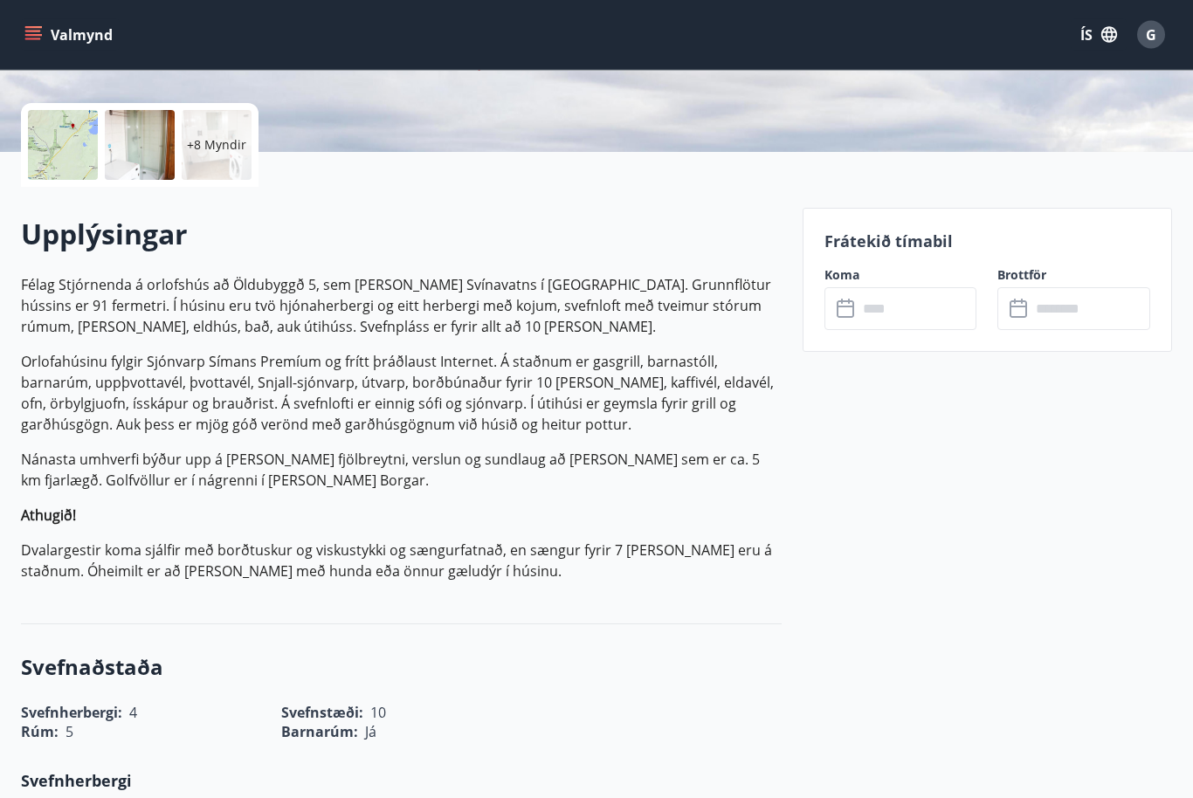
scroll to position [354, 0]
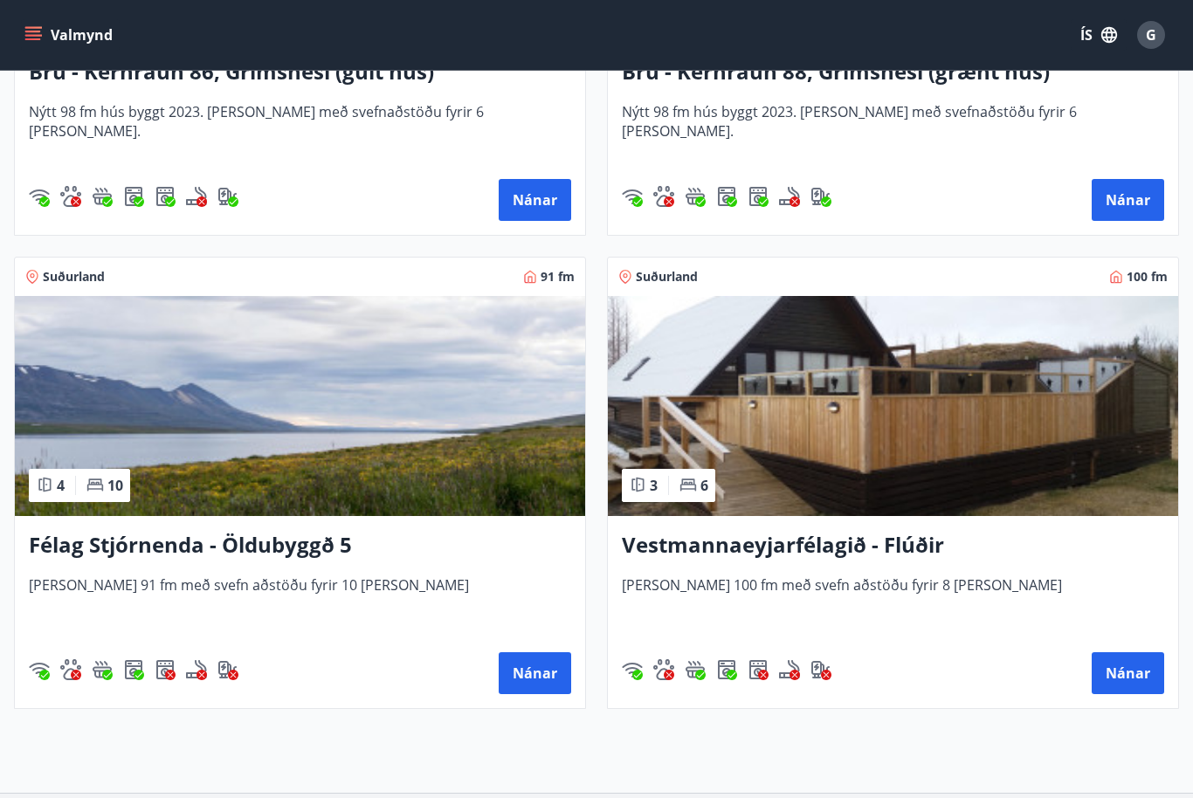
scroll to position [6281, 0]
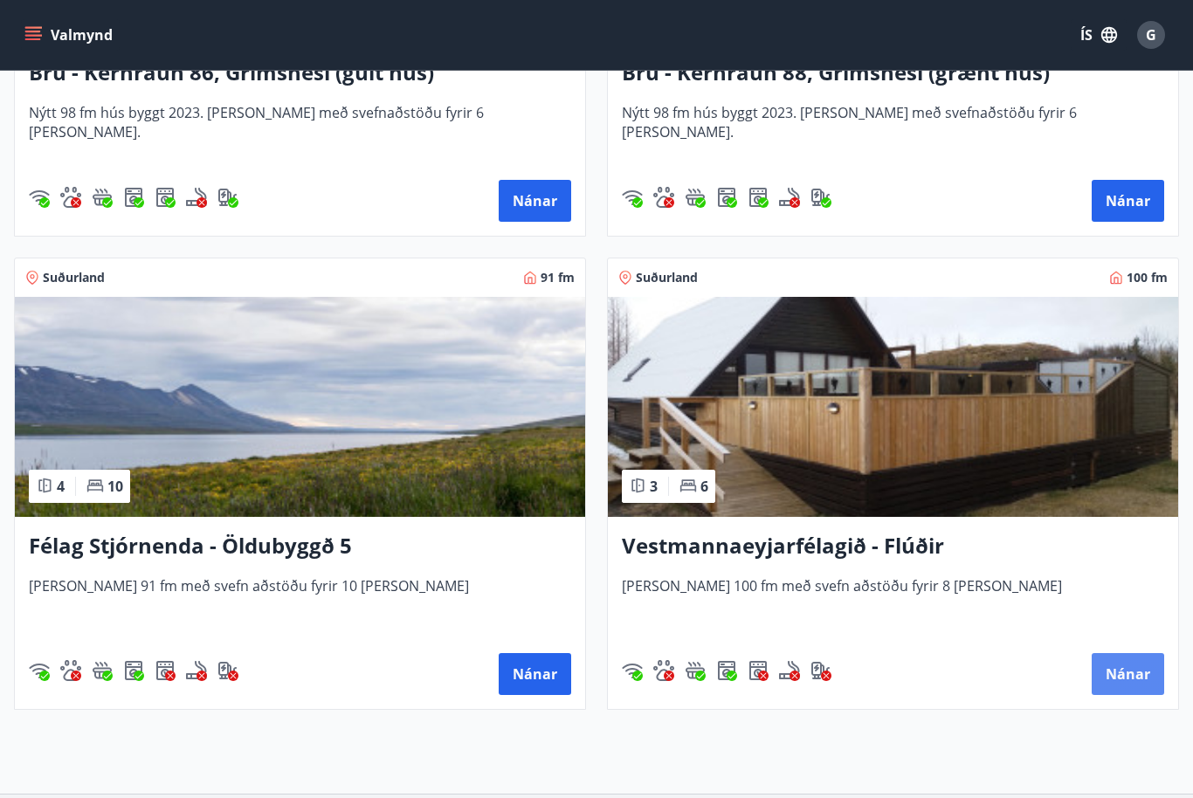
click at [1125, 673] on button "Nánar" at bounding box center [1127, 674] width 72 height 42
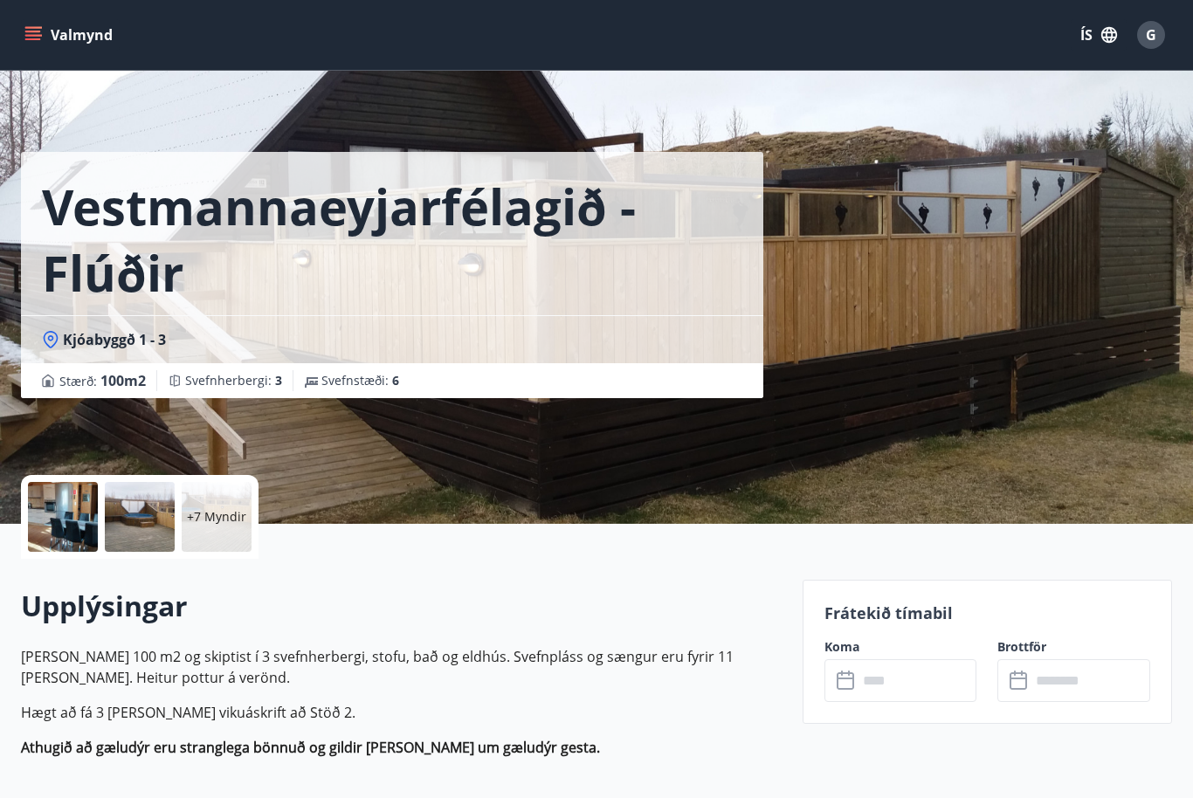
click at [905, 687] on input "text" at bounding box center [917, 680] width 120 height 43
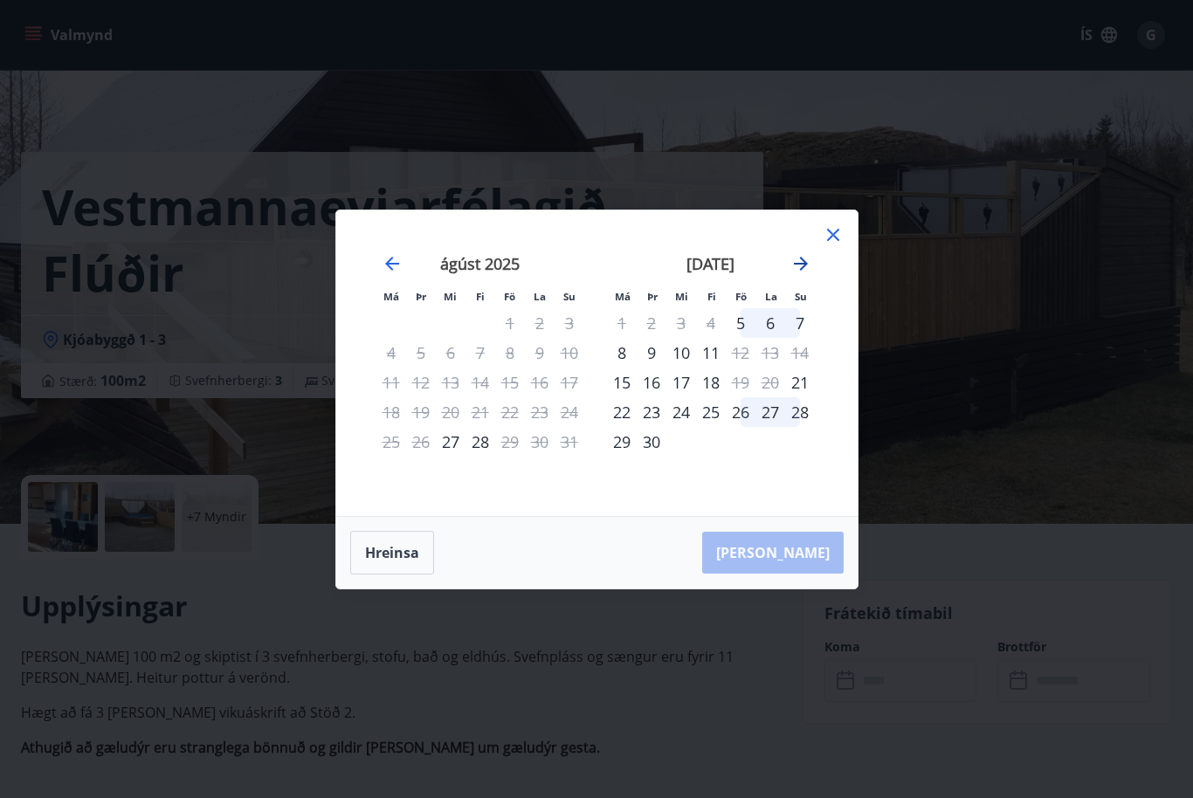
click at [801, 274] on icon "Move forward to switch to the next month." at bounding box center [800, 263] width 21 height 21
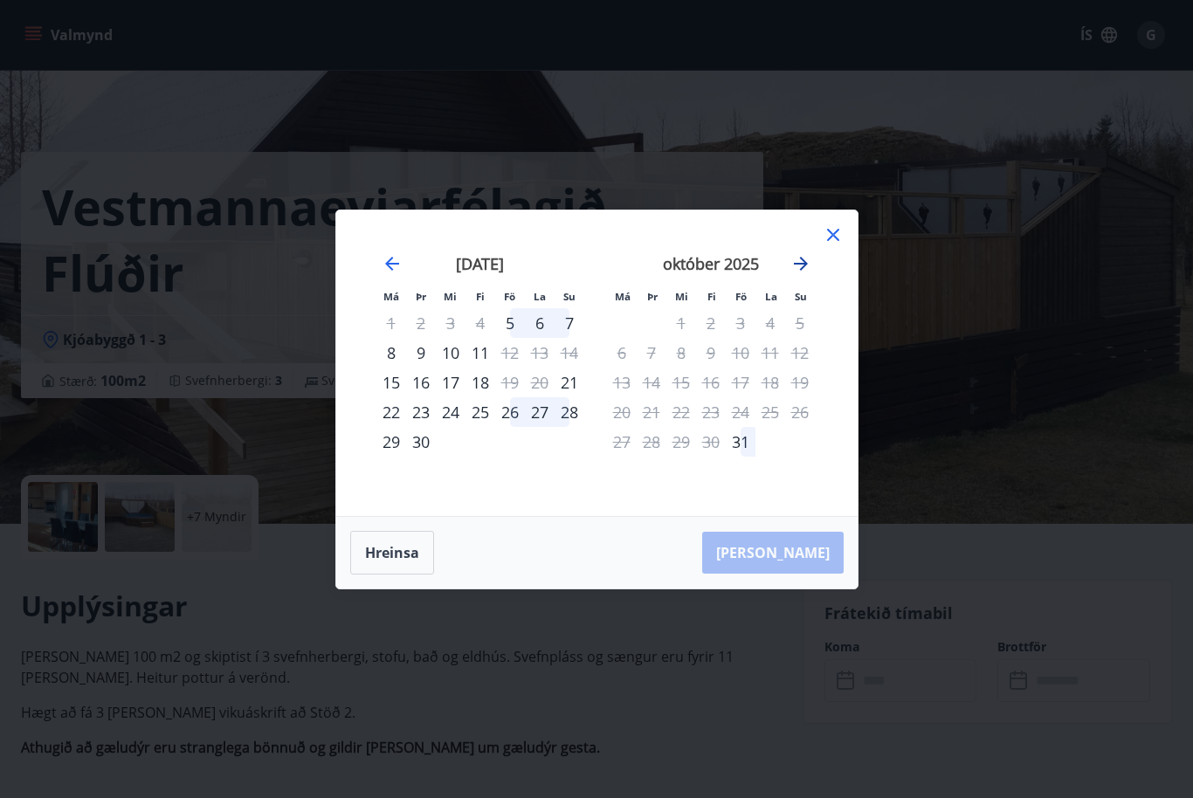
click at [808, 274] on icon "Move forward to switch to the next month." at bounding box center [800, 263] width 21 height 21
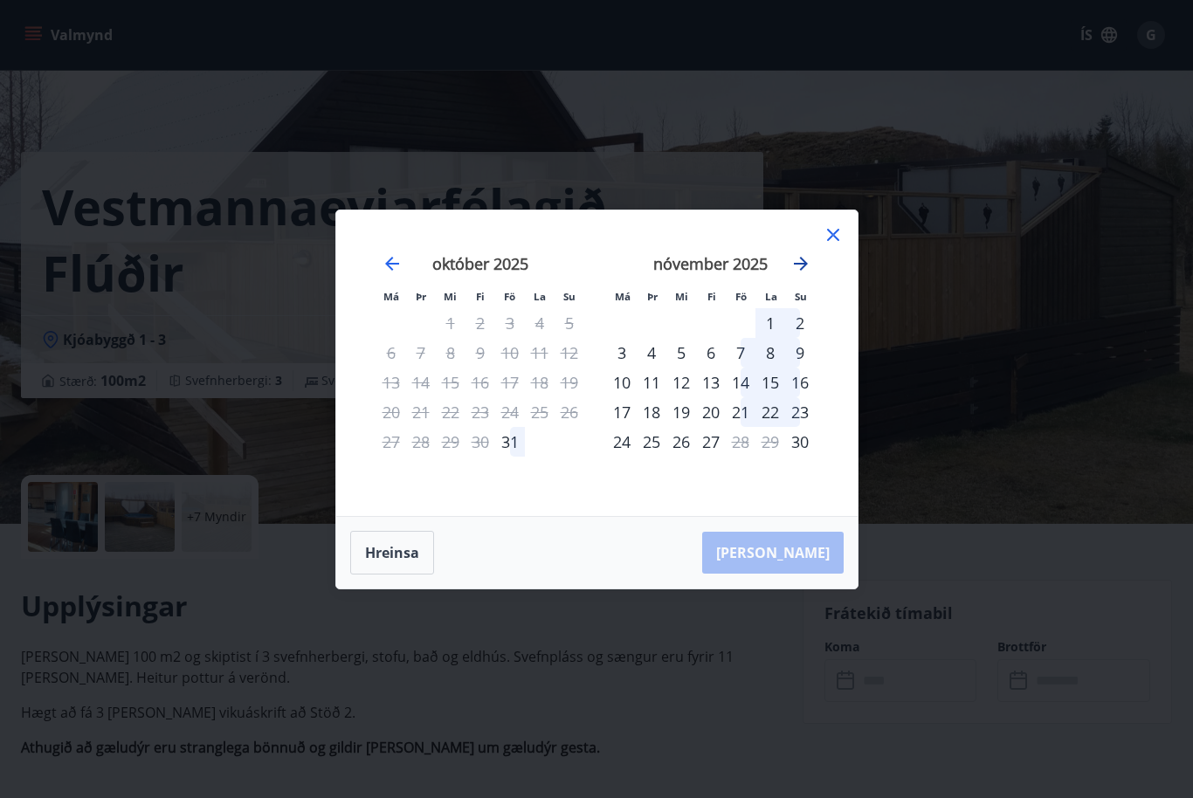
click at [800, 271] on icon "Move forward to switch to the next month." at bounding box center [801, 264] width 14 height 14
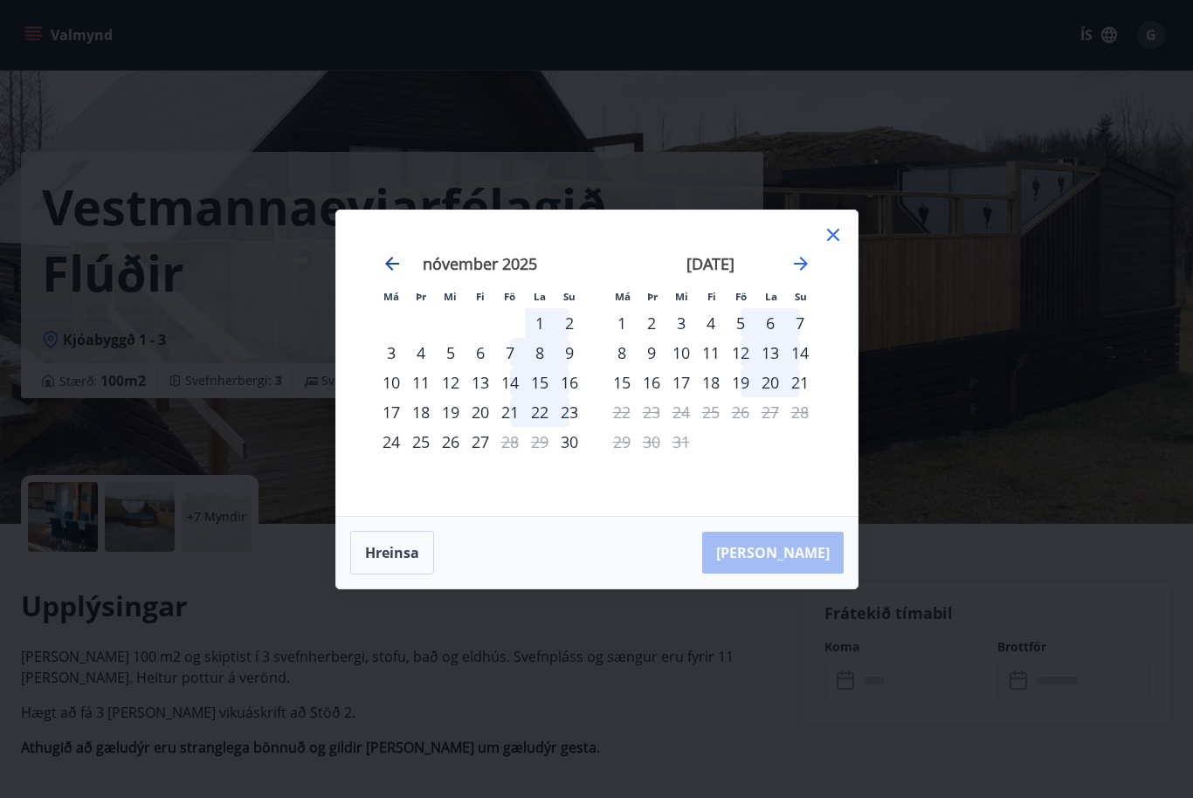
click at [394, 274] on icon "Move backward to switch to the previous month." at bounding box center [392, 263] width 21 height 21
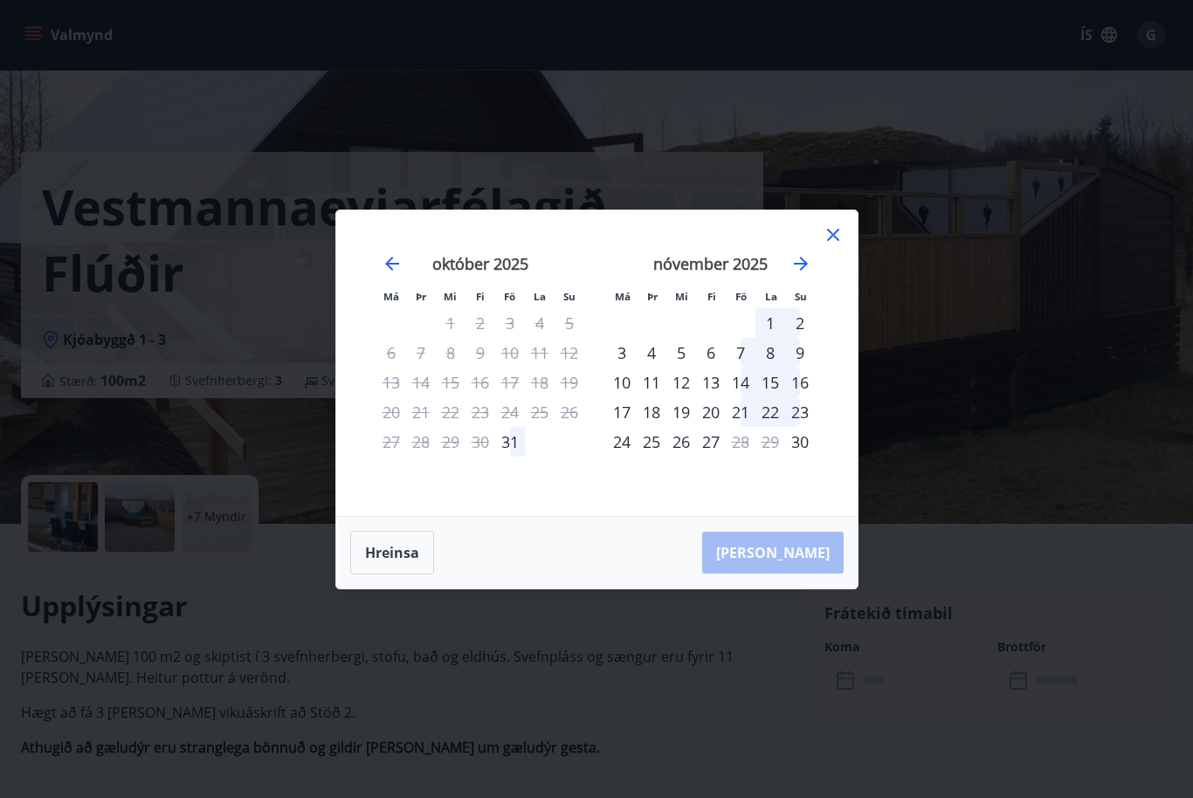
click at [823, 245] on icon at bounding box center [832, 234] width 21 height 21
